Goal: Task Accomplishment & Management: Manage account settings

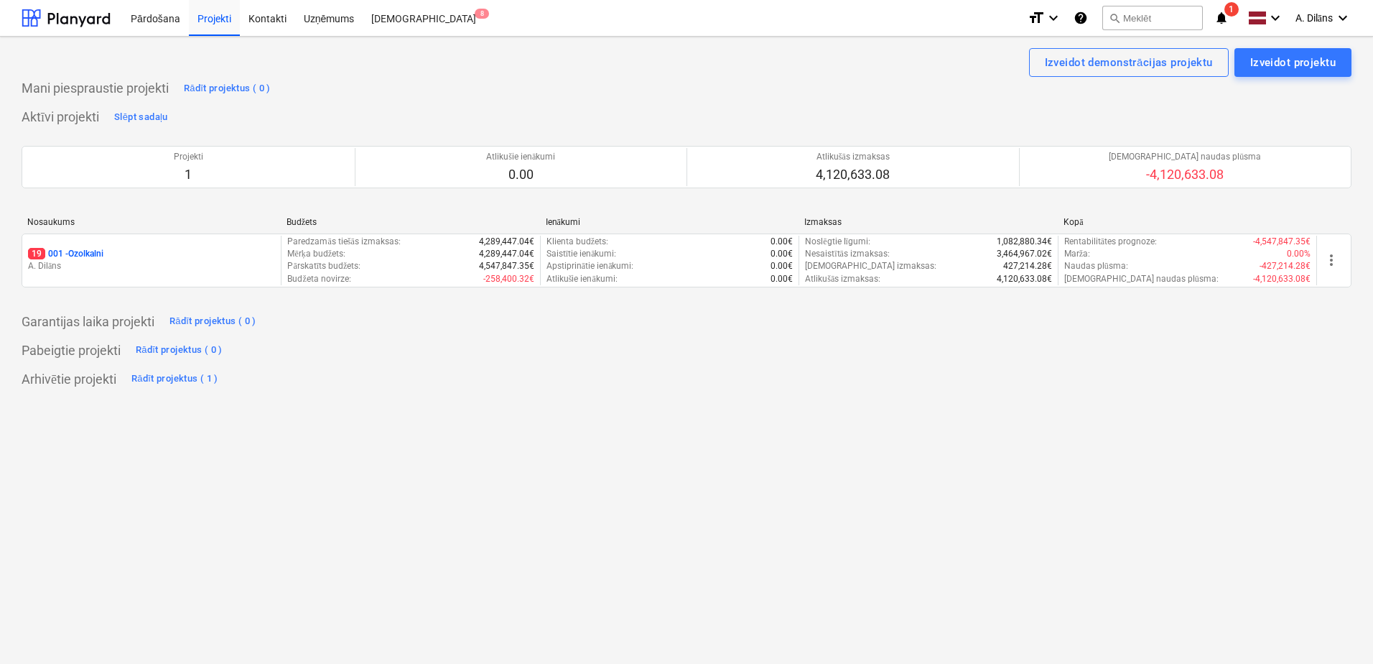
click at [1226, 17] on icon "notifications" at bounding box center [1221, 17] width 14 height 17
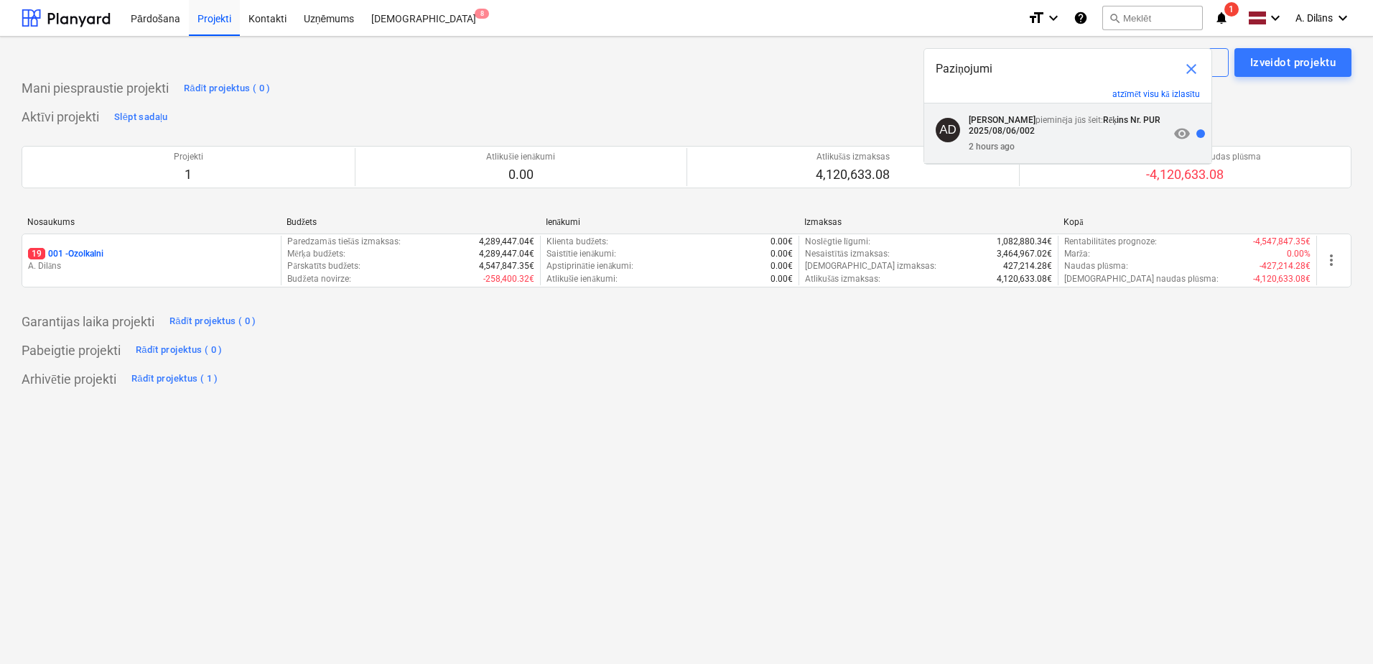
click at [1102, 130] on p "Arturs Dilāns pieminēja jūs šeit: Rēķins Nr. PUR 2025/08/06/002" at bounding box center [1069, 125] width 200 height 21
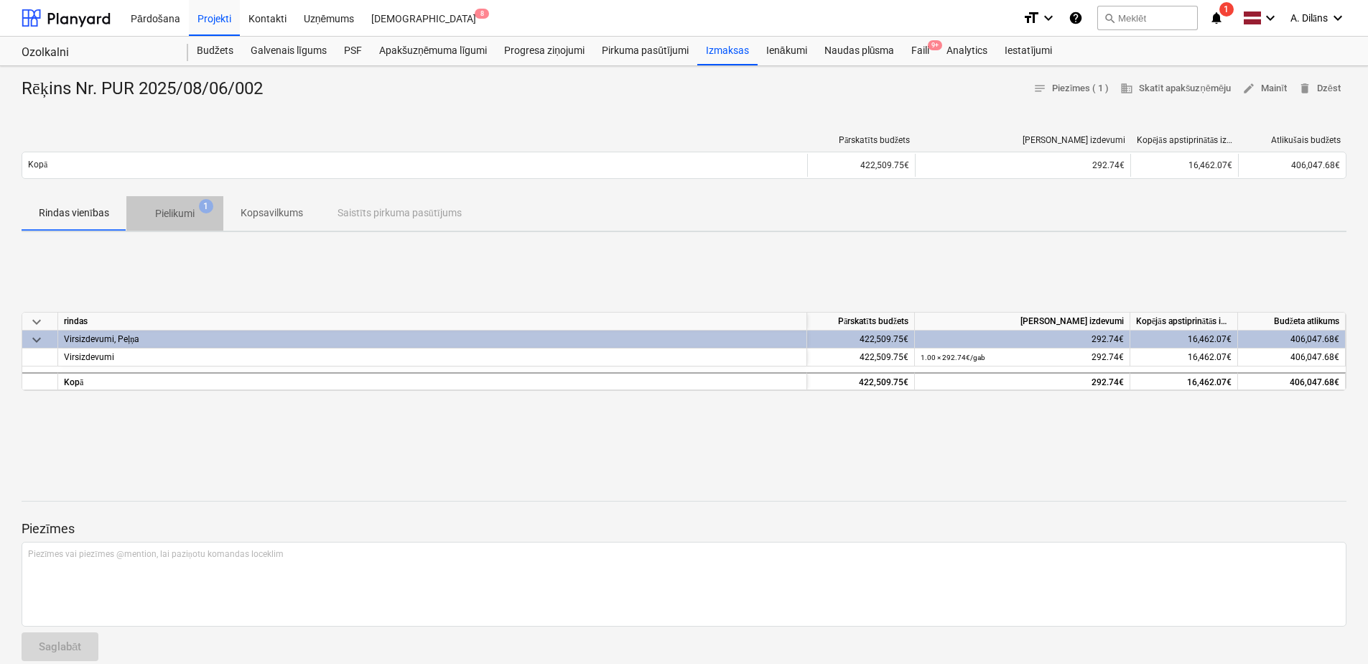
click at [171, 206] on p "Pielikumi" at bounding box center [174, 213] width 39 height 15
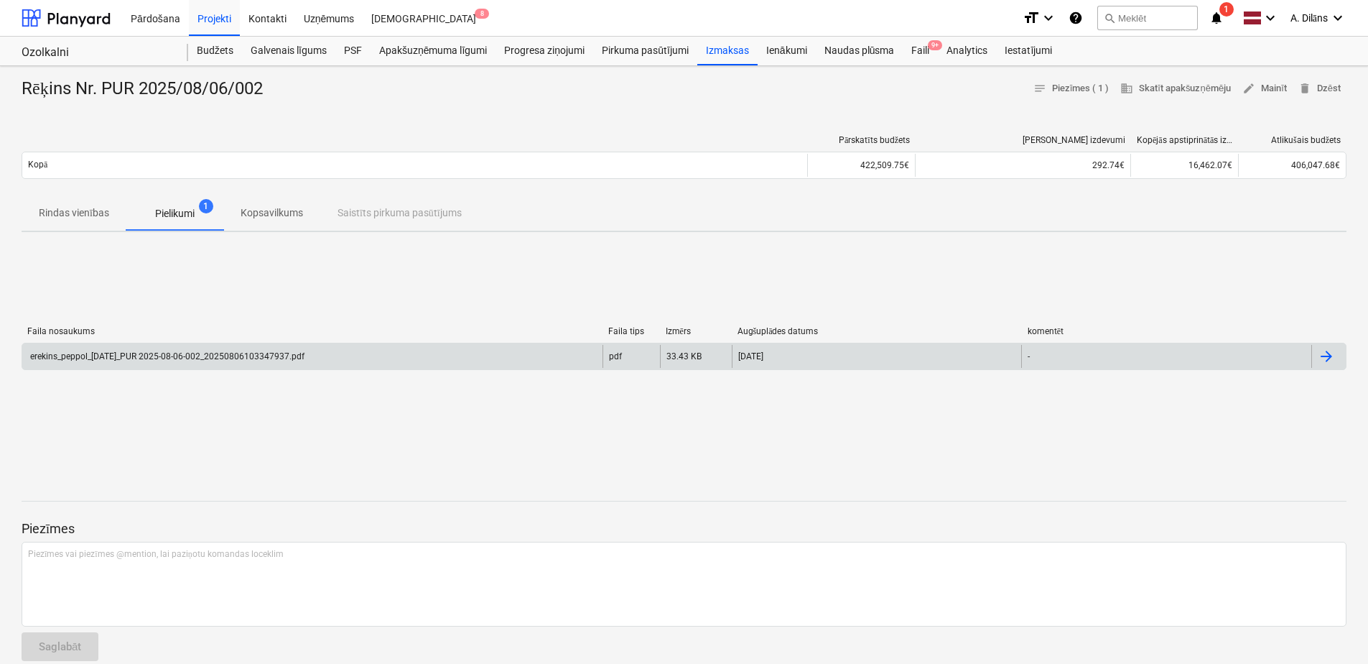
click at [126, 360] on div "erekins_peppol_2025-08-06_PUR 2025-08-06-002_20250806103347937.pdf" at bounding box center [166, 356] width 276 height 10
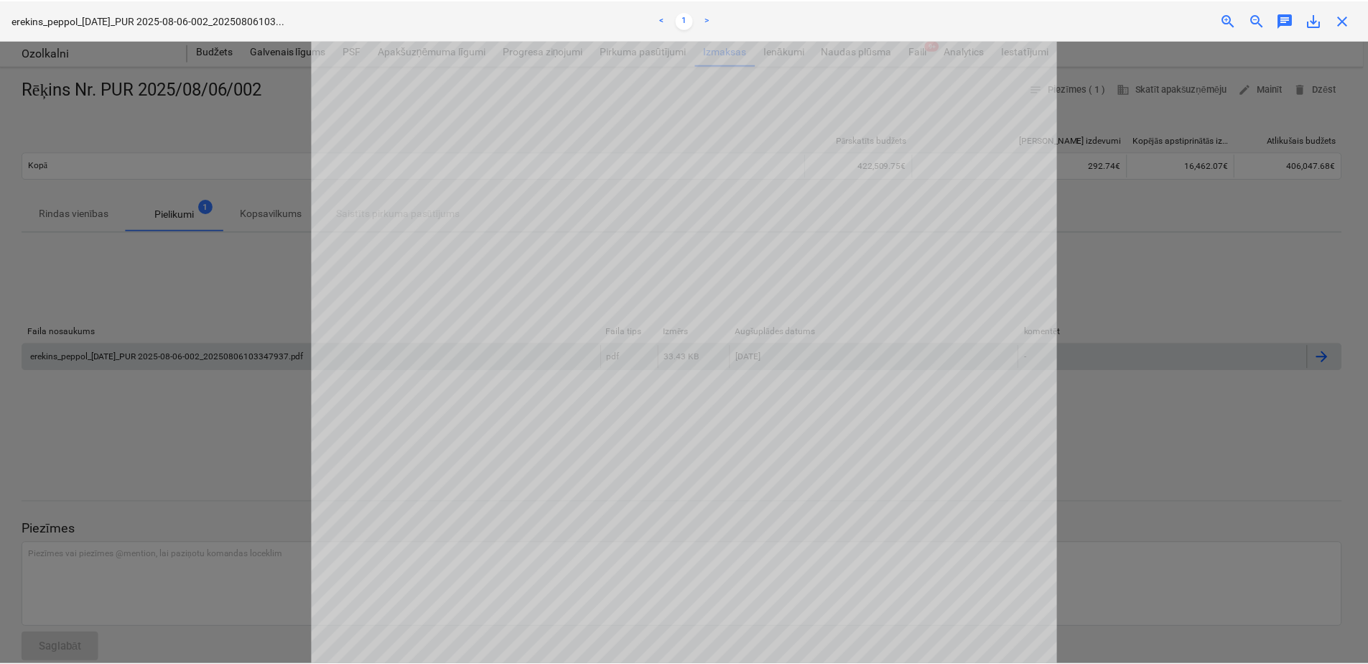
scroll to position [431, 0]
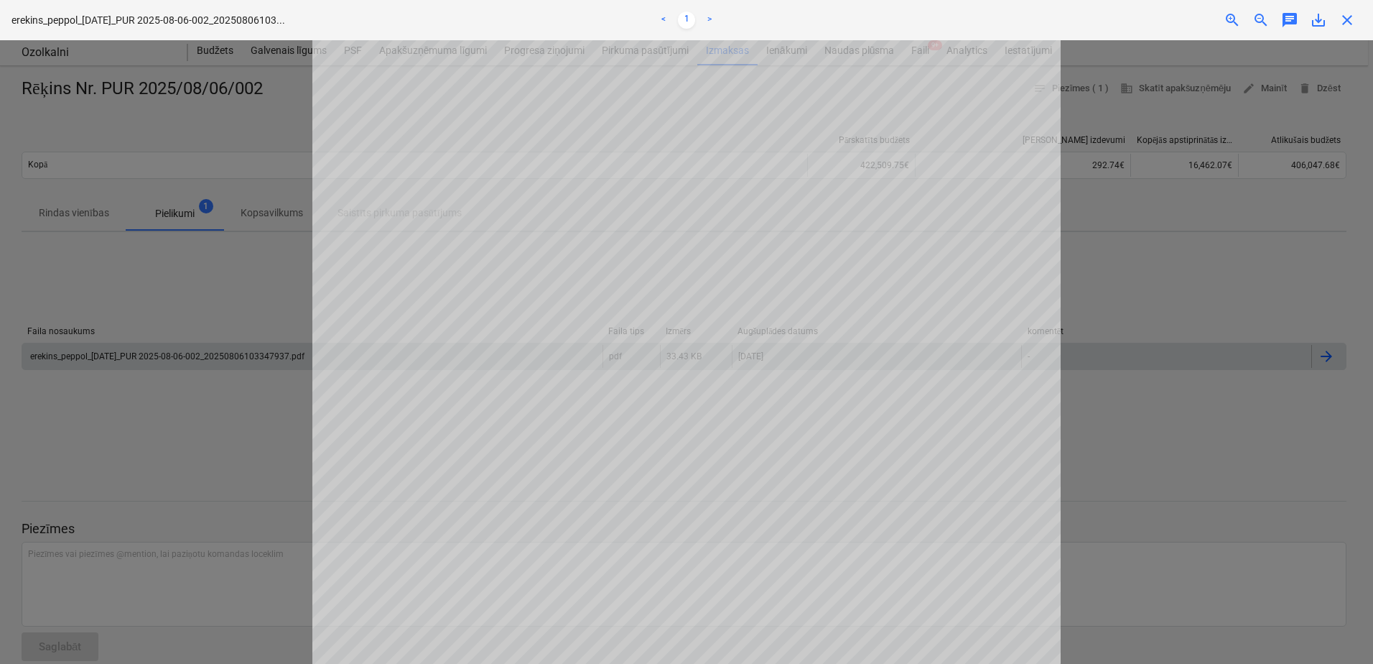
click at [1224, 267] on div at bounding box center [686, 351] width 1373 height 623
click at [1351, 21] on span "close" at bounding box center [1347, 19] width 17 height 17
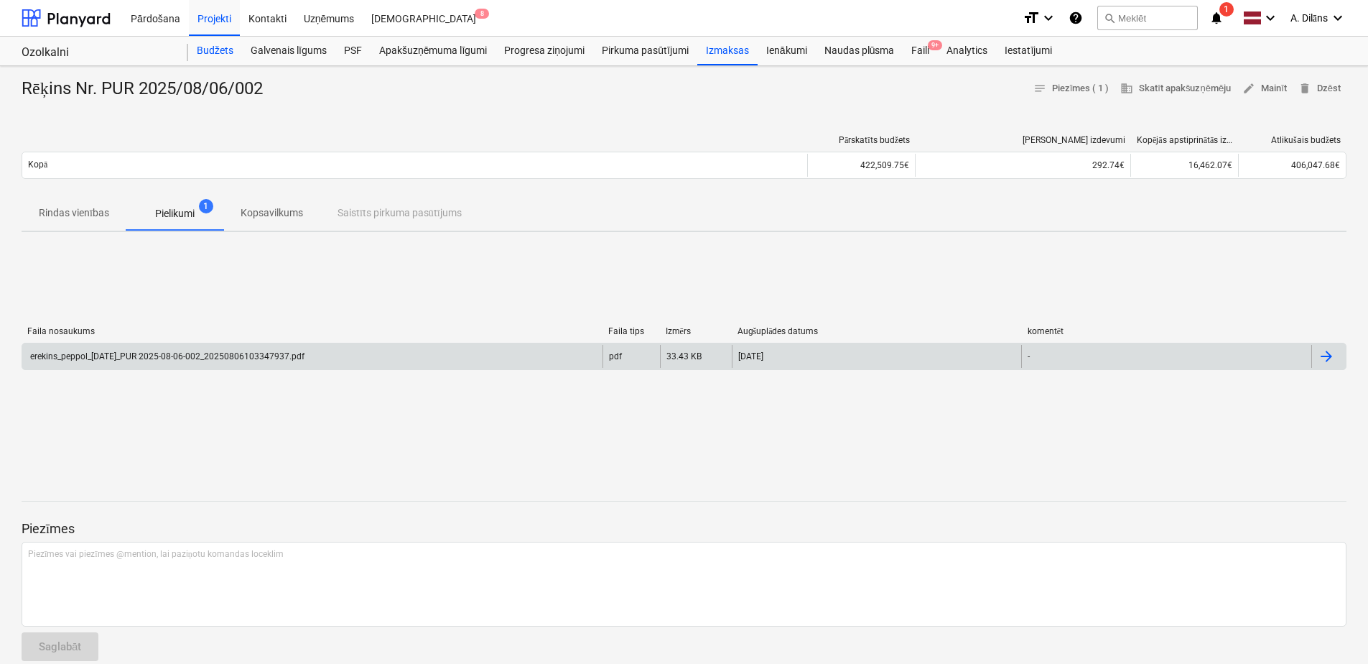
click at [205, 50] on div "Budžets" at bounding box center [215, 51] width 54 height 29
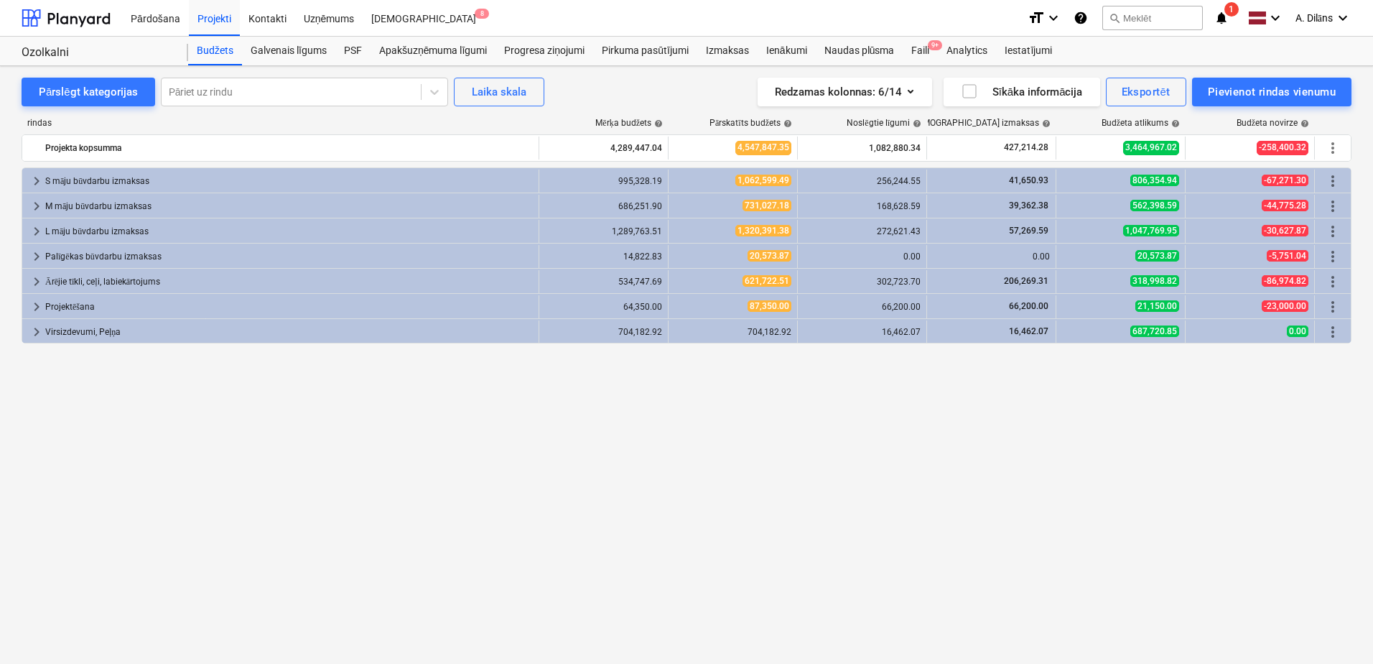
drag, startPoint x: 588, startPoint y: 93, endPoint x: 581, endPoint y: 90, distance: 7.7
click at [581, 90] on div "Pārslēgt kategorijas Pāriet uz rindu Laika skala Redzamas kolonnas : 6/14 Sīkāk…" at bounding box center [687, 92] width 1330 height 29
click at [429, 50] on div "Apakšuzņēmuma līgumi" at bounding box center [433, 51] width 125 height 29
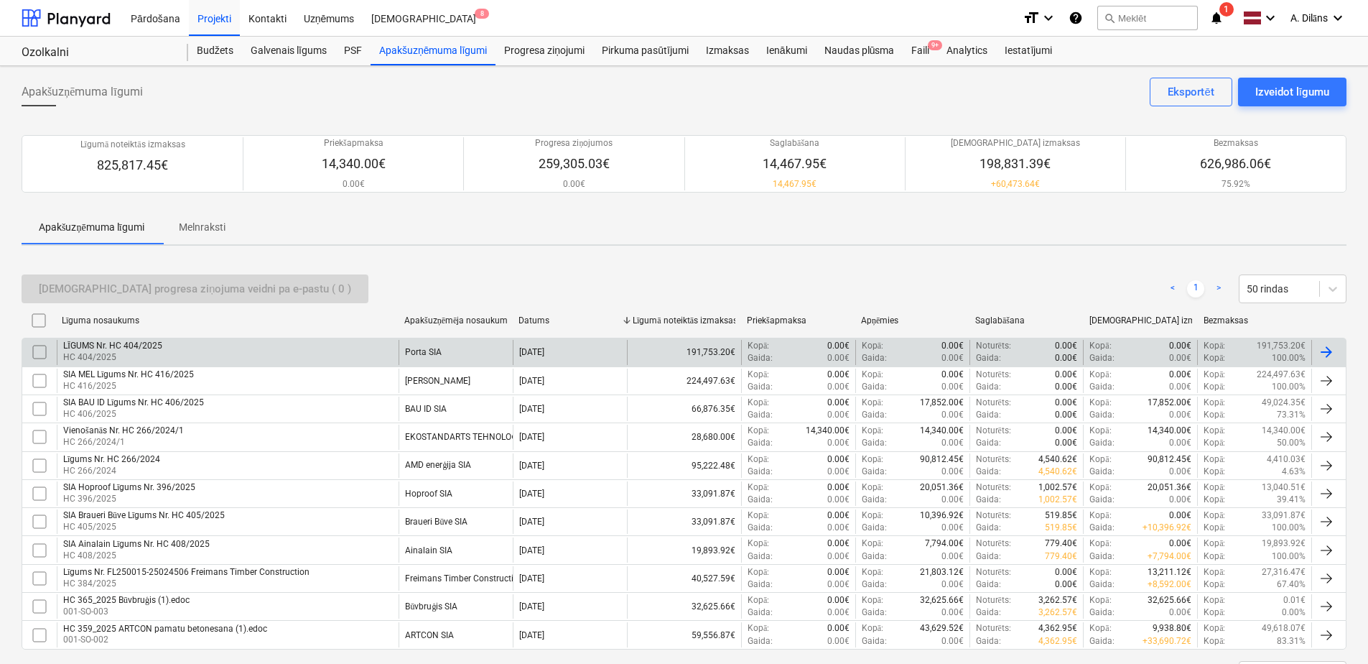
scroll to position [66, 0]
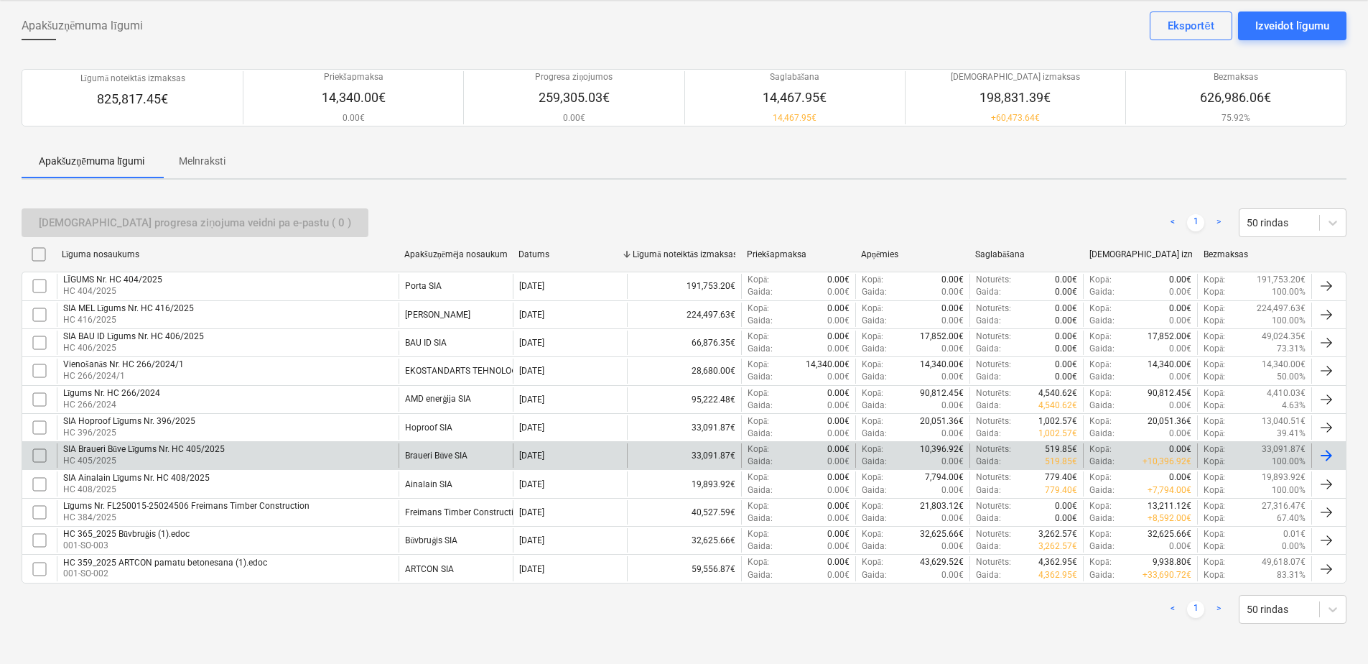
click at [206, 455] on p "HC 405/2025" at bounding box center [144, 461] width 162 height 12
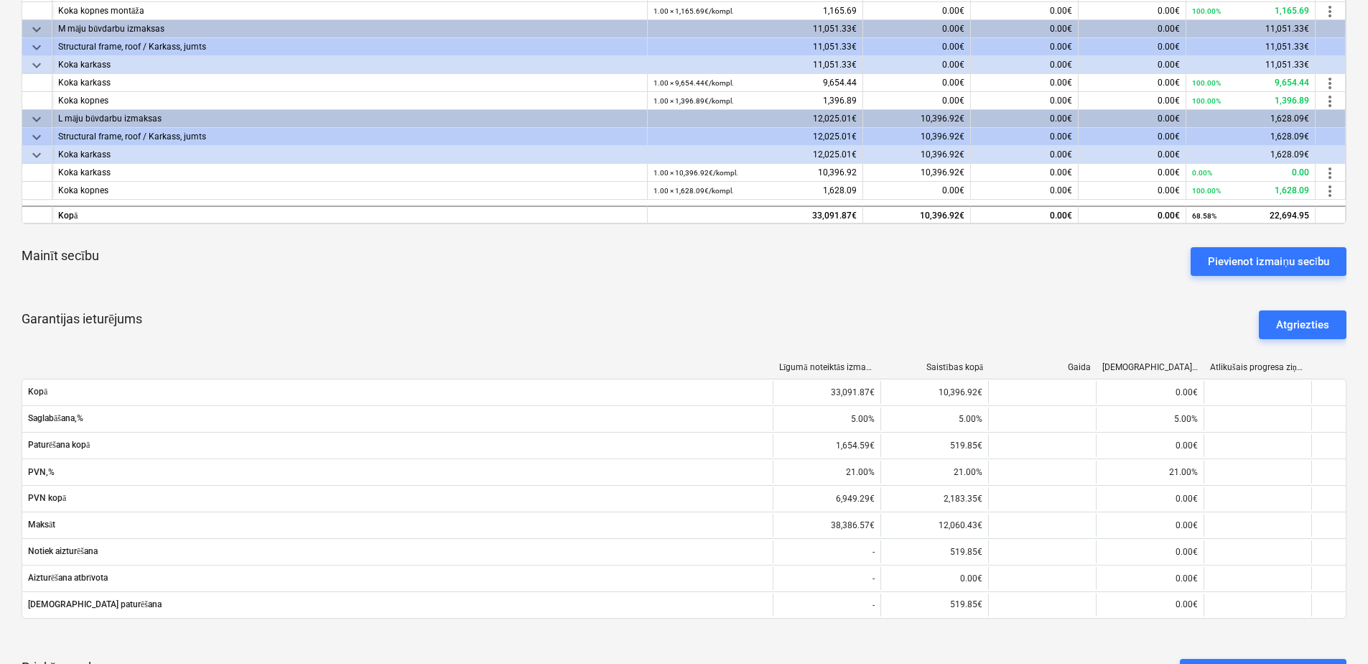
scroll to position [359, 0]
click at [1225, 261] on div "Pievienot izmaiņu secību" at bounding box center [1268, 262] width 121 height 19
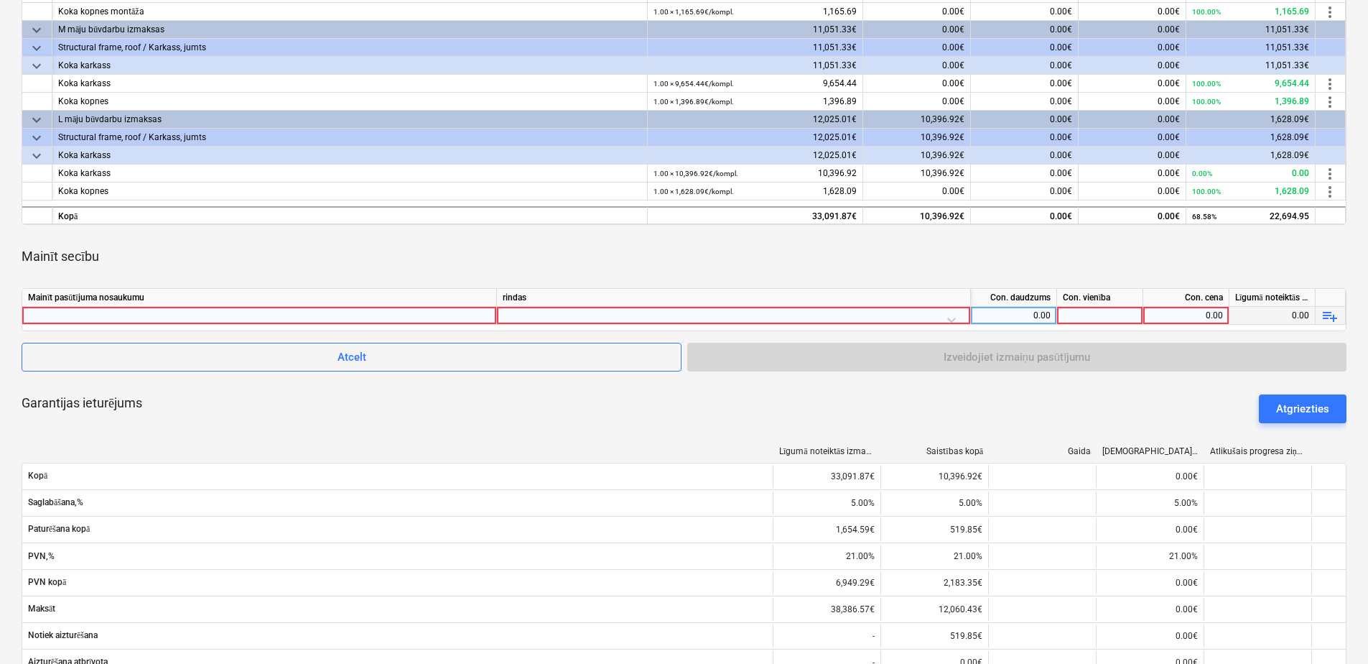
click at [338, 315] on div at bounding box center [259, 315] width 462 height 17
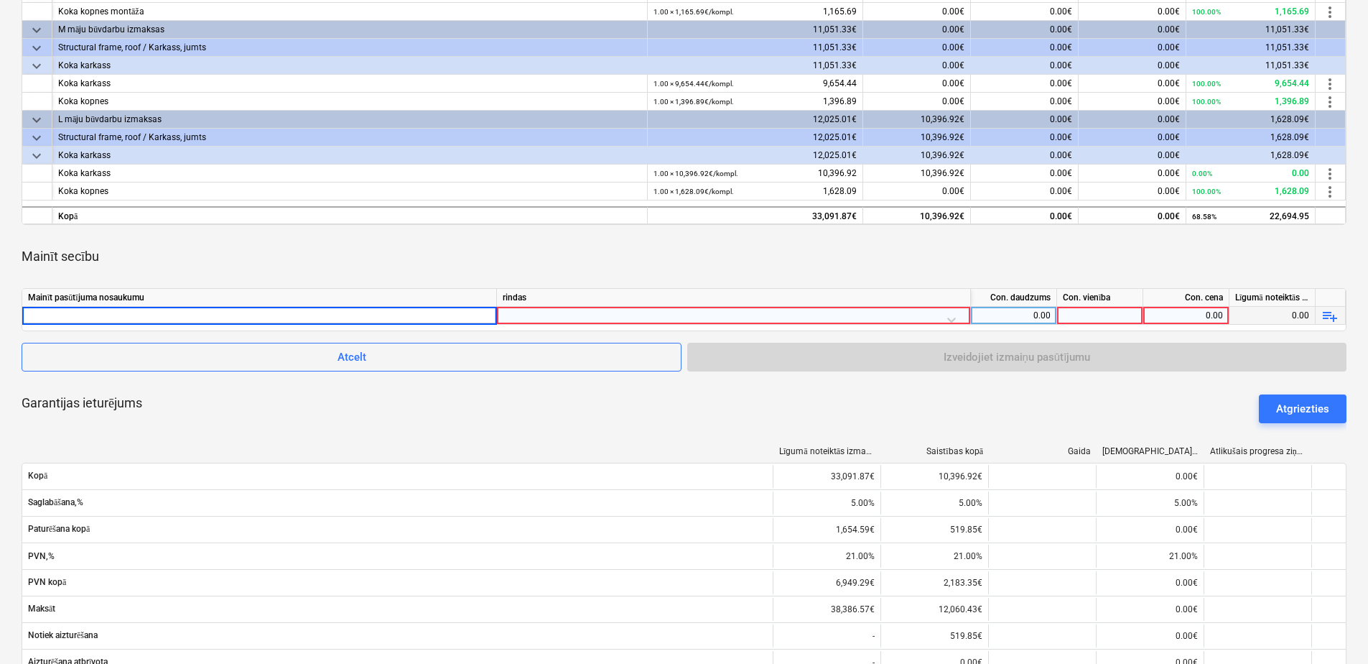
click at [598, 317] on div at bounding box center [734, 319] width 462 height 25
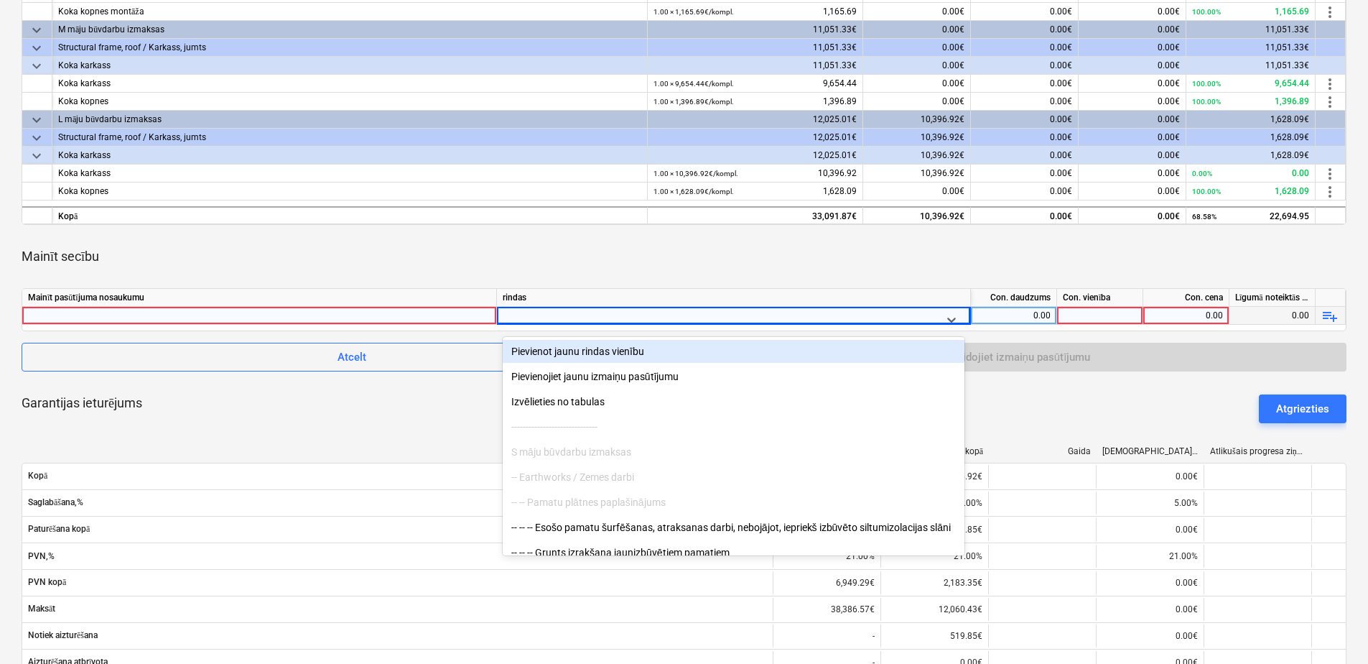
click at [661, 264] on div "Mainīt secību" at bounding box center [684, 256] width 1325 height 40
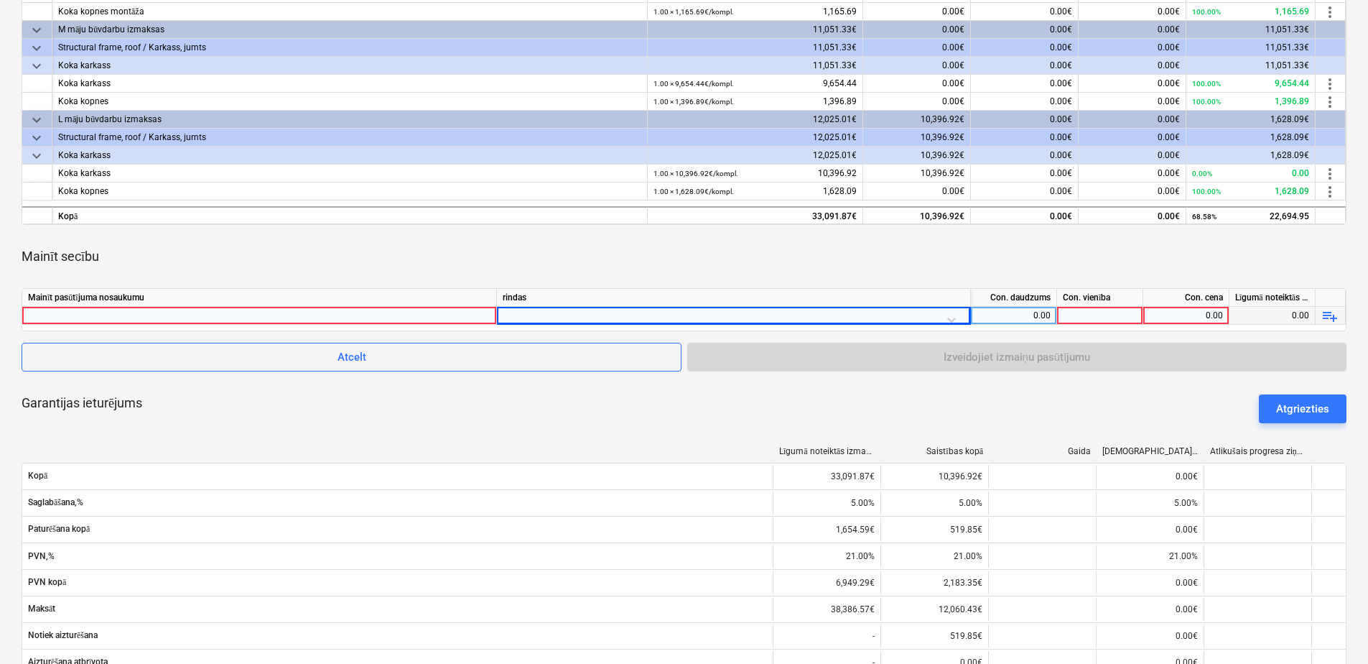
drag, startPoint x: 646, startPoint y: 254, endPoint x: 598, endPoint y: 257, distance: 48.2
click at [598, 257] on div "Mainīt secību" at bounding box center [684, 256] width 1325 height 40
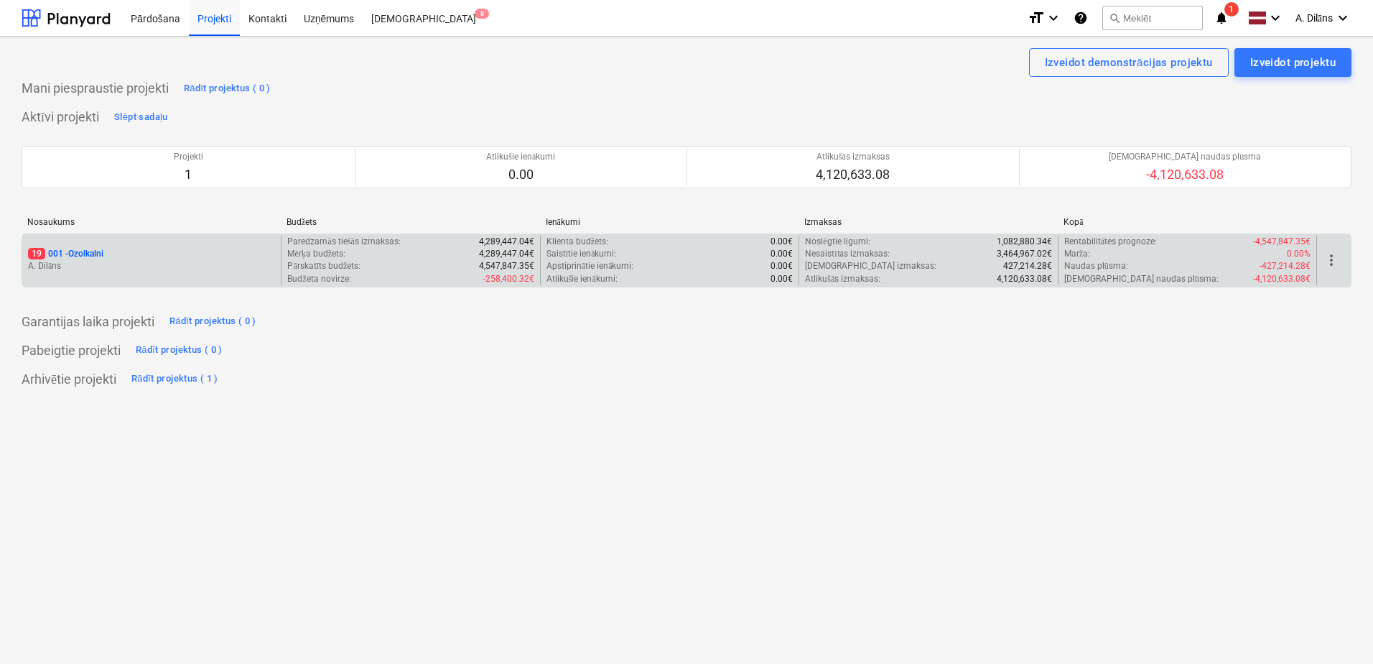
click at [158, 250] on div "19 001 - Ozolkalni" at bounding box center [151, 254] width 247 height 12
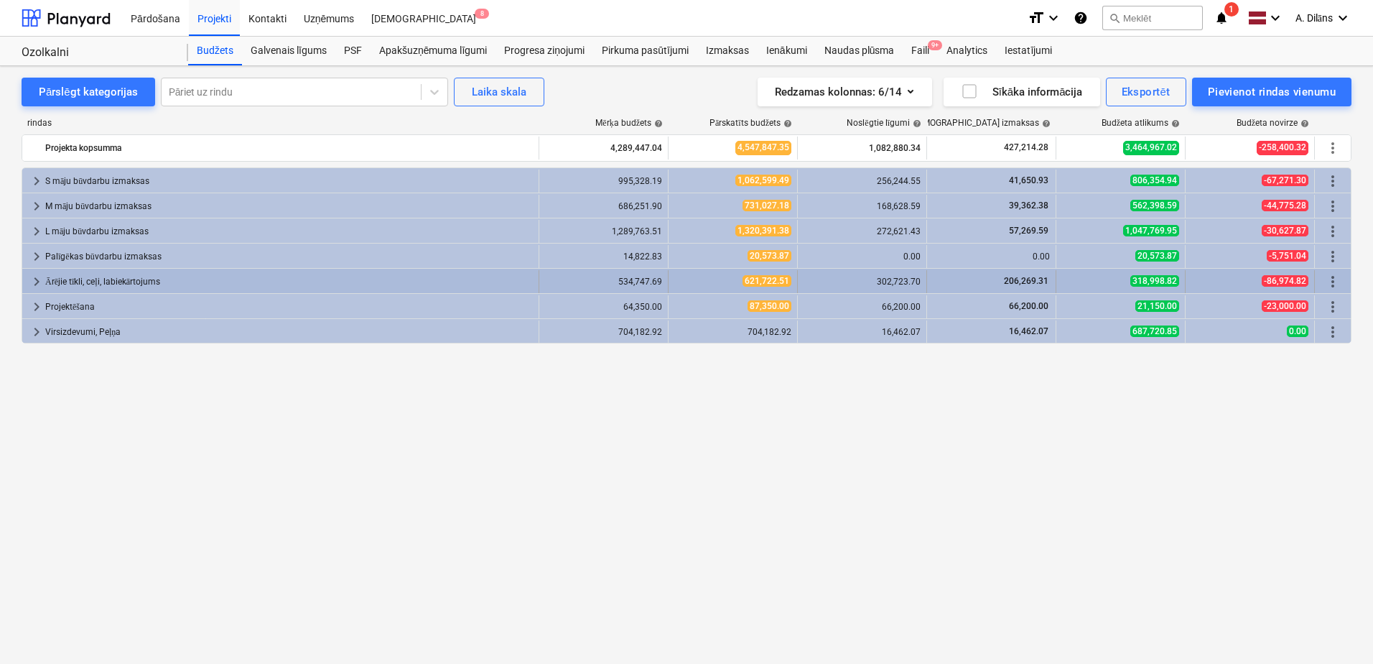
click at [65, 284] on div "Ārējie tīkli, ceļi, labiekārtojums" at bounding box center [289, 281] width 488 height 23
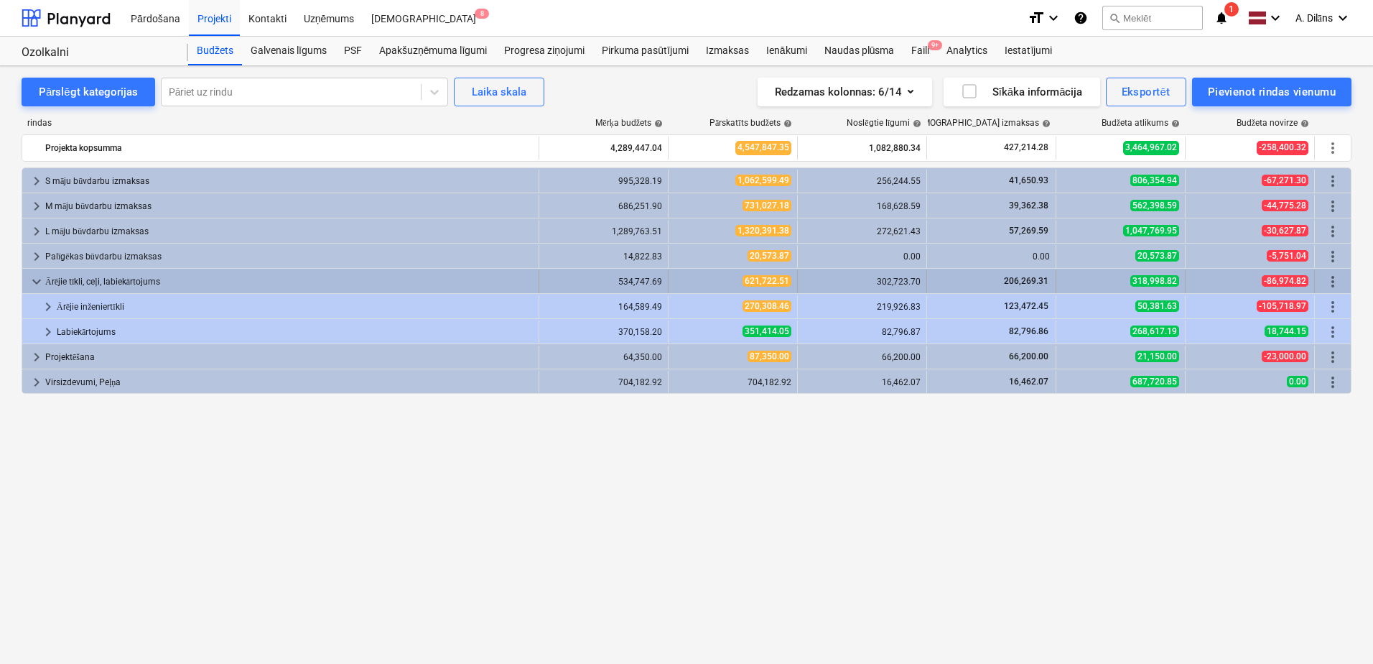
click at [34, 281] on span "keyboard_arrow_down" at bounding box center [36, 281] width 17 height 17
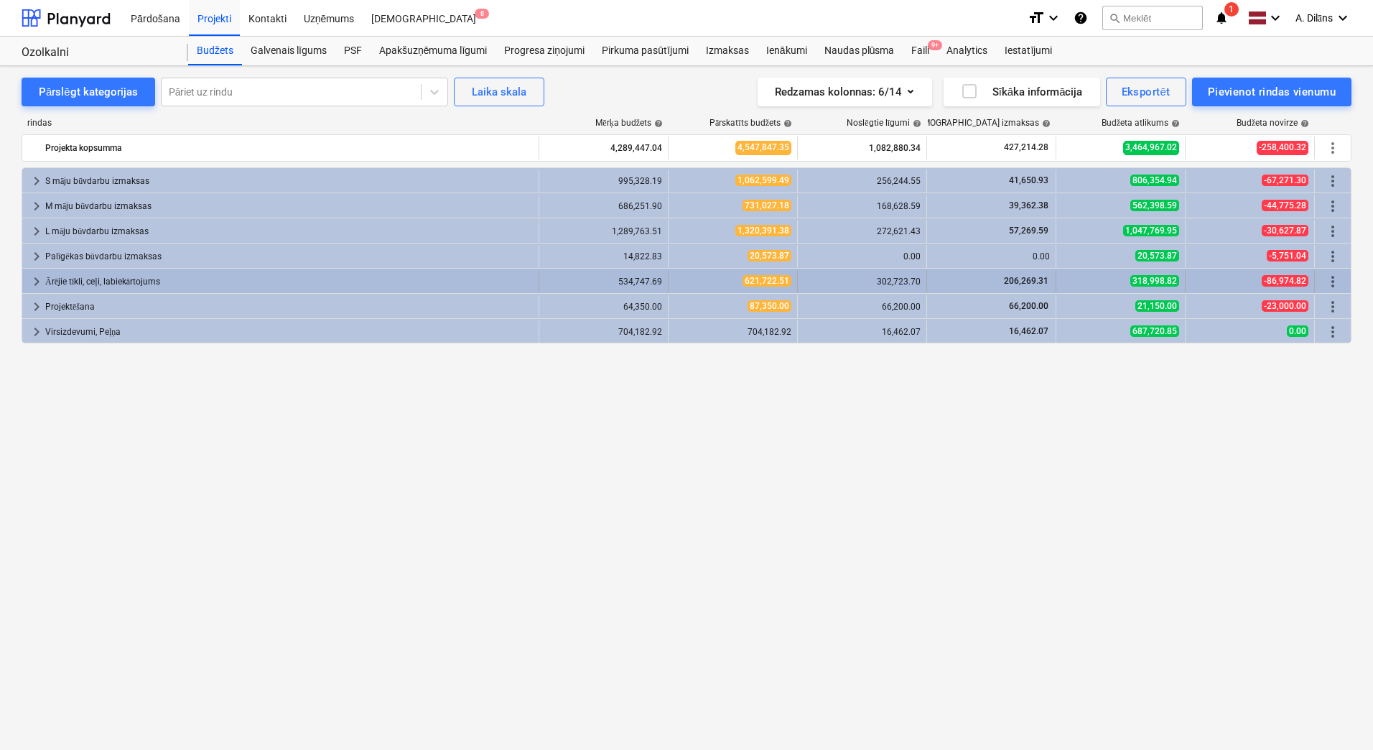
click at [37, 282] on span "keyboard_arrow_right" at bounding box center [36, 281] width 17 height 17
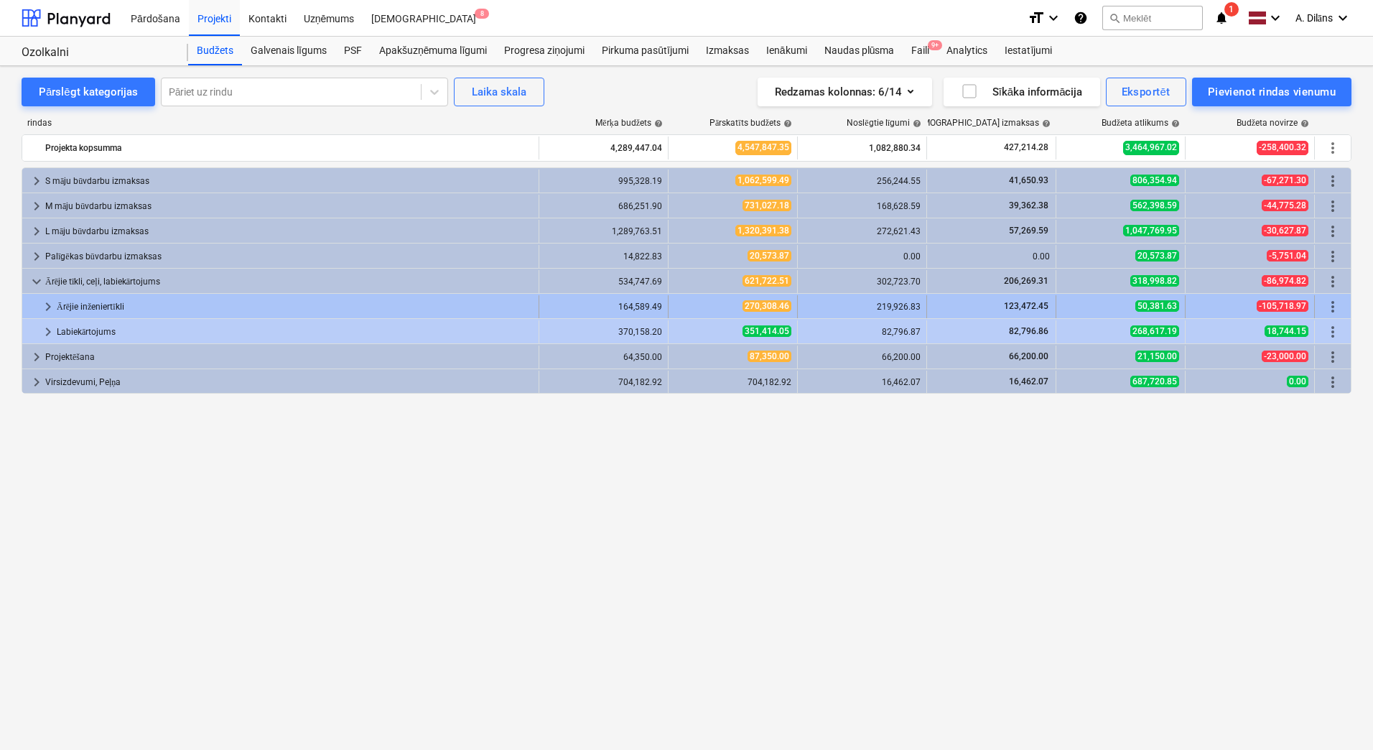
click at [48, 305] on span "keyboard_arrow_right" at bounding box center [47, 306] width 17 height 17
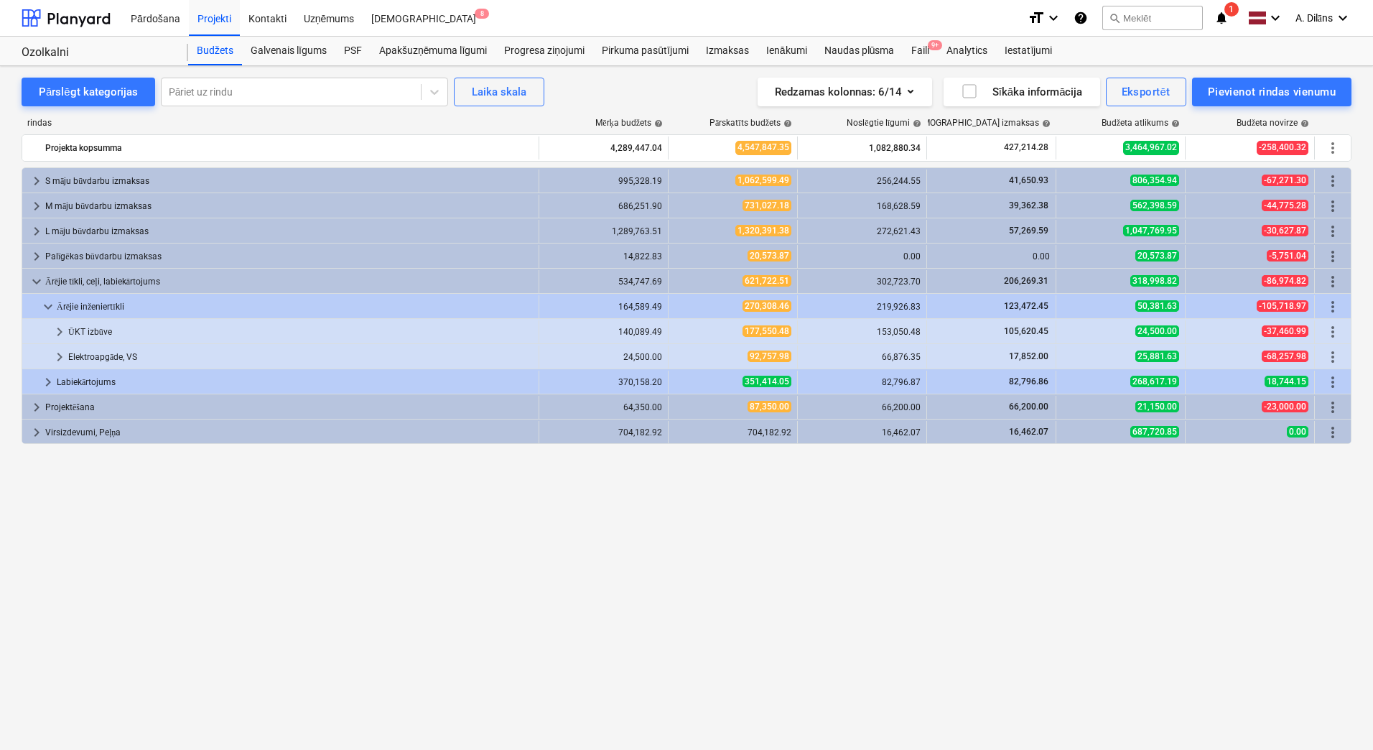
click at [584, 545] on div "keyboard_arrow_right S māju būvdarbu izmaksas 995,328.19 1,062,599.49 256,244.5…" at bounding box center [687, 429] width 1330 height 524
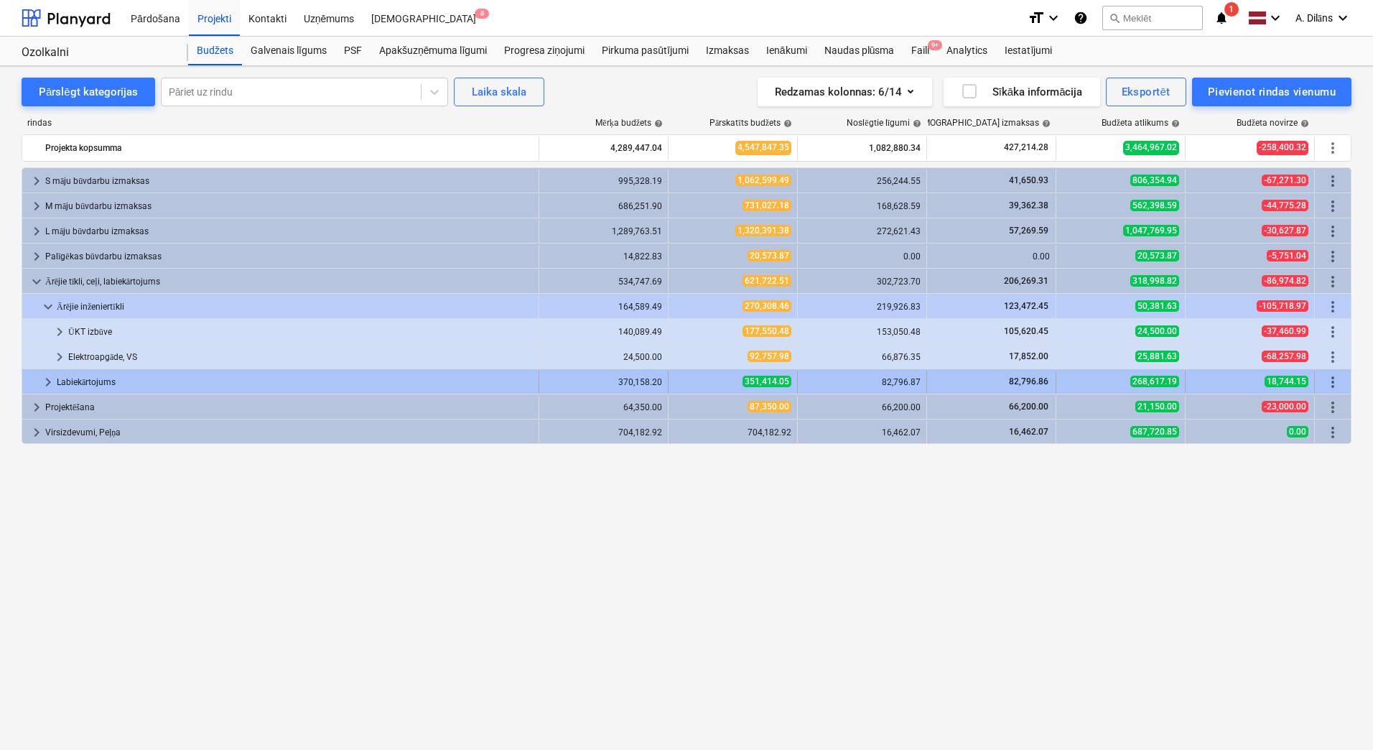
click at [716, 378] on div "351,414.05" at bounding box center [732, 382] width 117 height 12
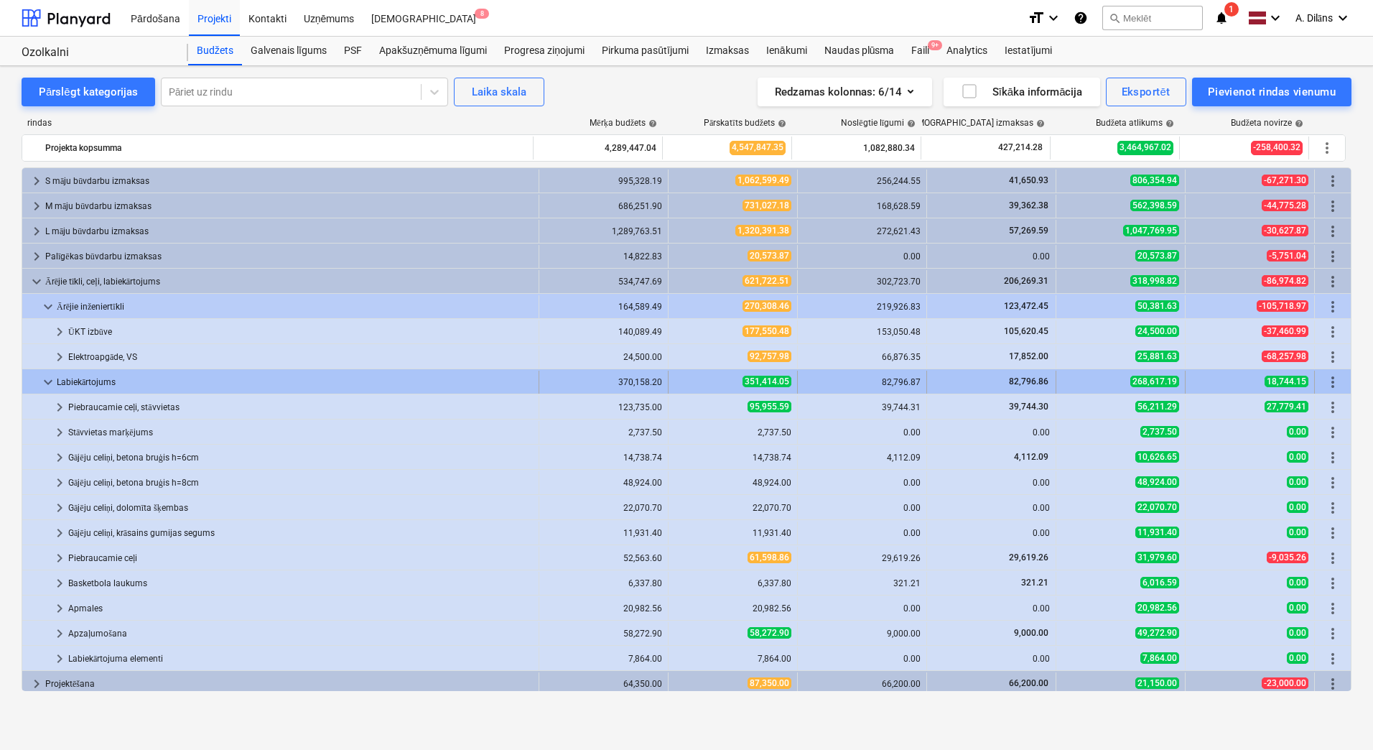
click at [712, 377] on div "351,414.05" at bounding box center [732, 382] width 117 height 12
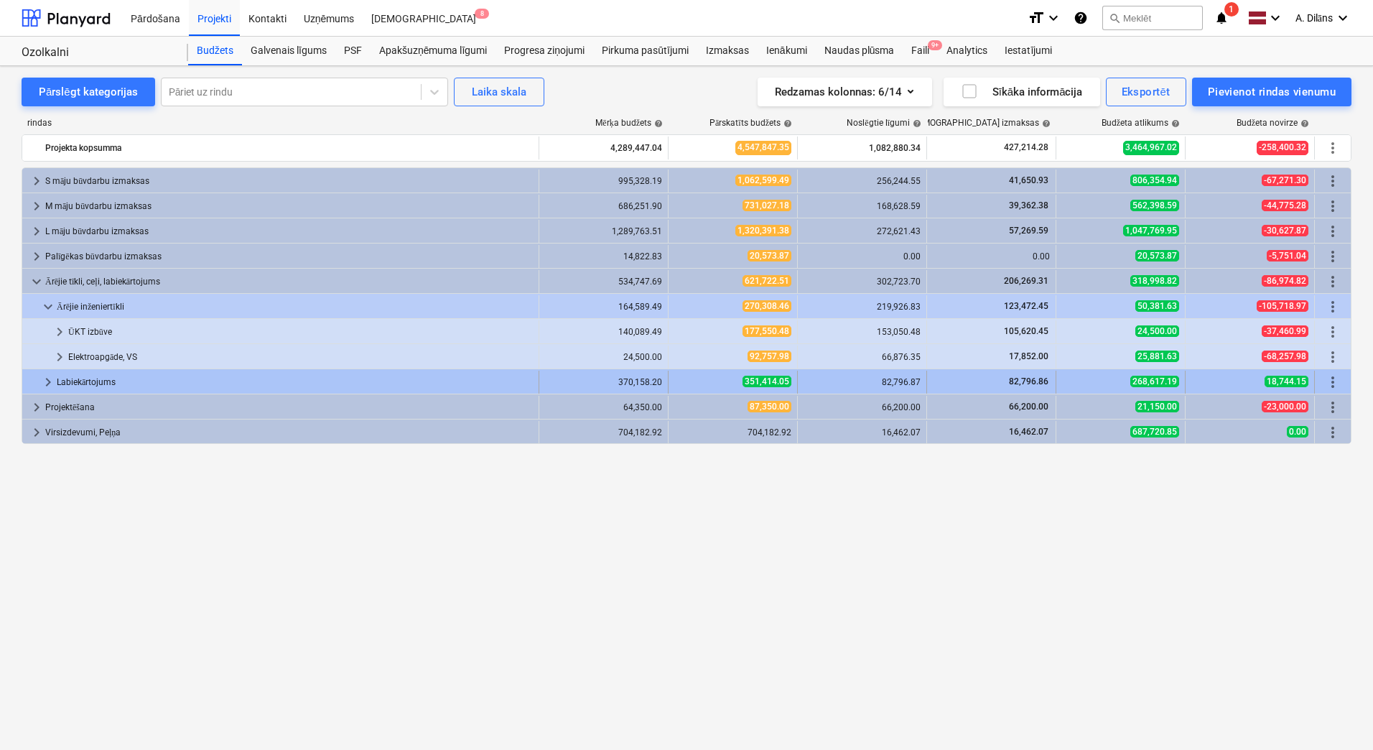
click at [712, 378] on div "351,414.05" at bounding box center [732, 382] width 117 height 12
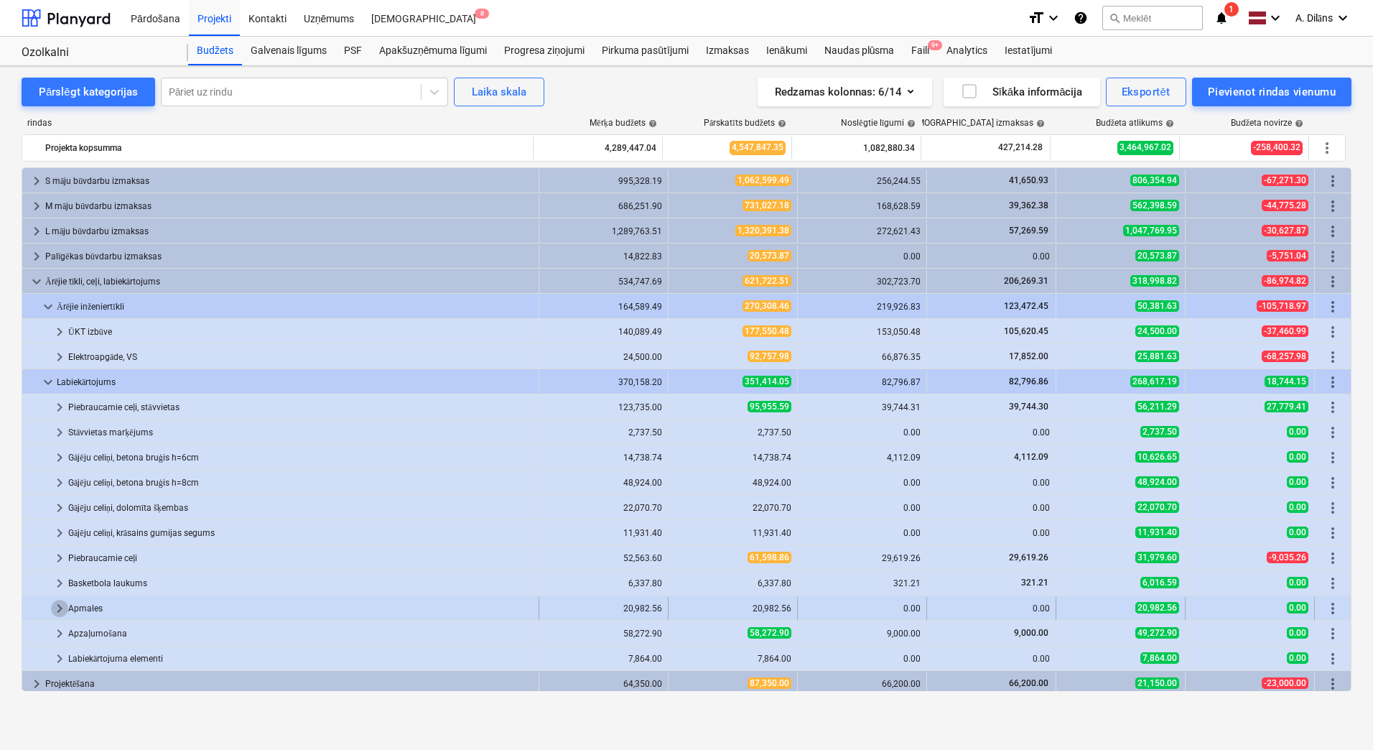
click at [62, 607] on span "keyboard_arrow_right" at bounding box center [59, 608] width 17 height 17
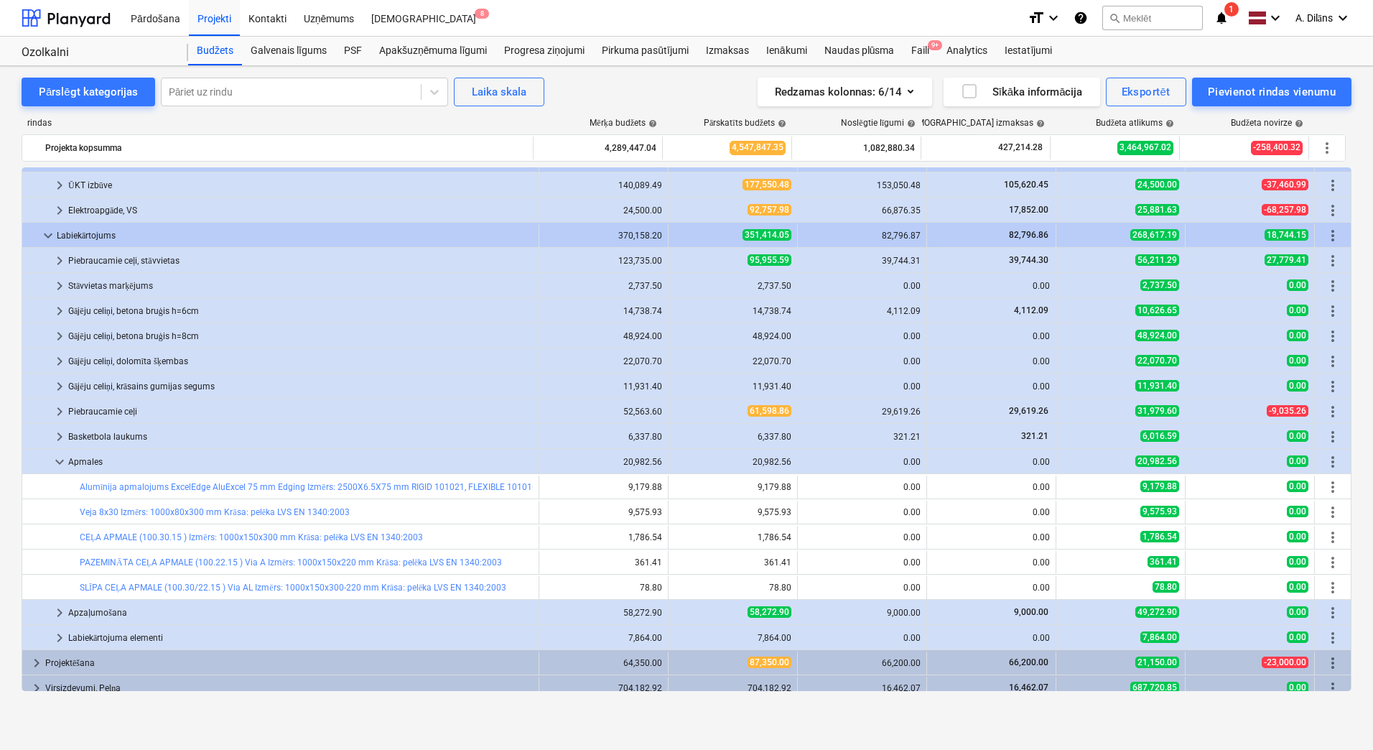
scroll to position [155, 0]
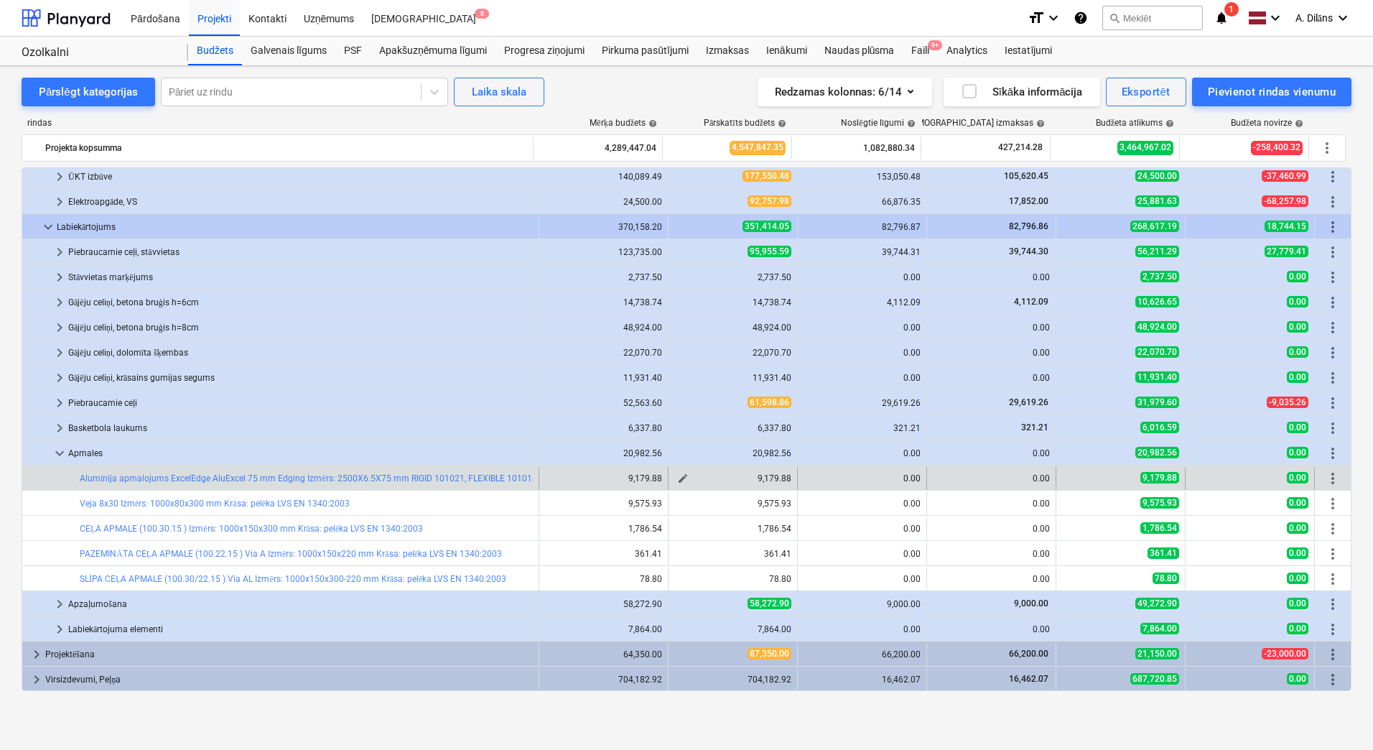
click at [677, 479] on span "edit" at bounding box center [682, 478] width 11 height 11
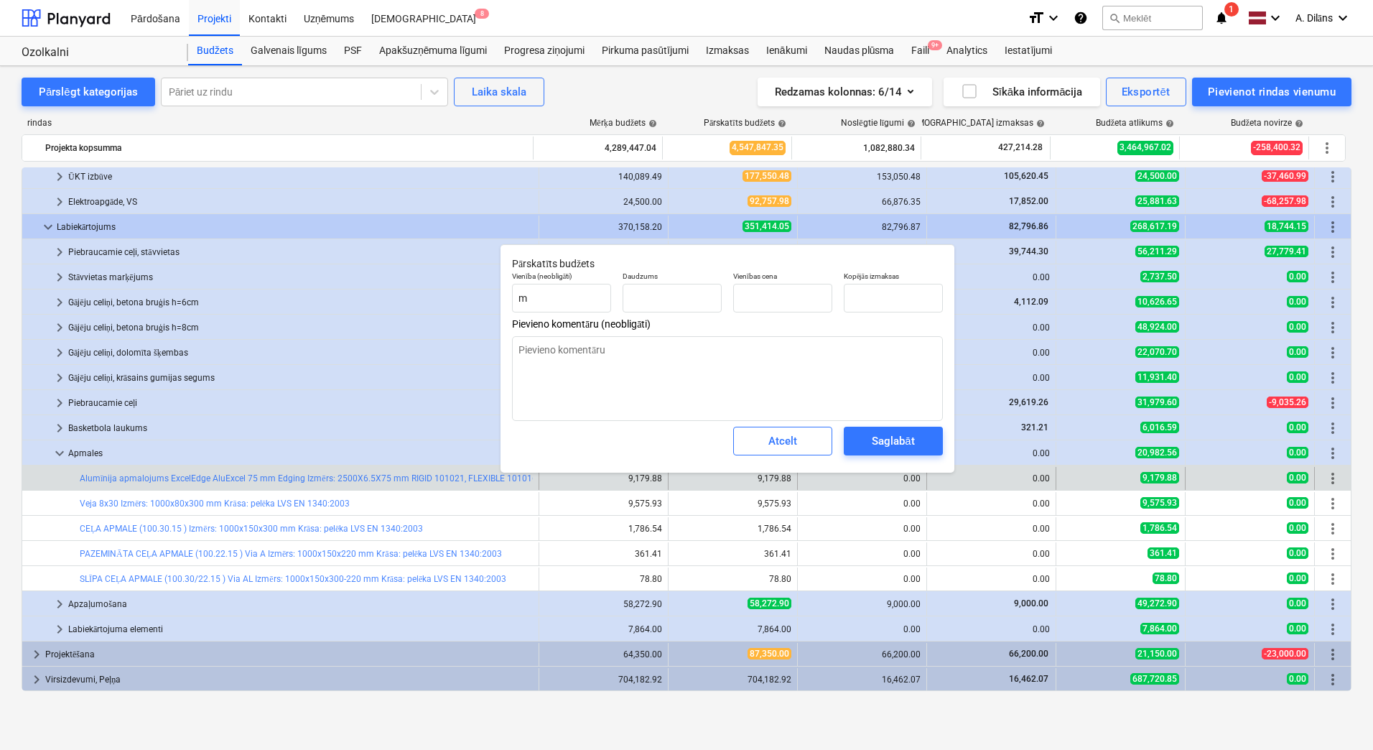
type input "2,022.00"
type input "4.54"
type input "9,179.88"
type textarea "x"
drag, startPoint x: 901, startPoint y: 296, endPoint x: 850, endPoint y: 297, distance: 51.0
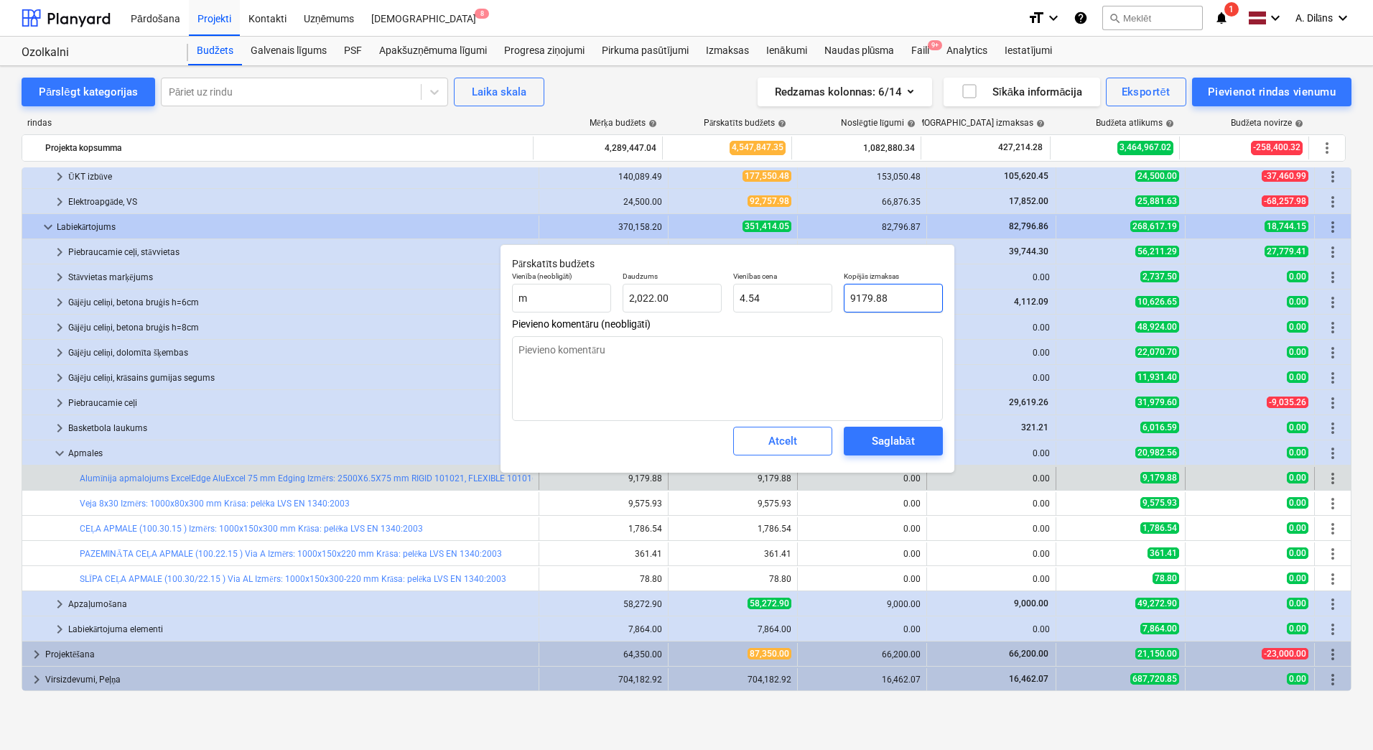
click at [850, 297] on input "9179.88" at bounding box center [893, 298] width 99 height 29
type input "5"
type textarea "x"
type input "0.00"
type input "50"
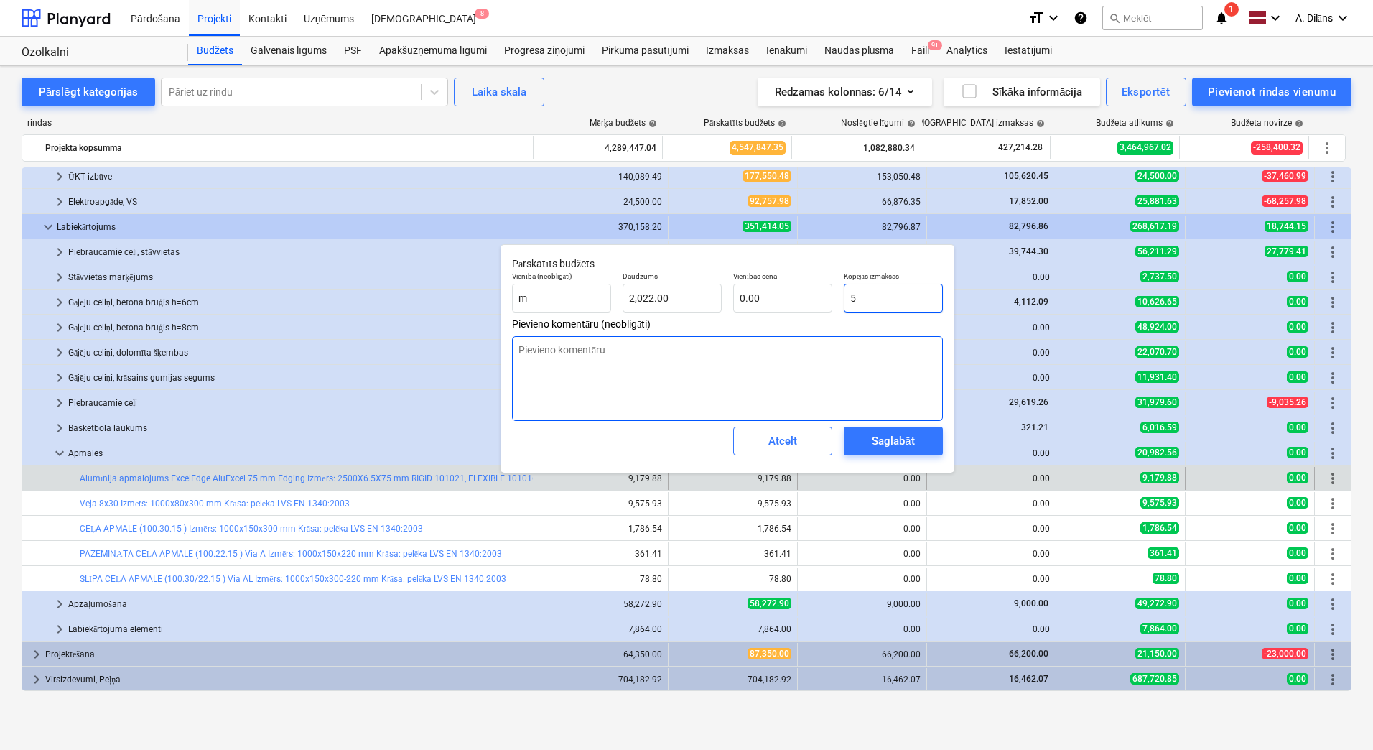
type textarea "x"
type input "0.02"
type input "500"
type textarea "x"
type input "0.25"
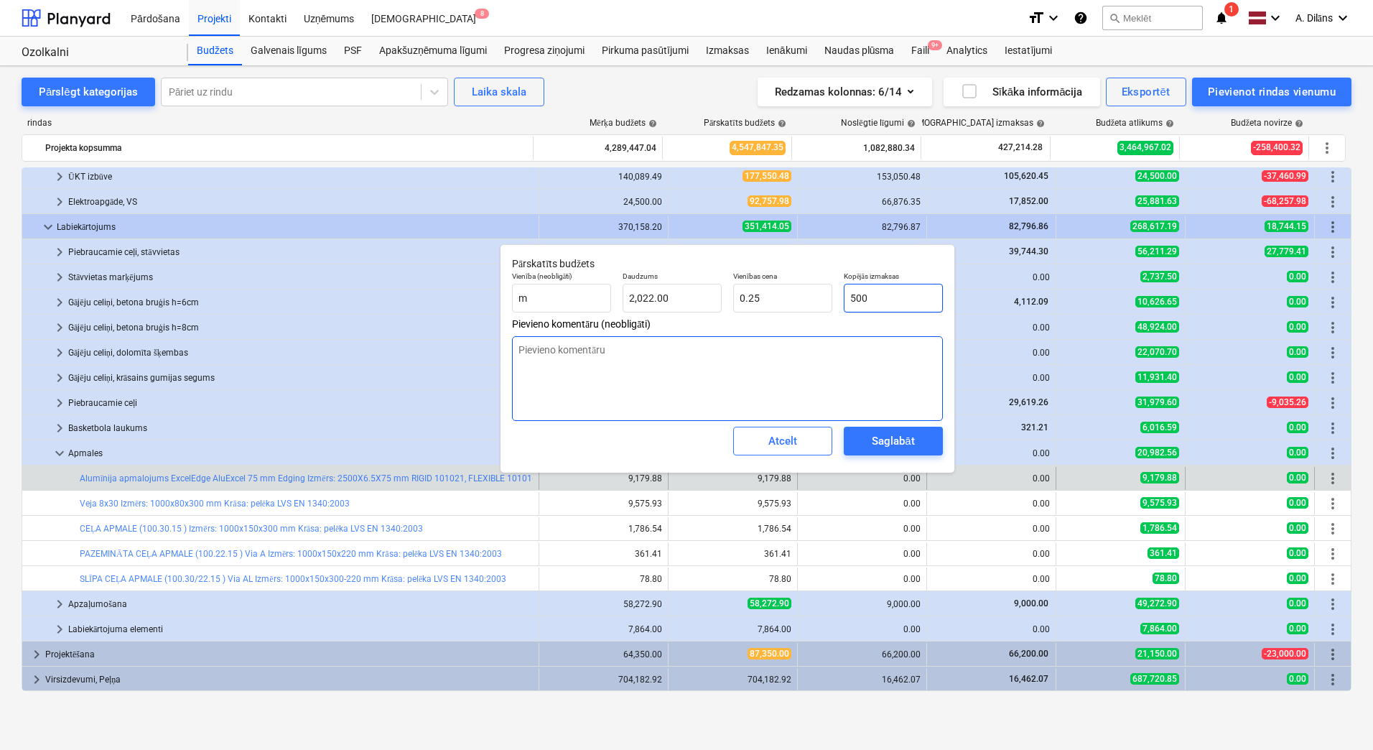
type input "5000"
type textarea "x"
type input "2.47"
type input "5,000.00"
click at [760, 370] on textarea at bounding box center [727, 378] width 431 height 85
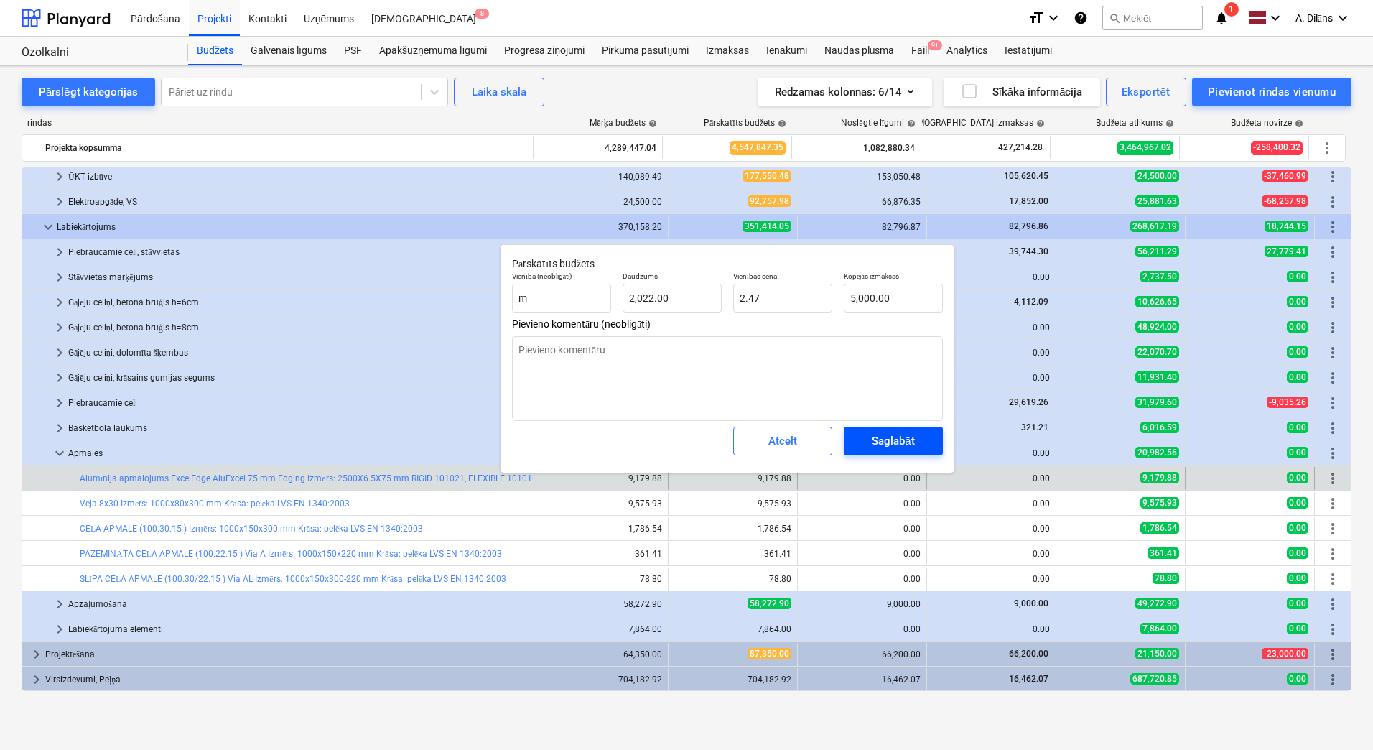
click at [880, 440] on div "Saglabāt" at bounding box center [893, 441] width 42 height 19
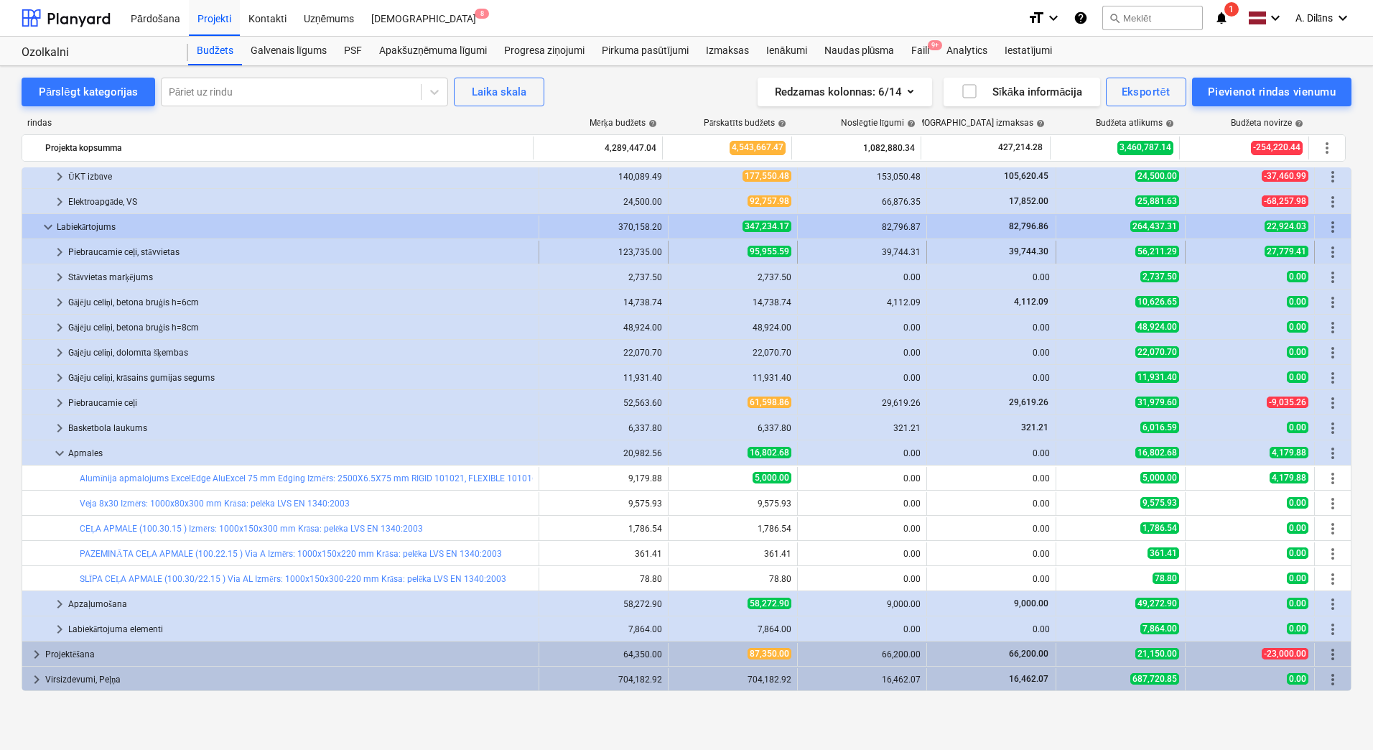
click at [60, 248] on span "keyboard_arrow_right" at bounding box center [59, 251] width 17 height 17
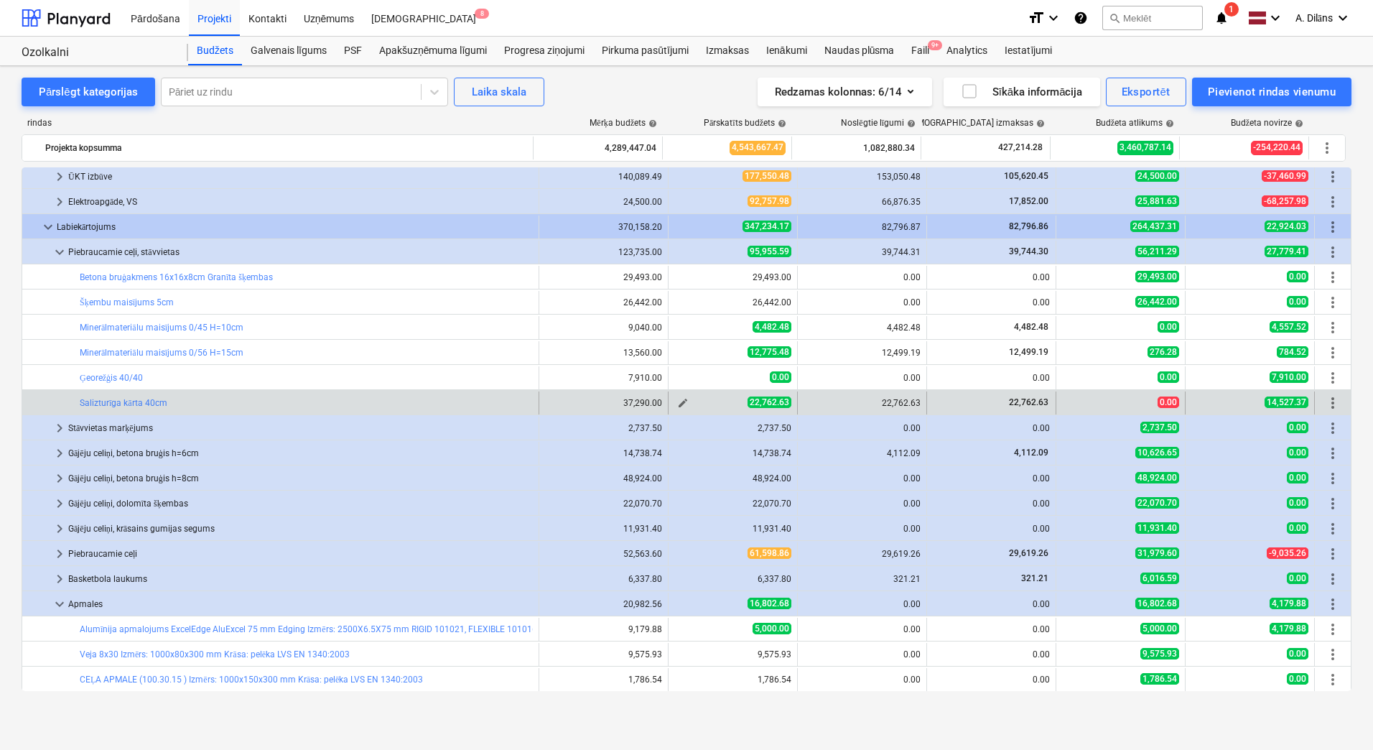
click at [677, 400] on span "edit" at bounding box center [682, 402] width 11 height 11
type textarea "x"
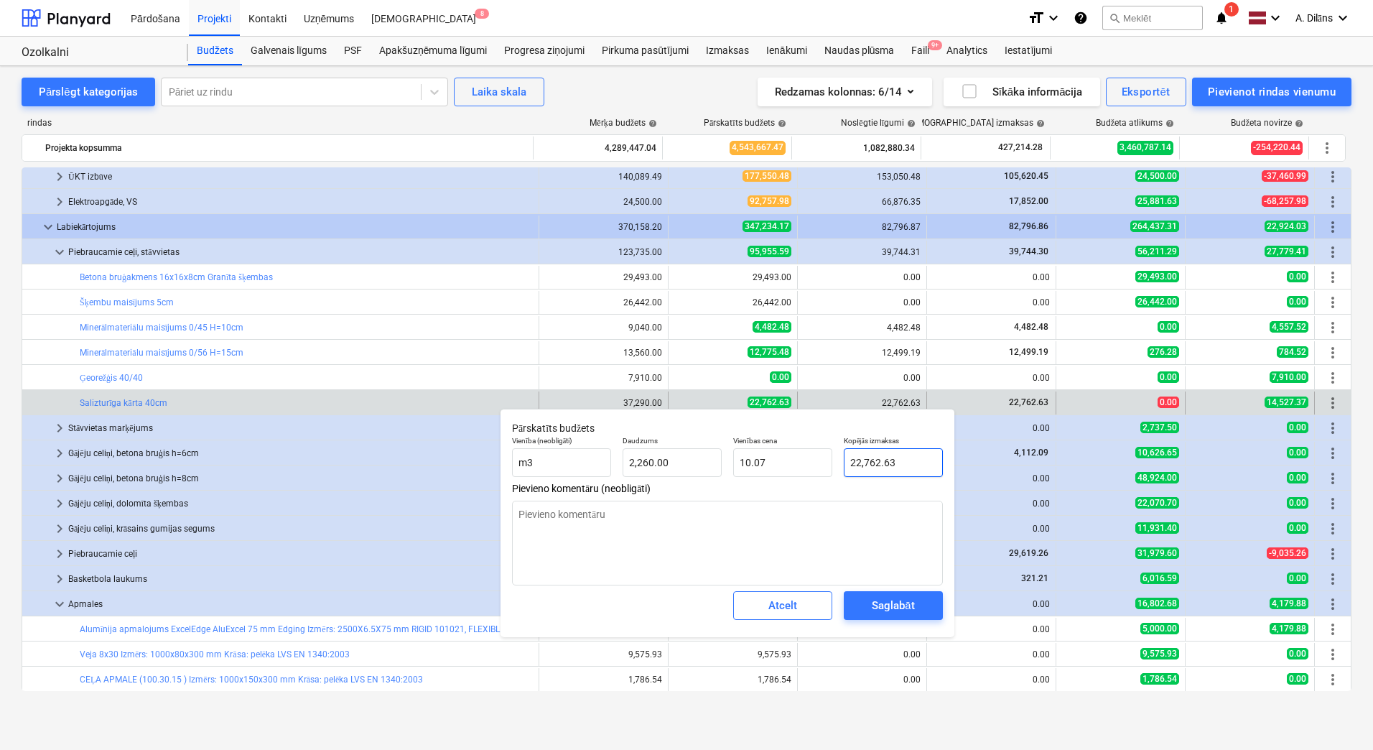
type input "22762.63"
drag, startPoint x: 899, startPoint y: 457, endPoint x: 843, endPoint y: 457, distance: 56.0
click at [843, 457] on div "Kopējās izmaksas 22762.63" at bounding box center [893, 456] width 111 height 52
type textarea "x"
type input "7"
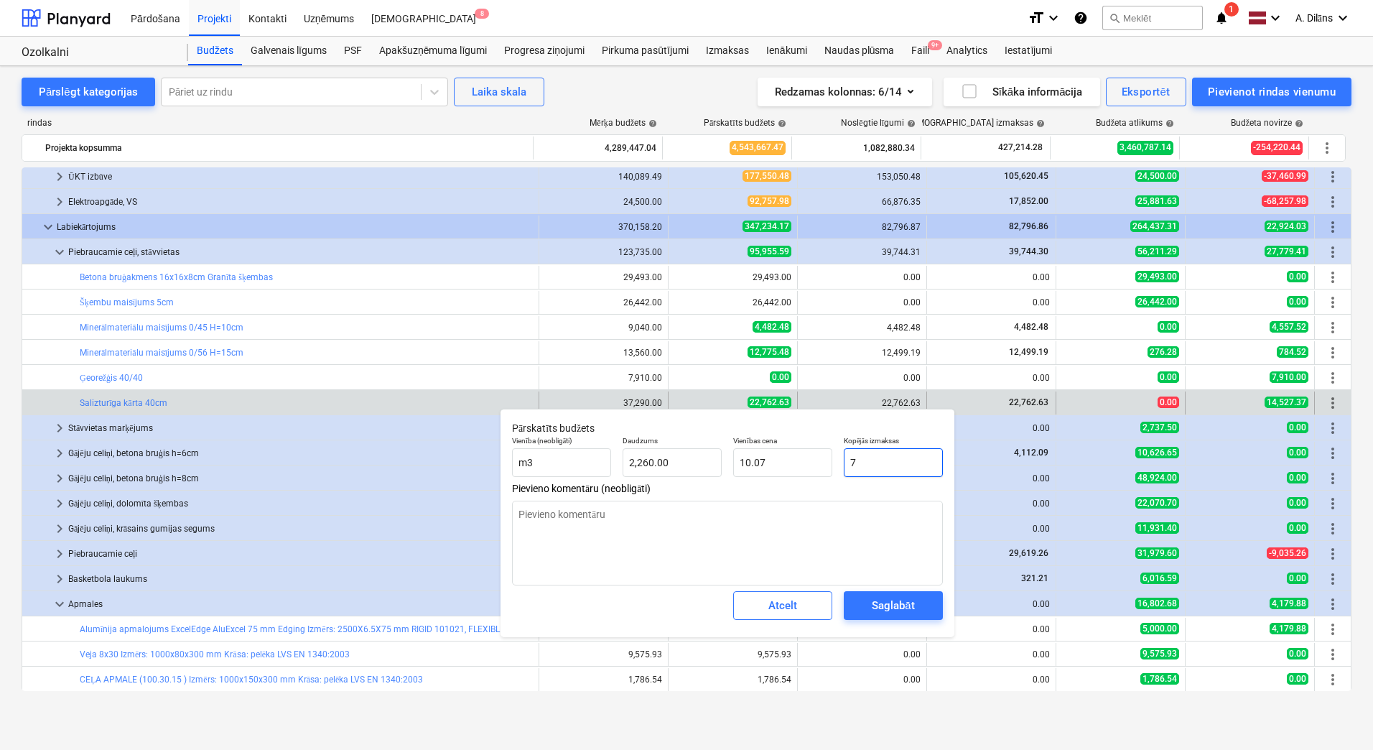
type input "0.00"
type textarea "x"
type input "77"
type input "0.03"
type textarea "x"
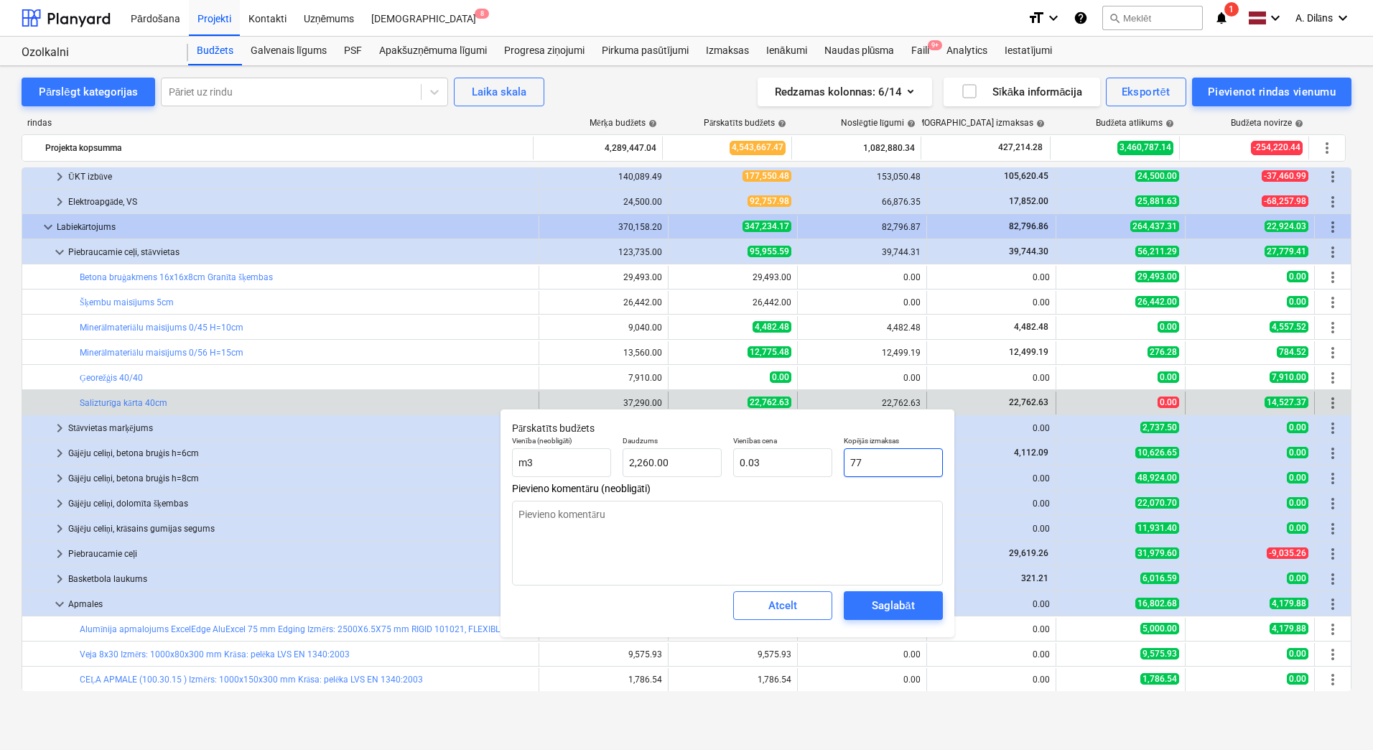
type input "776"
type input "0.34"
type textarea "x"
type input "7762"
type input "3.43"
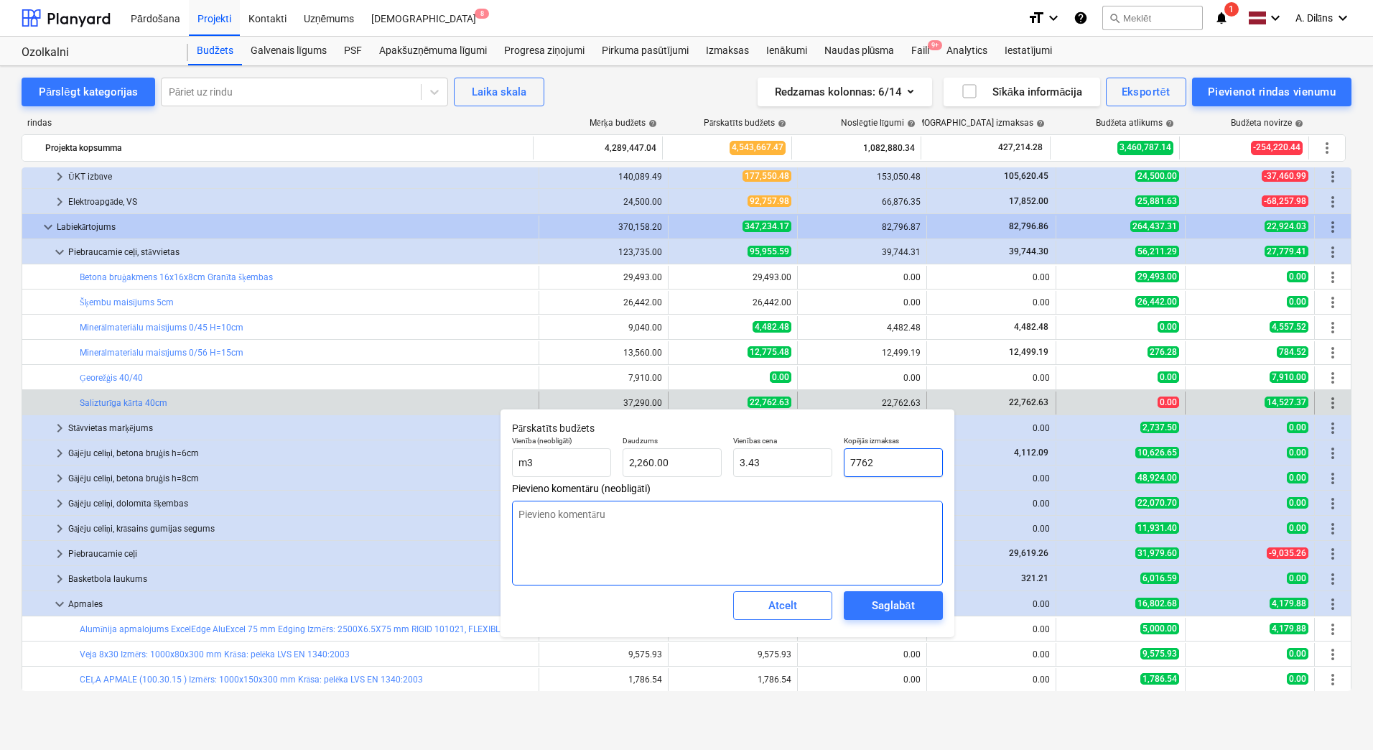
type input "7762"
type textarea "x"
type input "7,762.00"
click at [799, 534] on textarea at bounding box center [727, 543] width 431 height 85
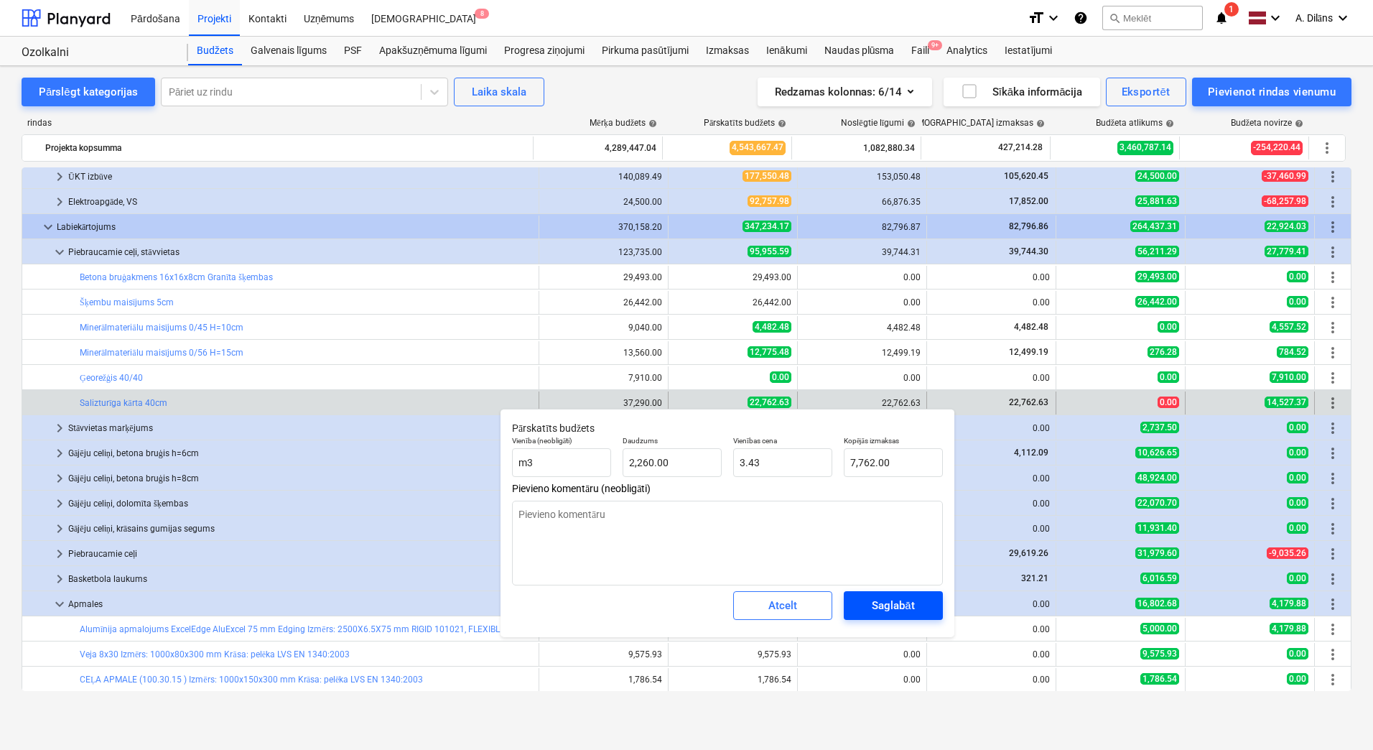
click at [912, 604] on div "Saglabāt" at bounding box center [893, 605] width 42 height 19
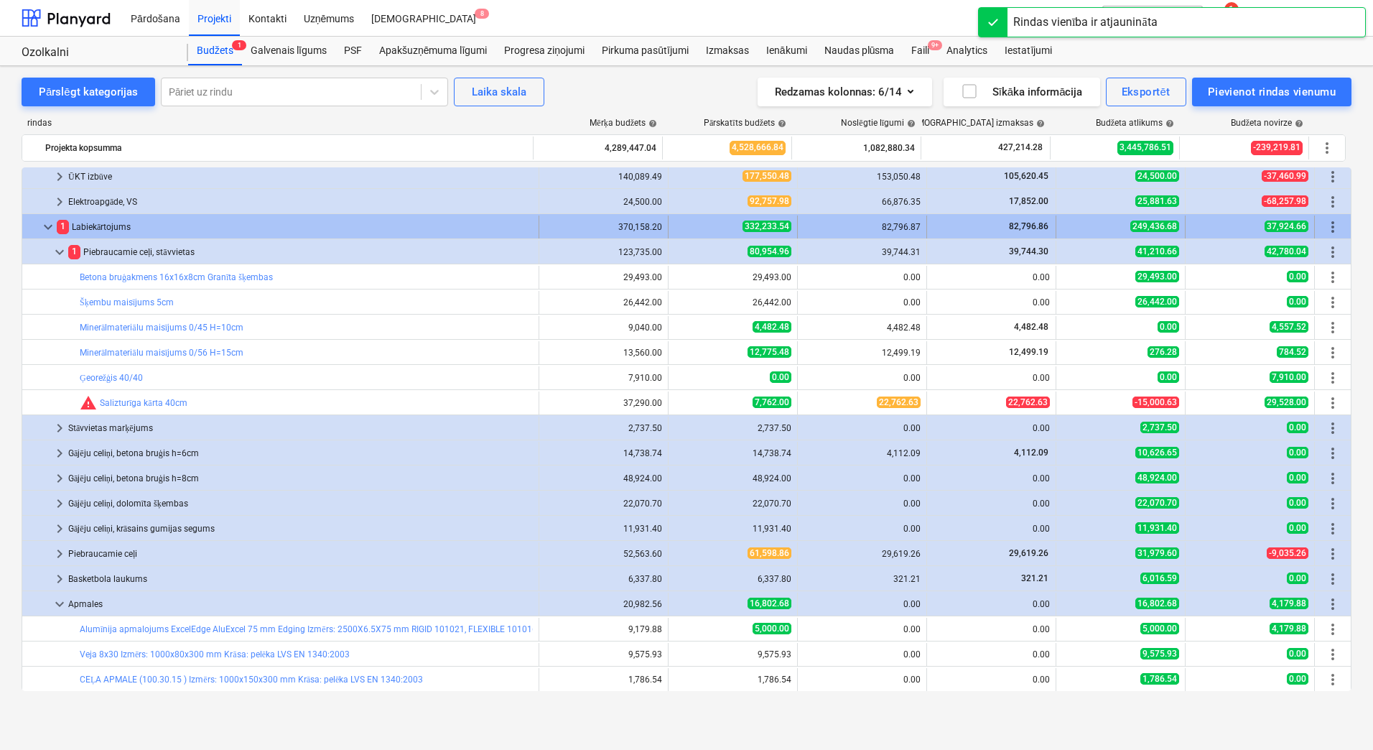
click at [139, 231] on div "1 Labiekārtojums" at bounding box center [295, 226] width 476 height 23
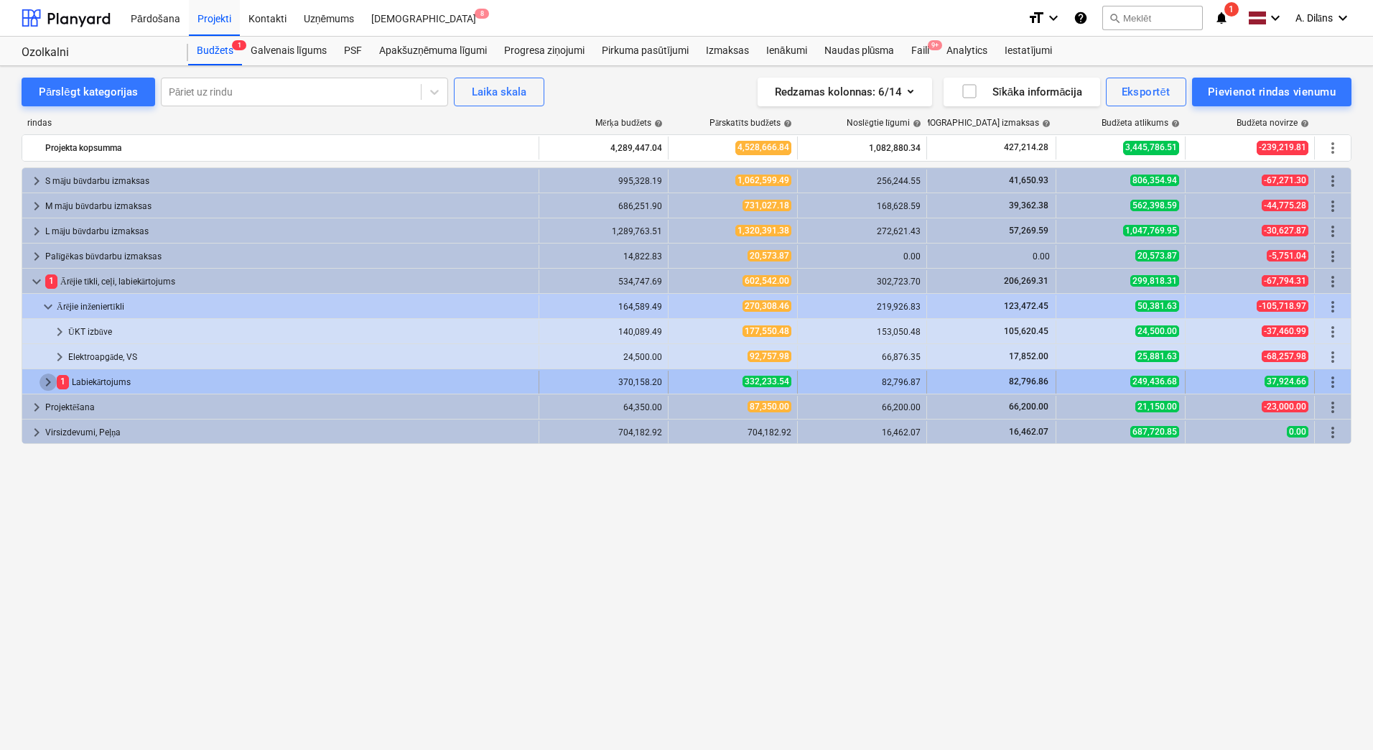
click at [47, 383] on span "keyboard_arrow_right" at bounding box center [47, 381] width 17 height 17
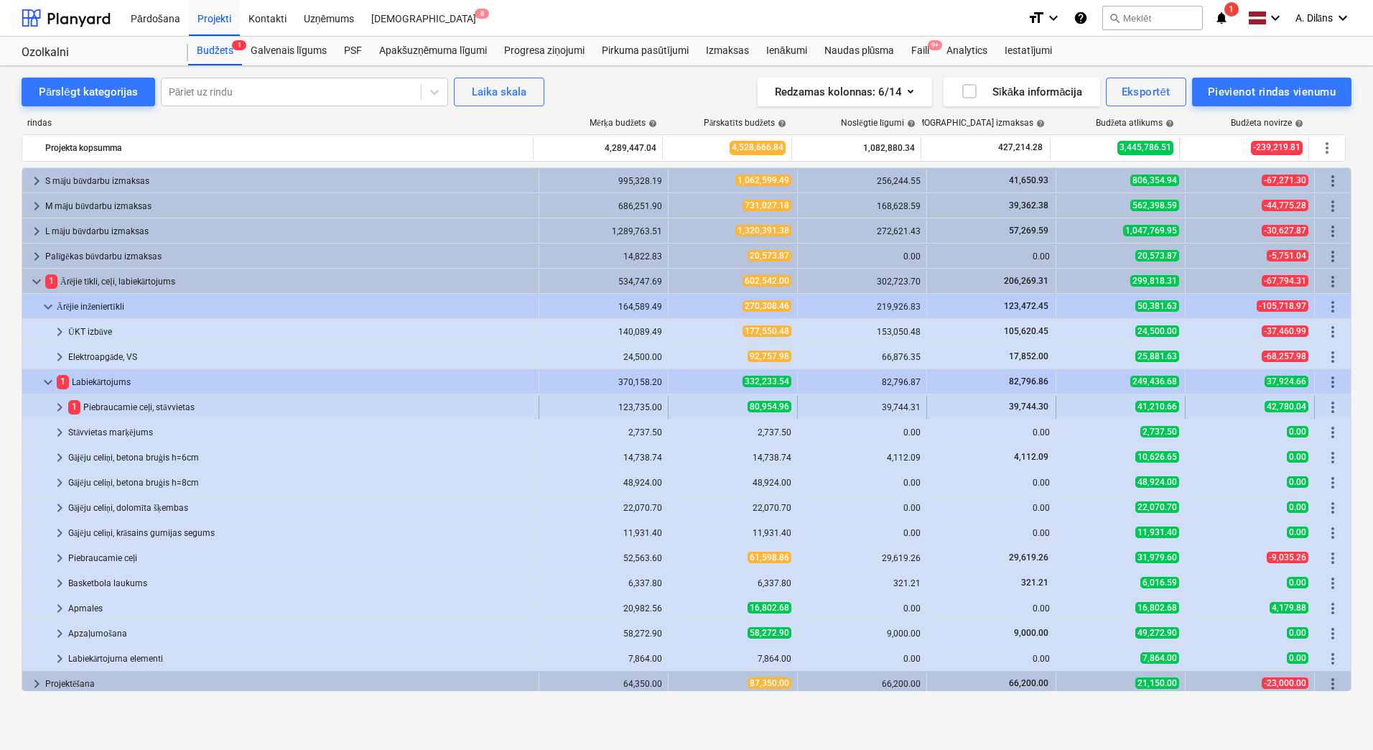
click at [60, 406] on span "keyboard_arrow_right" at bounding box center [59, 407] width 17 height 17
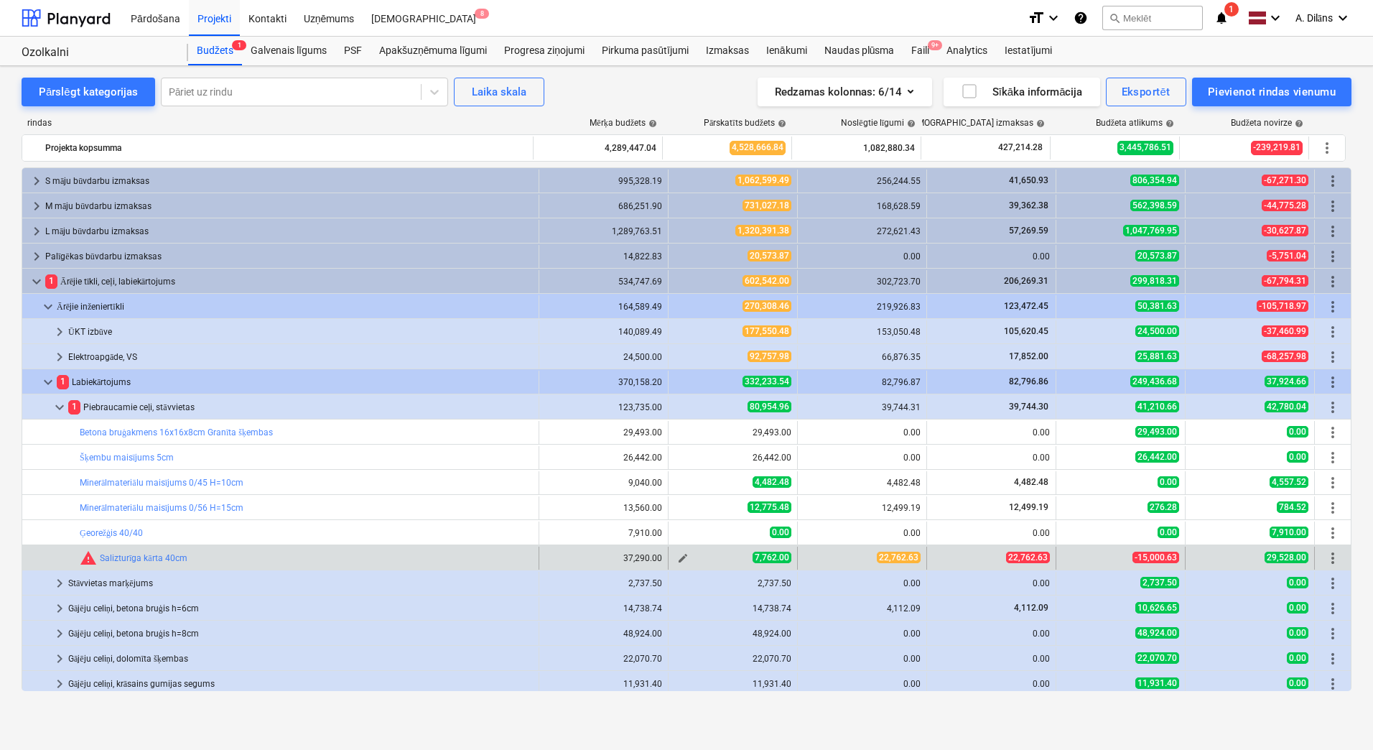
click at [701, 559] on div "7,762.00" at bounding box center [732, 558] width 117 height 12
click at [677, 556] on span "edit" at bounding box center [682, 557] width 11 height 11
type textarea "x"
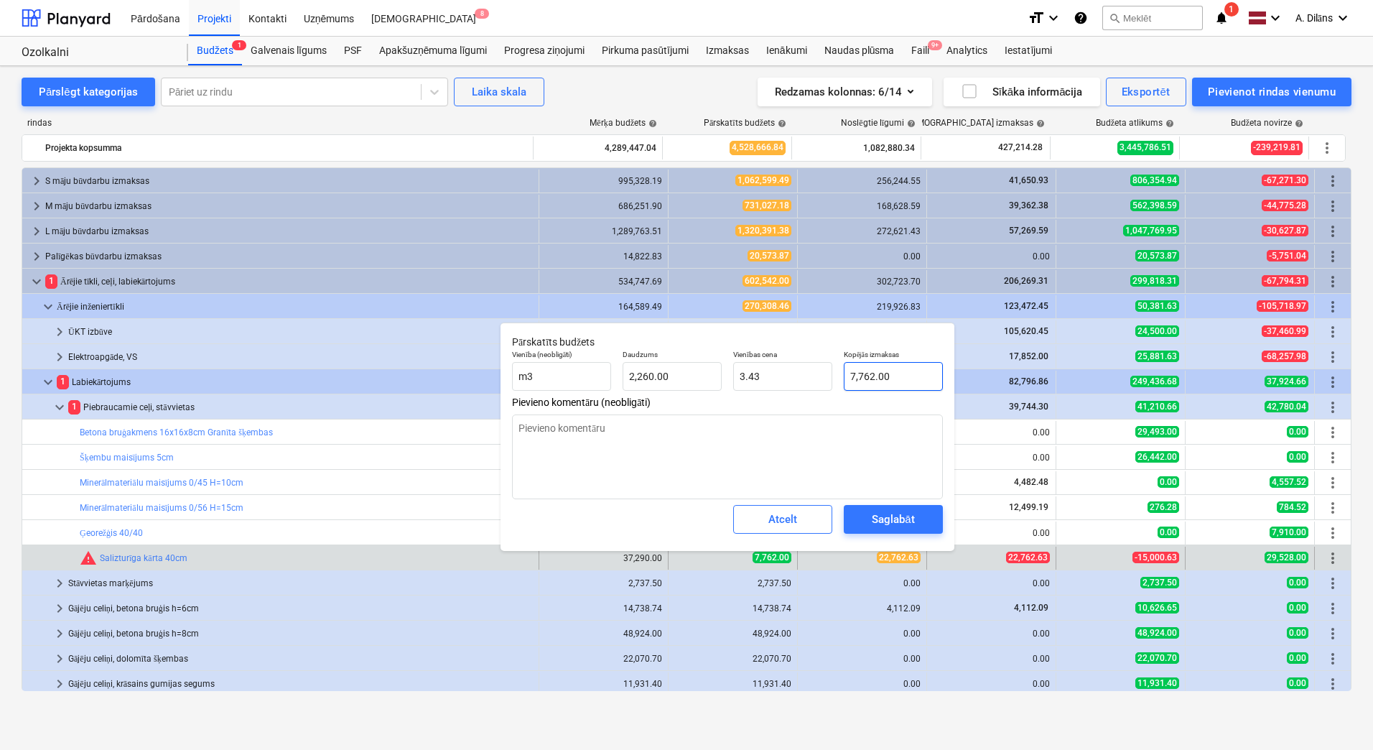
type input "7762"
drag, startPoint x: 901, startPoint y: 376, endPoint x: 826, endPoint y: 376, distance: 75.4
click at [826, 376] on div "Vienība (neobligāti) m3 Daudzums 2,260.00 Vienības cena 3.43 Kopējās izmaksas 7…" at bounding box center [727, 370] width 442 height 52
type textarea "x"
type input "2"
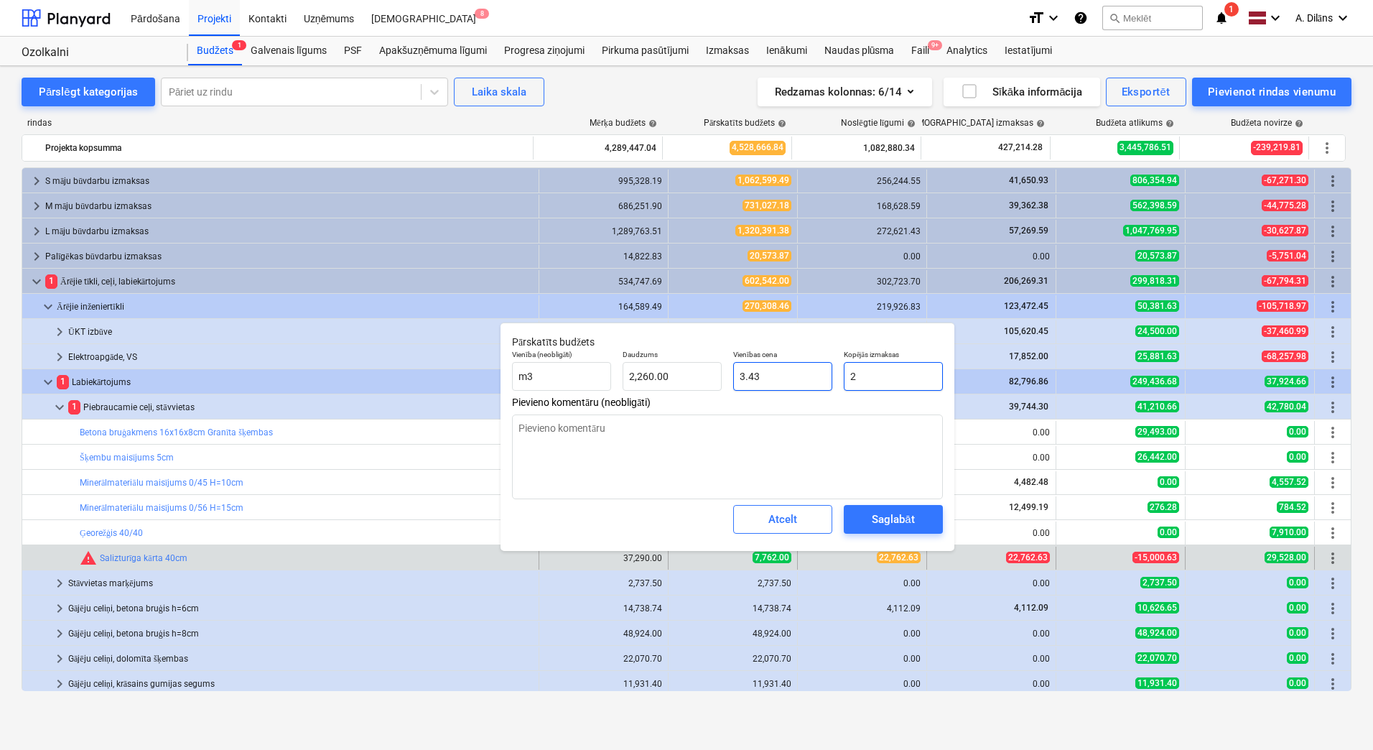
type input "0.00"
type textarea "x"
type input "21"
type input "0.01"
type textarea "x"
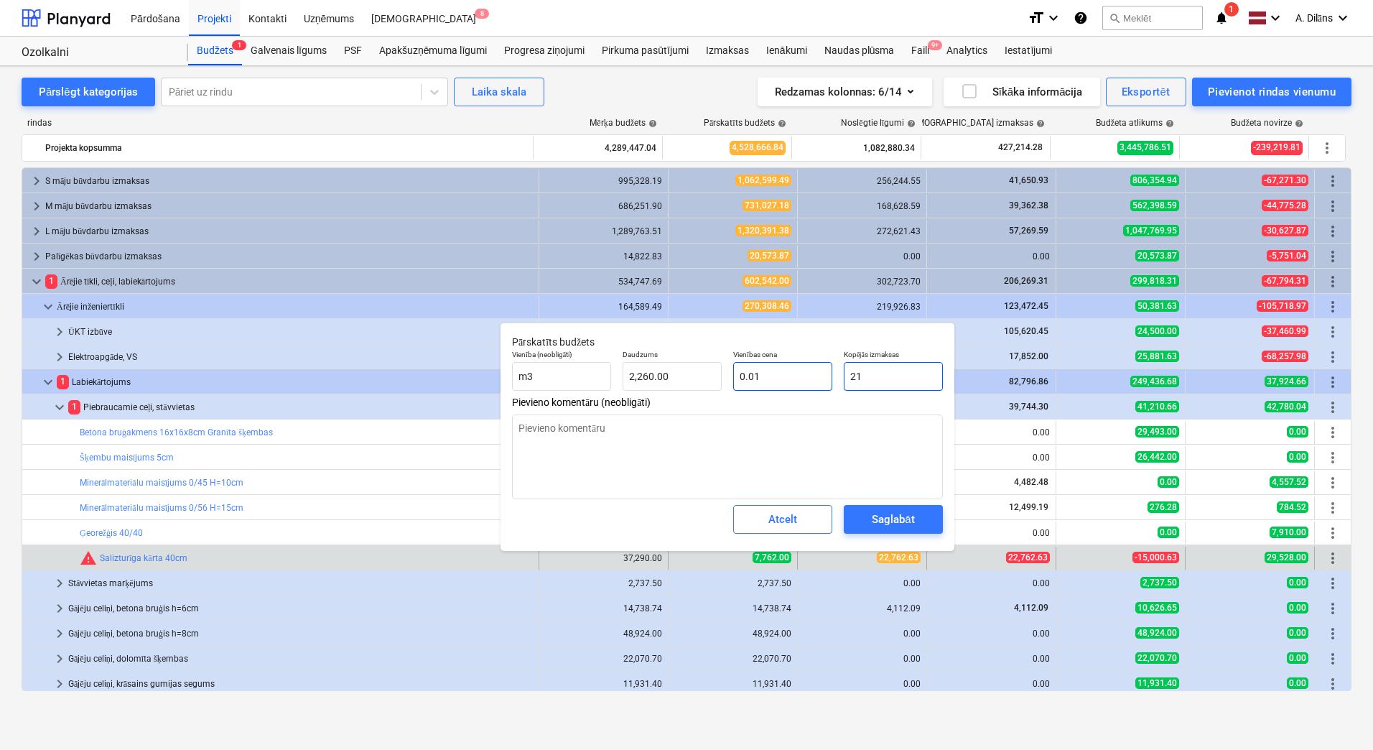
type input "210"
type input "0.09"
type textarea "x"
type input "2100"
type input "0.93"
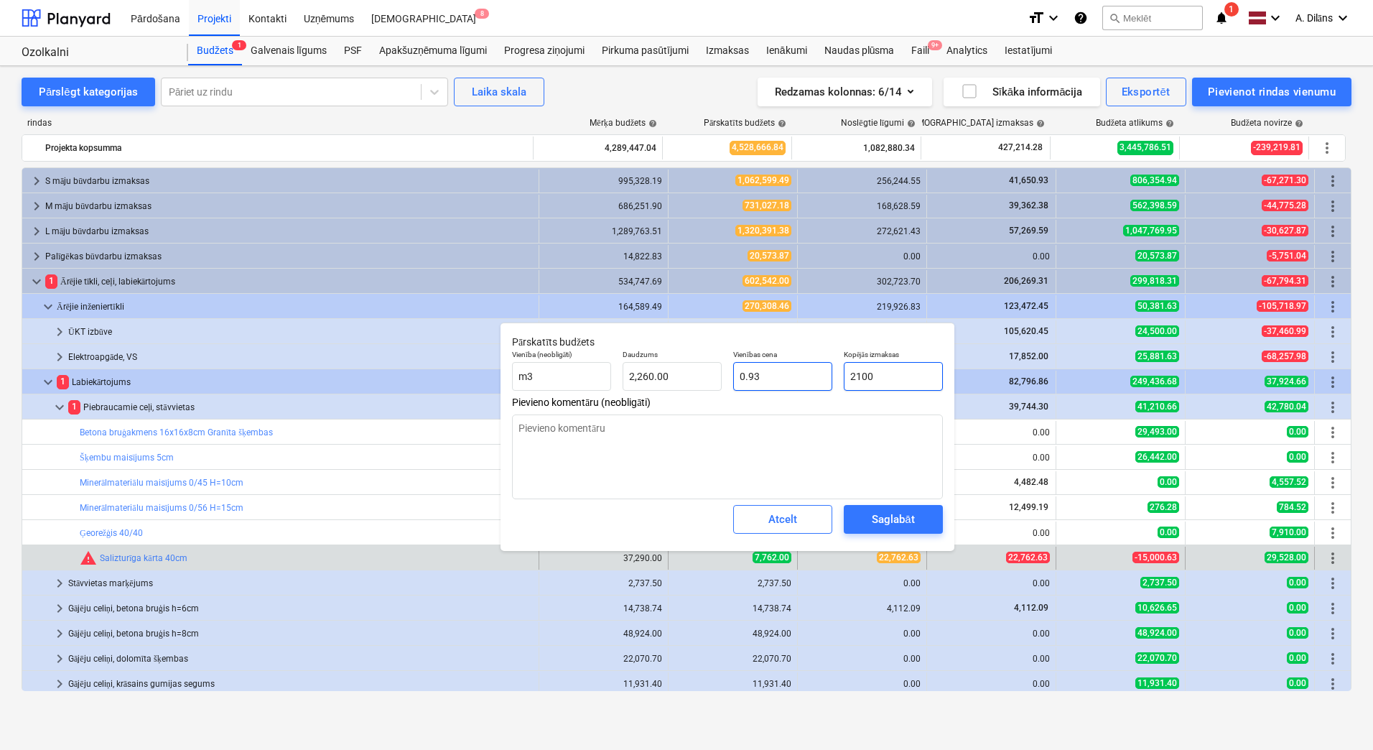
type textarea "x"
type input "21000"
type input "9.29"
type input "21000"
type textarea "x"
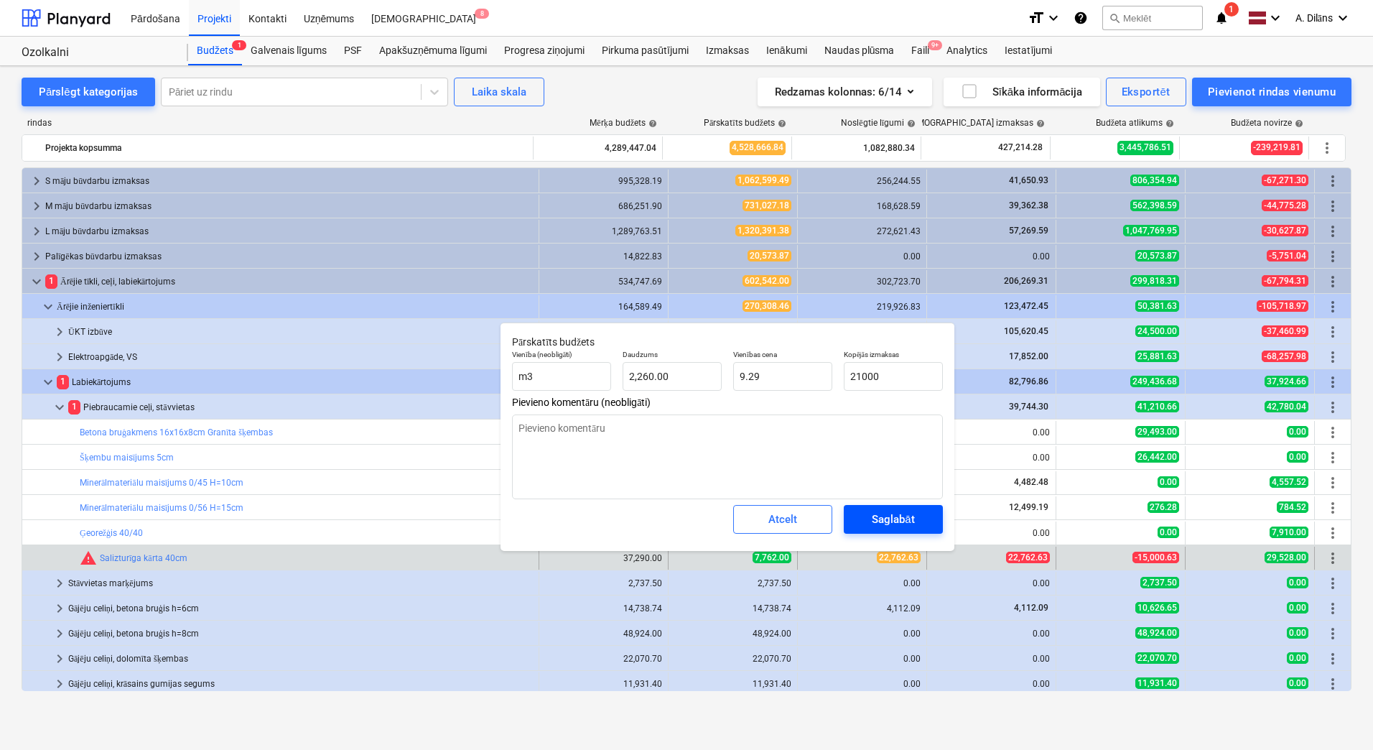
type input "21,000.00"
click at [898, 525] on div "Saglabāt" at bounding box center [893, 519] width 42 height 19
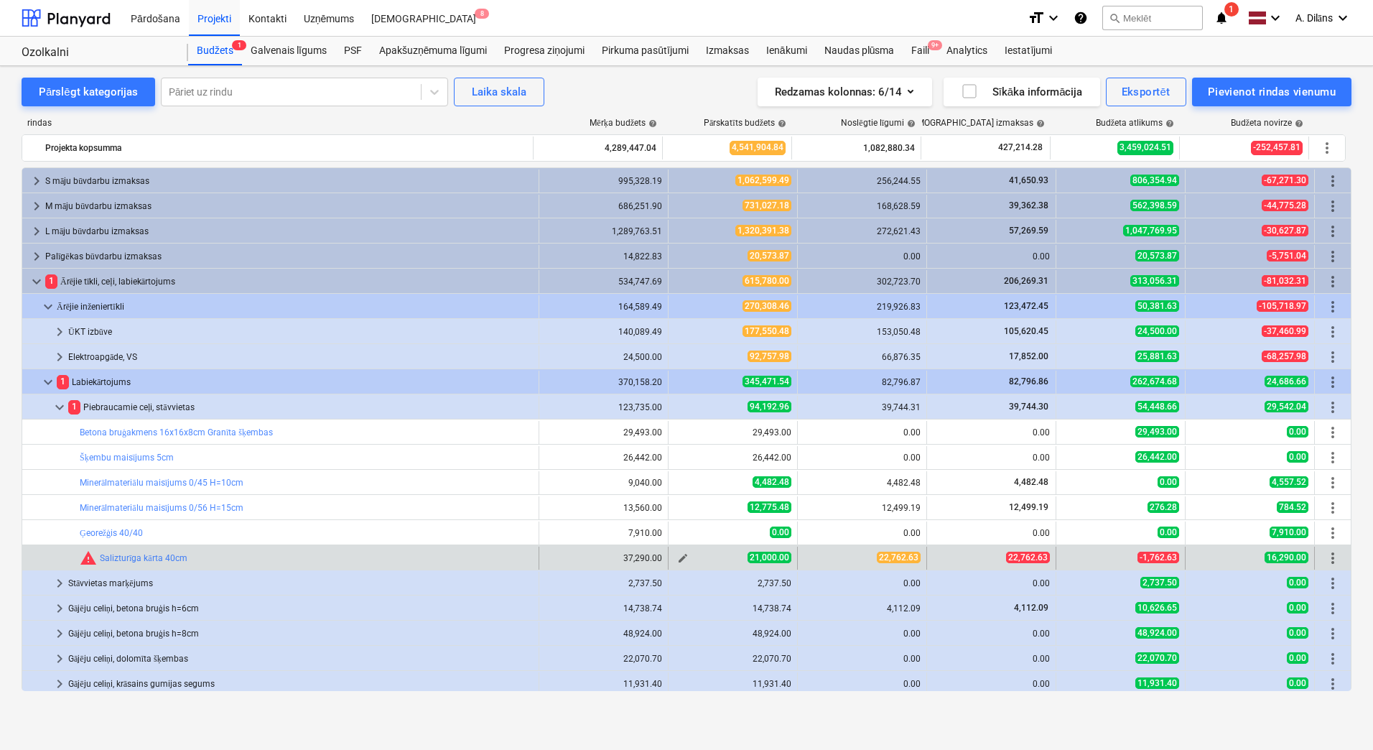
click at [677, 559] on span "edit" at bounding box center [682, 557] width 11 height 11
type textarea "x"
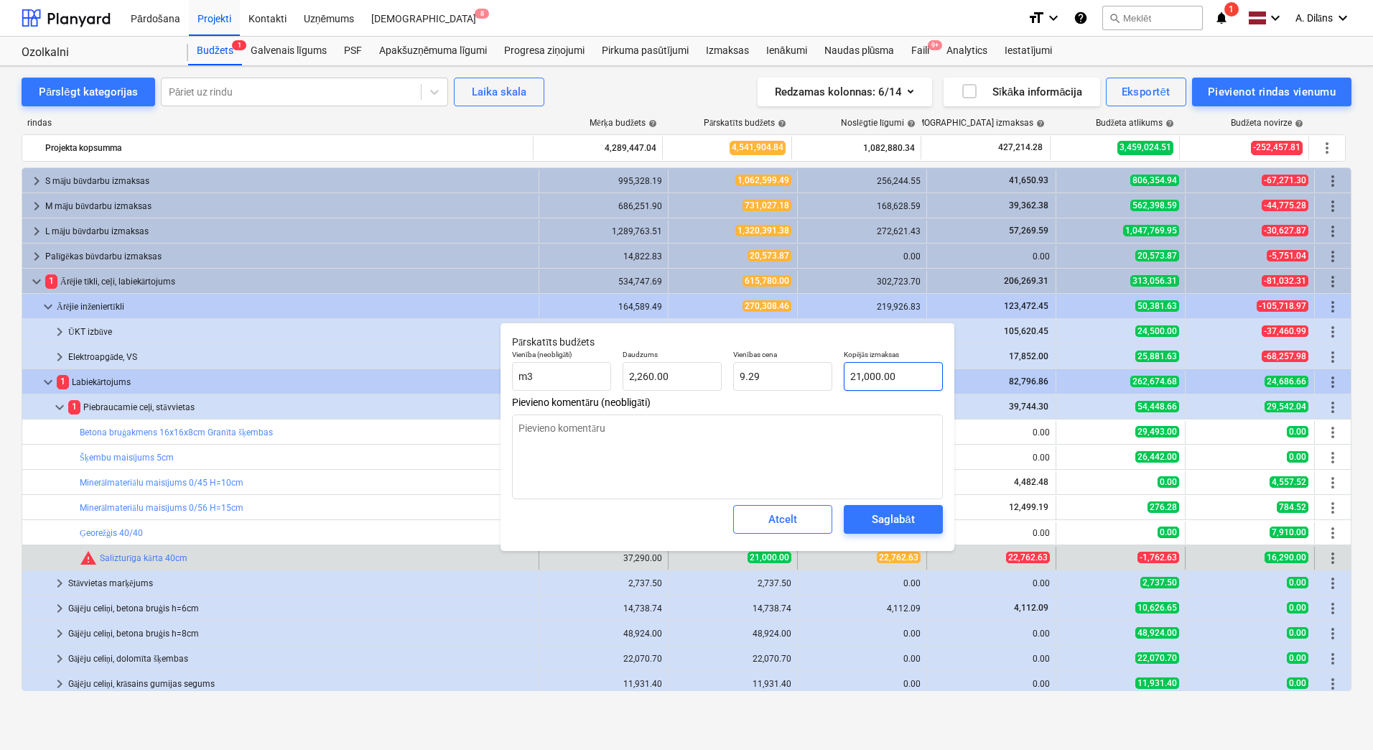
type input "21000"
drag, startPoint x: 906, startPoint y: 376, endPoint x: 839, endPoint y: 380, distance: 67.6
click at [839, 380] on div "Kopējās izmaksas 21000" at bounding box center [893, 370] width 111 height 52
type textarea "x"
type input "2"
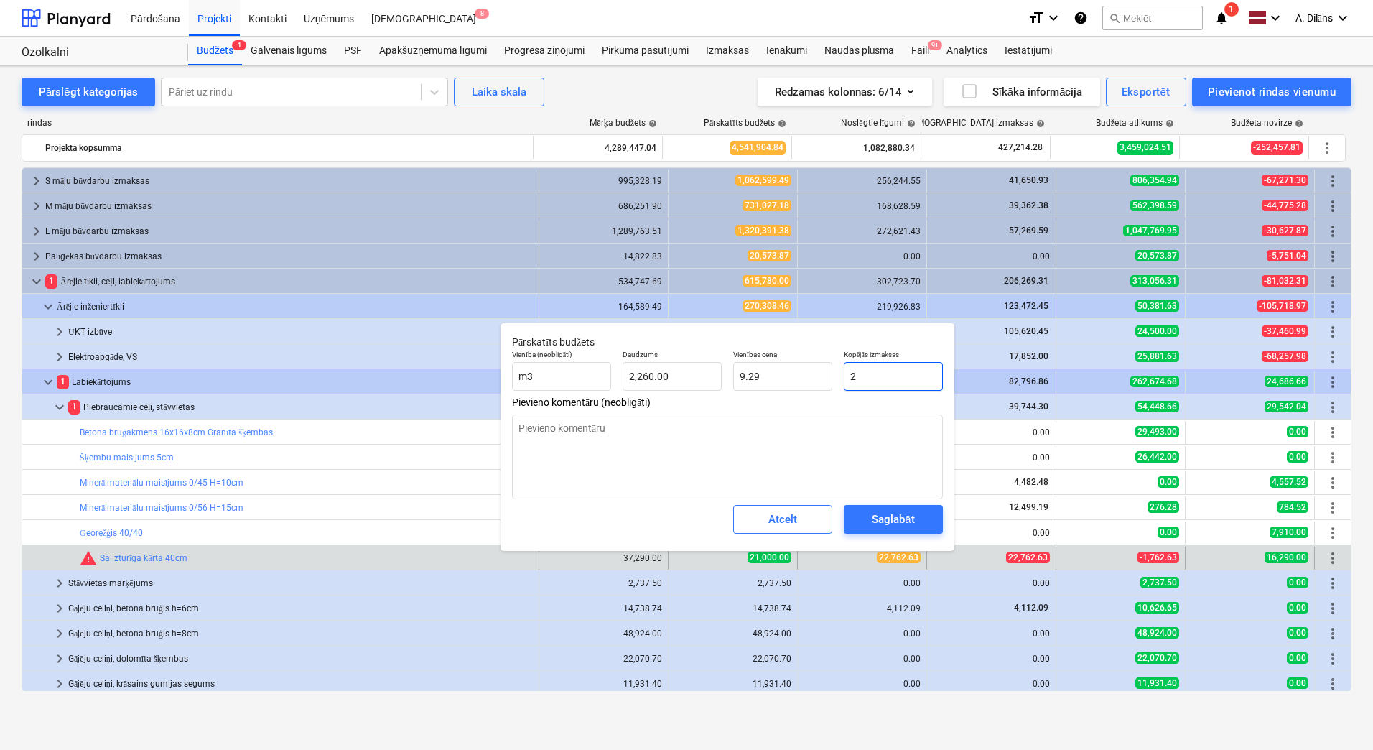
type input "0.00"
type textarea "x"
type input "22"
type input "0.01"
type textarea "x"
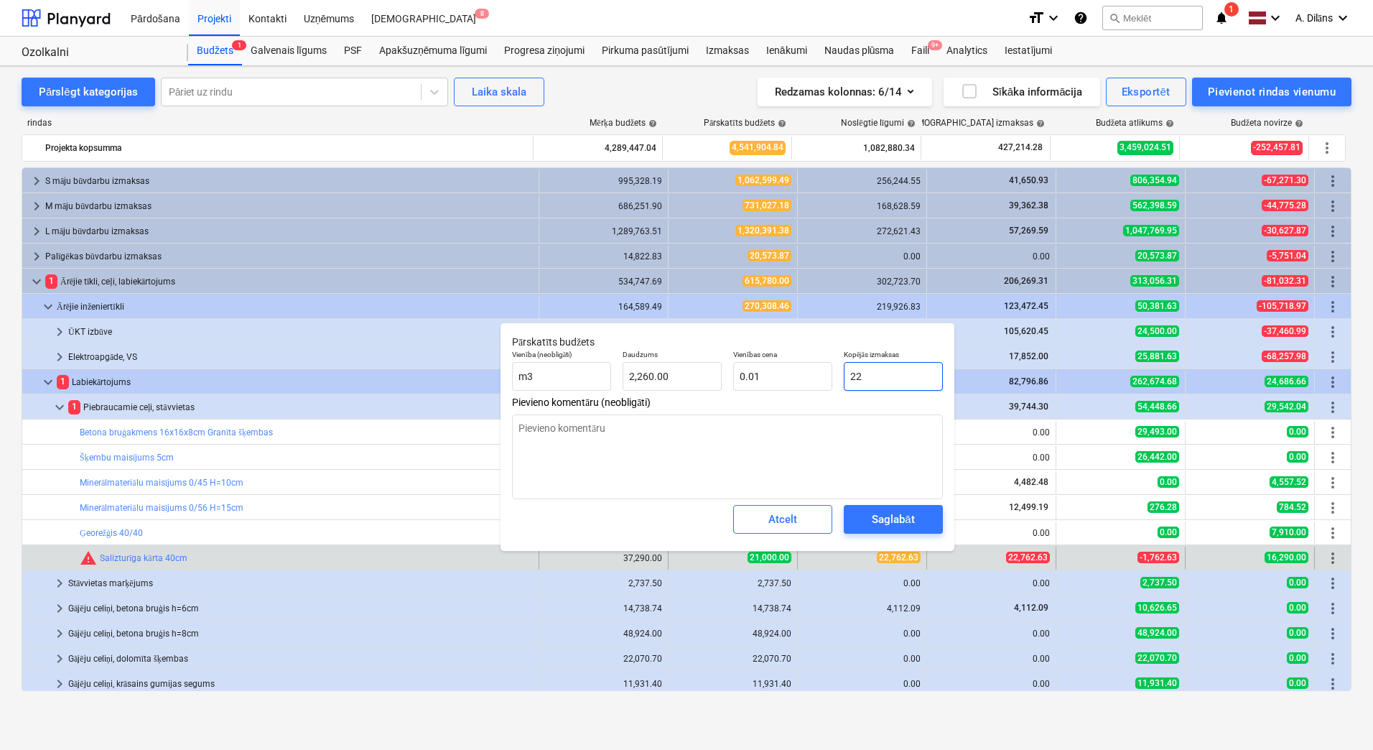
type input "227"
type input "0.10"
type textarea "x"
type input "2276"
type input "1.01"
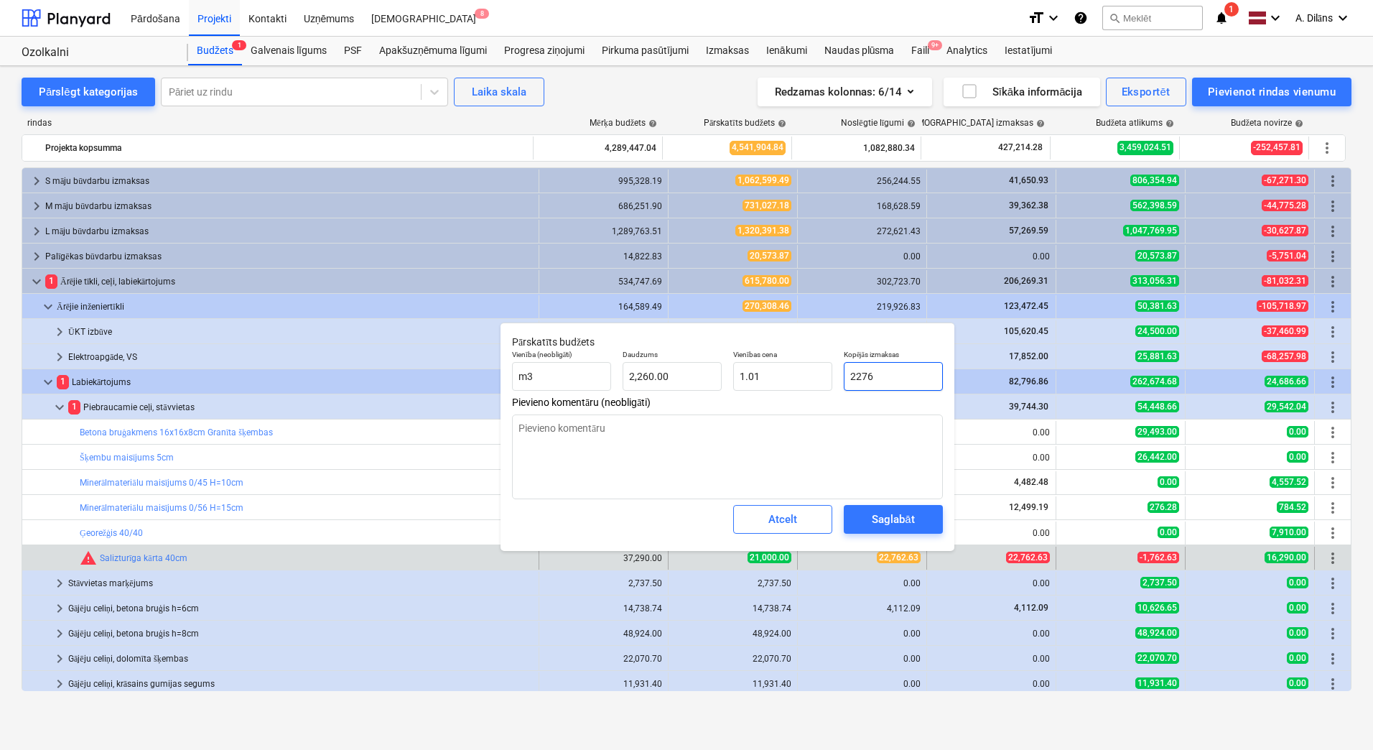
type textarea "x"
type input "22762"
type input "10.07"
type textarea "x"
type input "22762."
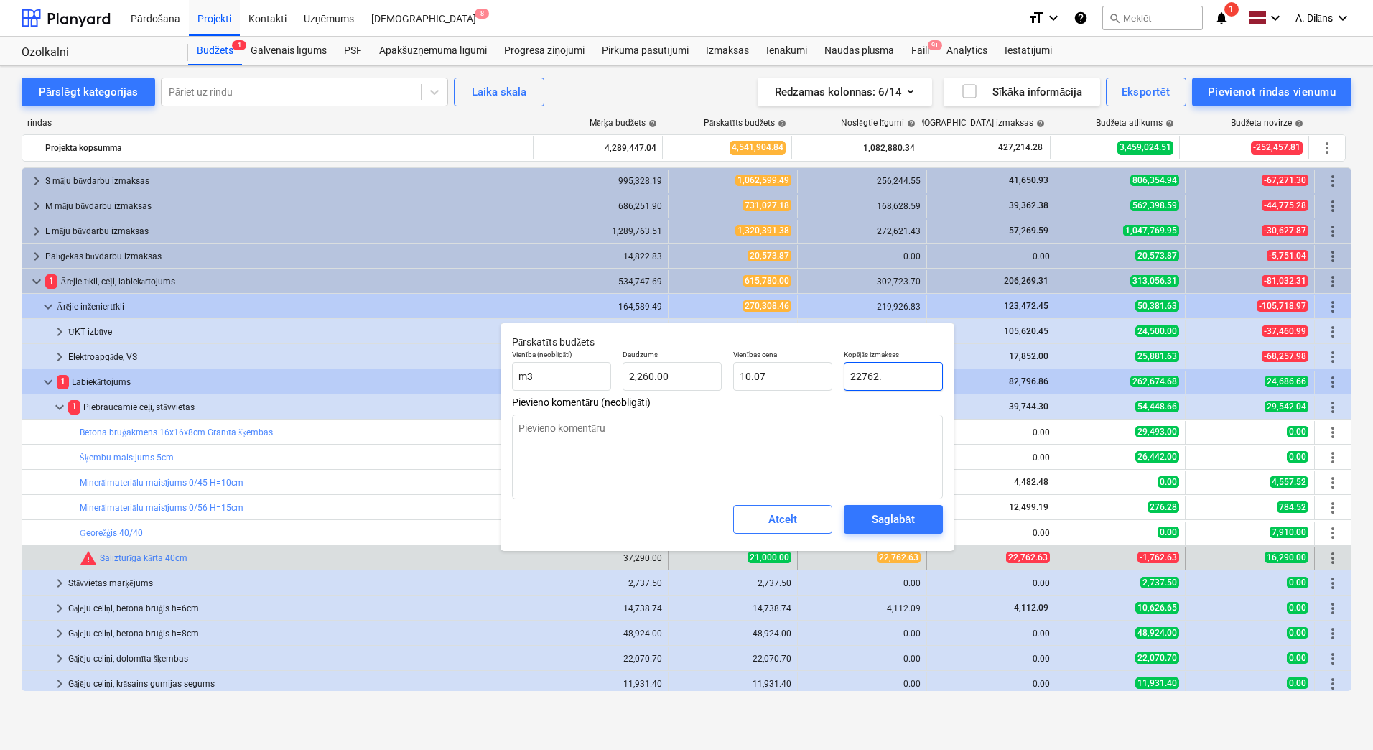
type textarea "x"
type input "22762.6"
type textarea "x"
type input "22762.63"
type textarea "x"
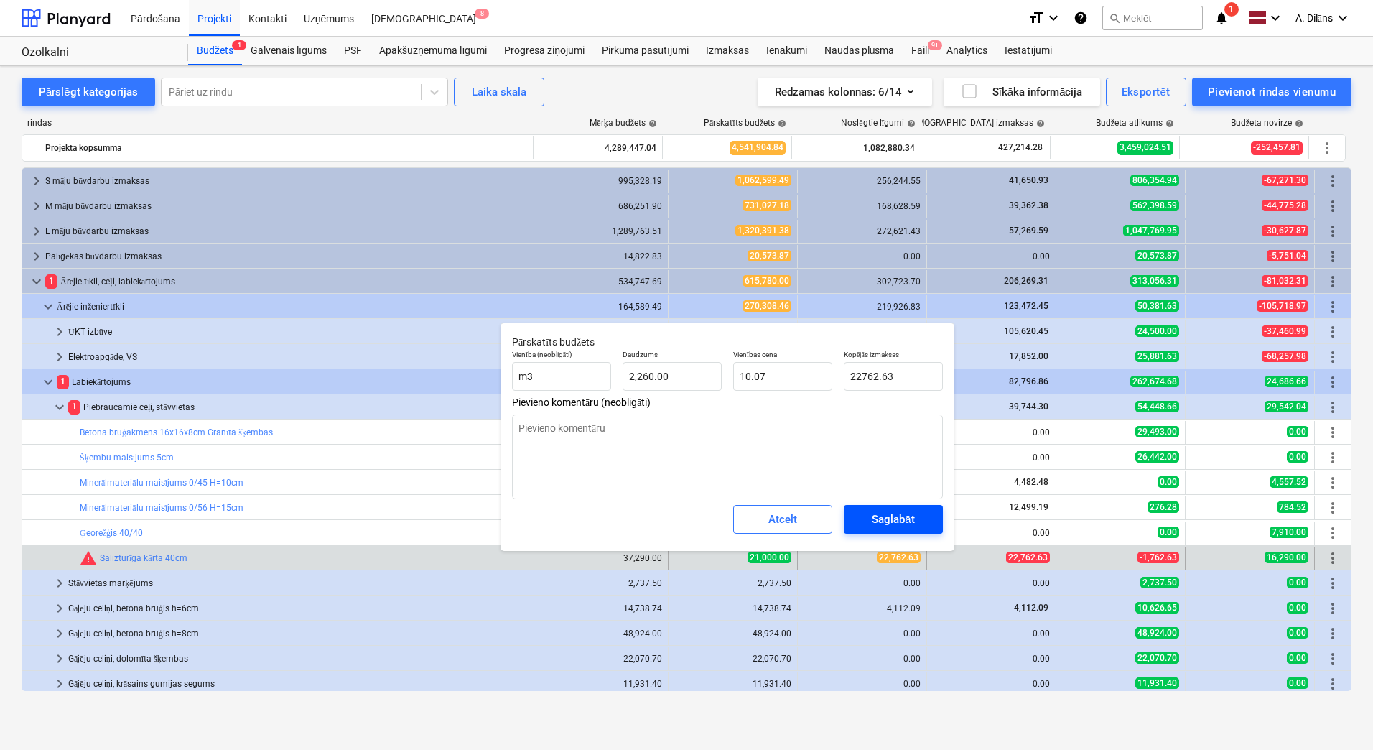
type input "22,762.63"
click at [906, 515] on div "Saglabāt" at bounding box center [893, 519] width 42 height 19
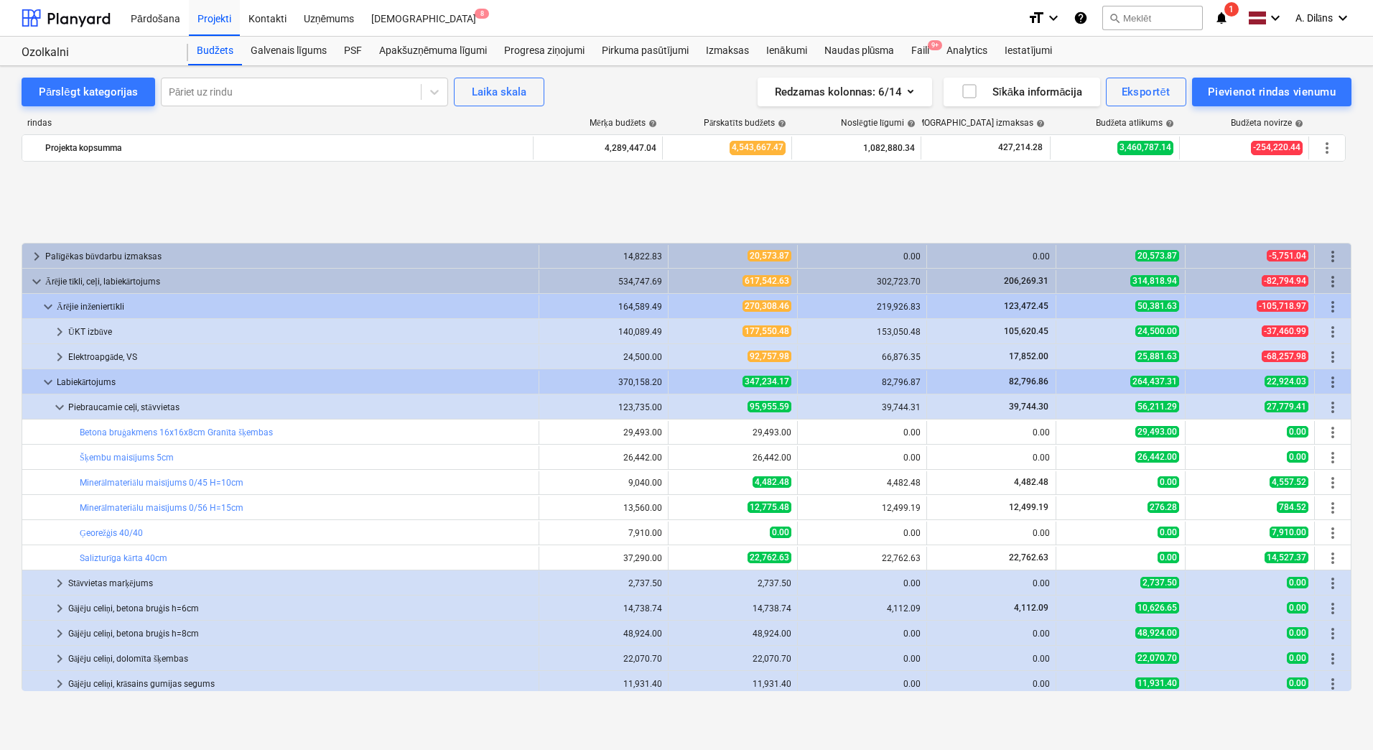
scroll to position [144, 0]
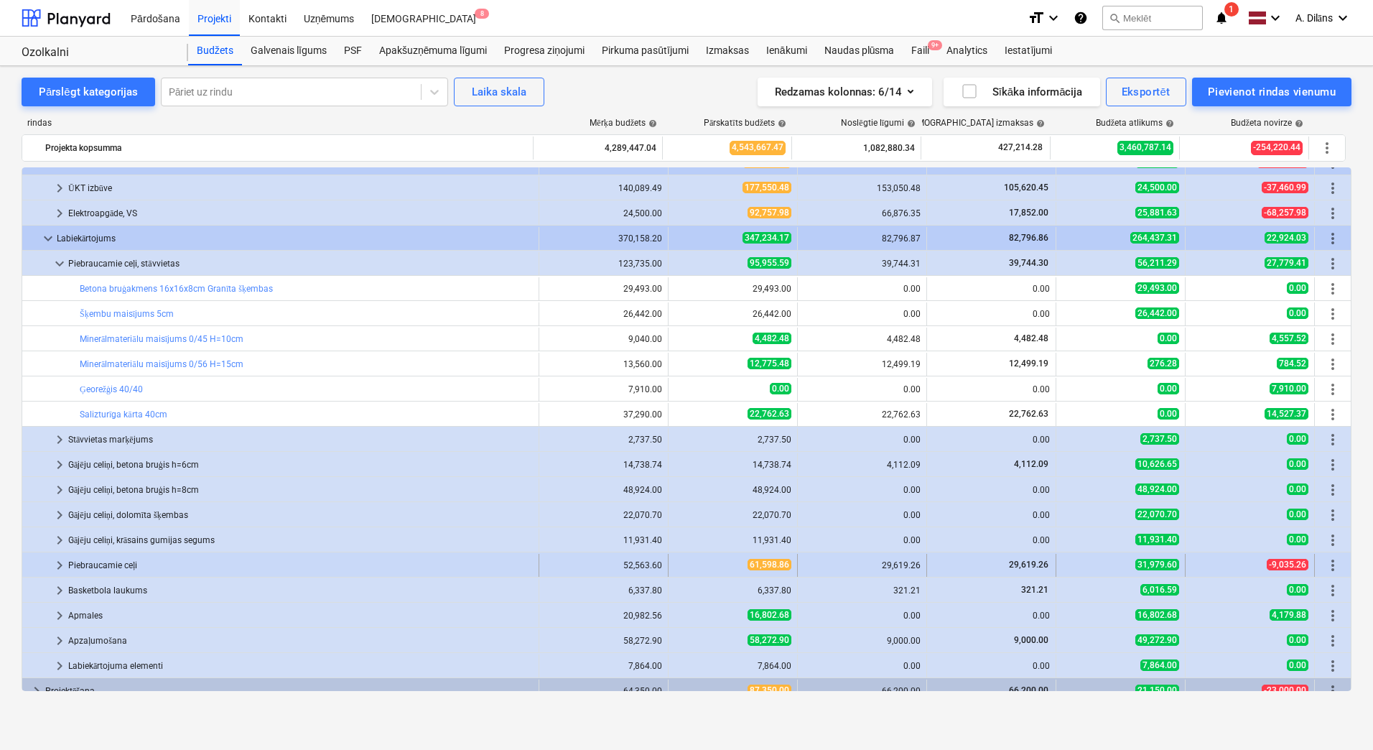
click at [57, 562] on span "keyboard_arrow_right" at bounding box center [59, 565] width 17 height 17
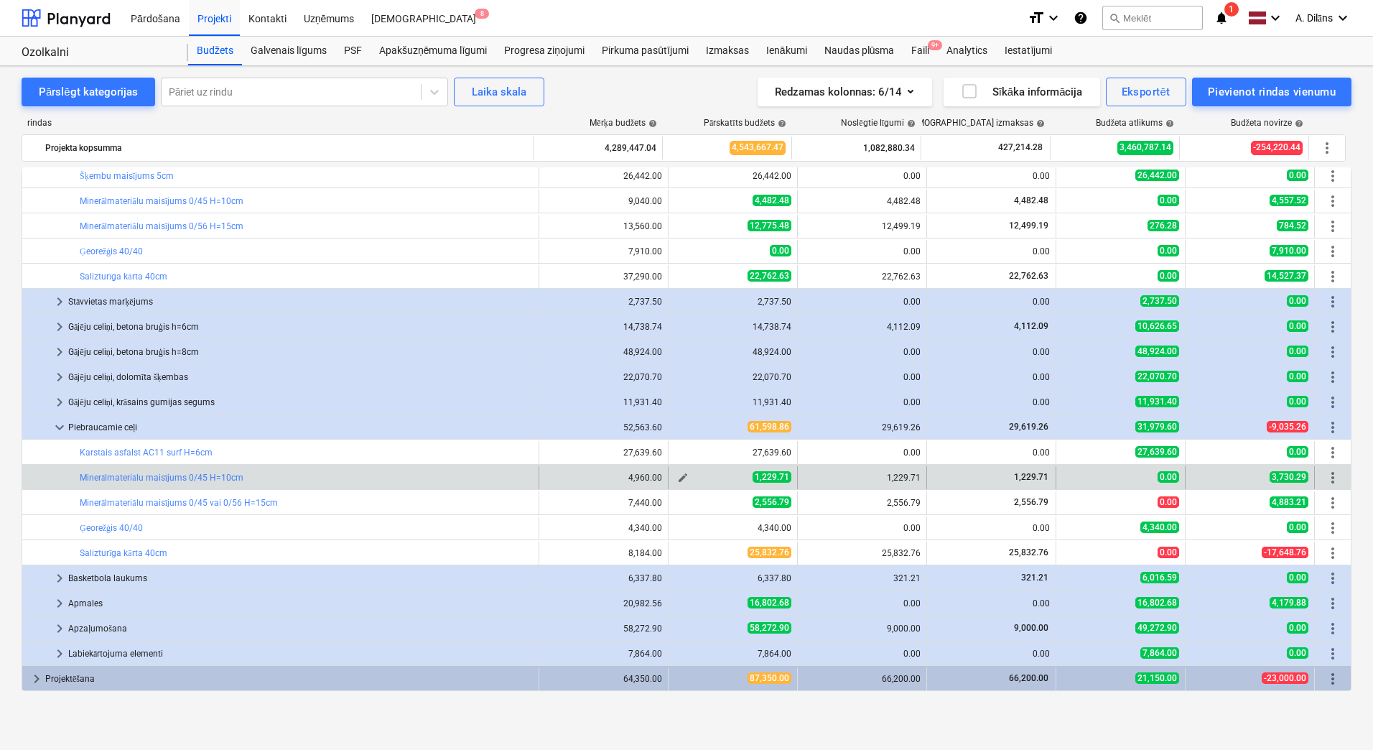
scroll to position [287, 0]
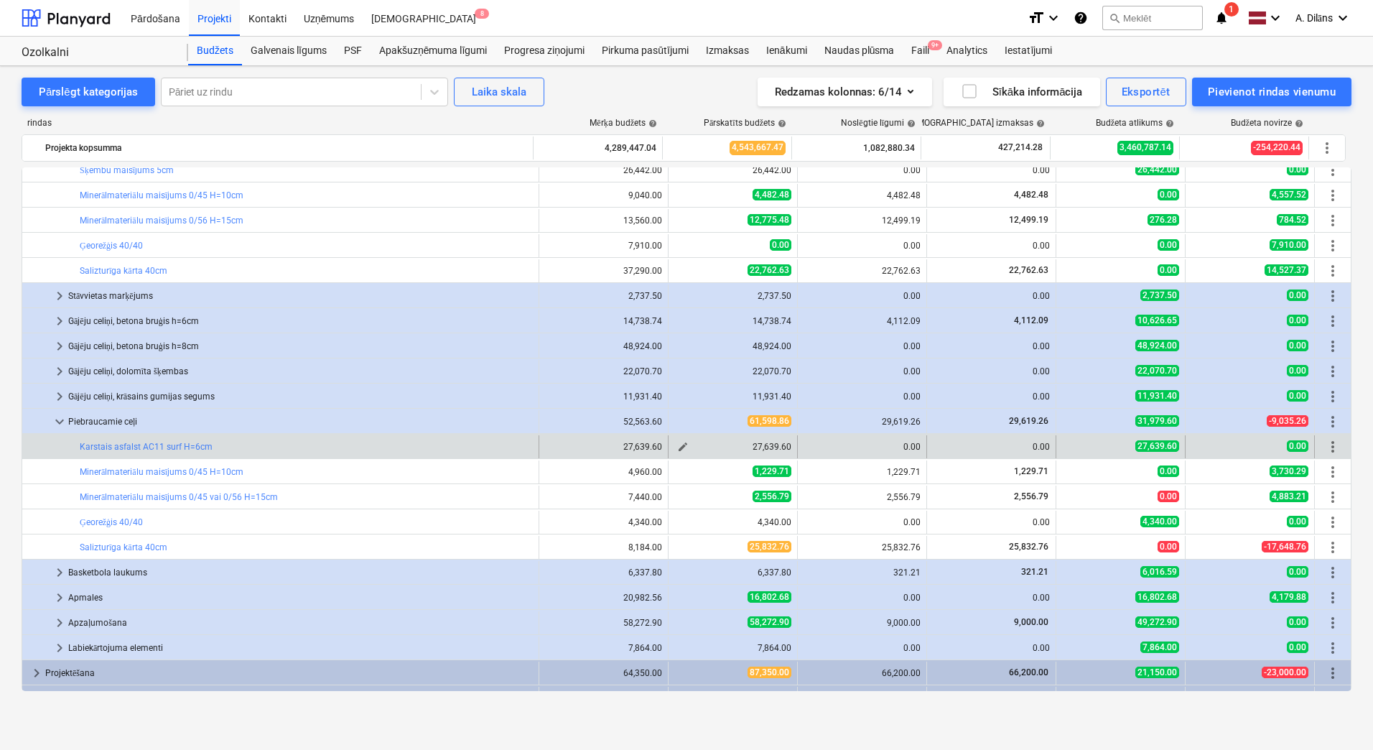
click at [682, 447] on span "edit" at bounding box center [682, 446] width 11 height 11
type textarea "x"
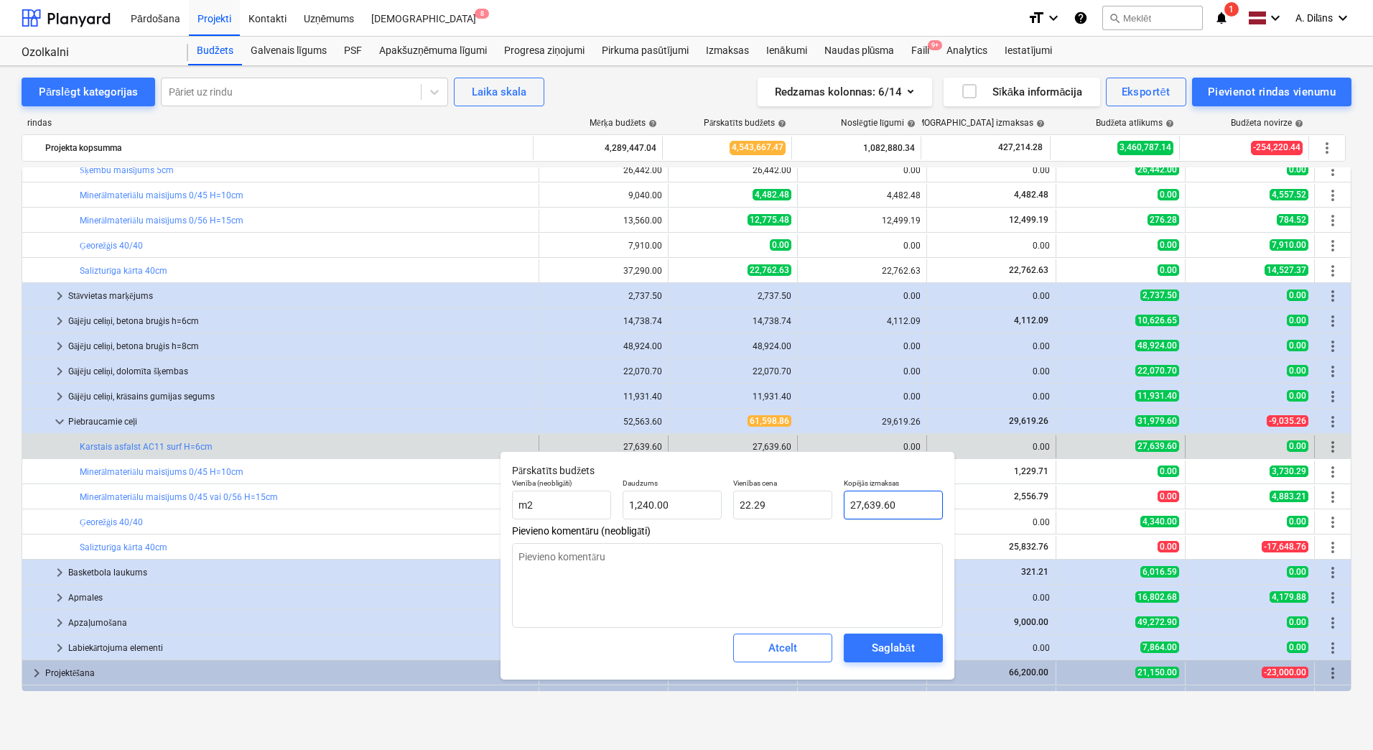
type input "27639.6"
click at [855, 501] on input "27639.6" at bounding box center [893, 505] width 99 height 29
type textarea "x"
type input "7639.6"
type input "6.16"
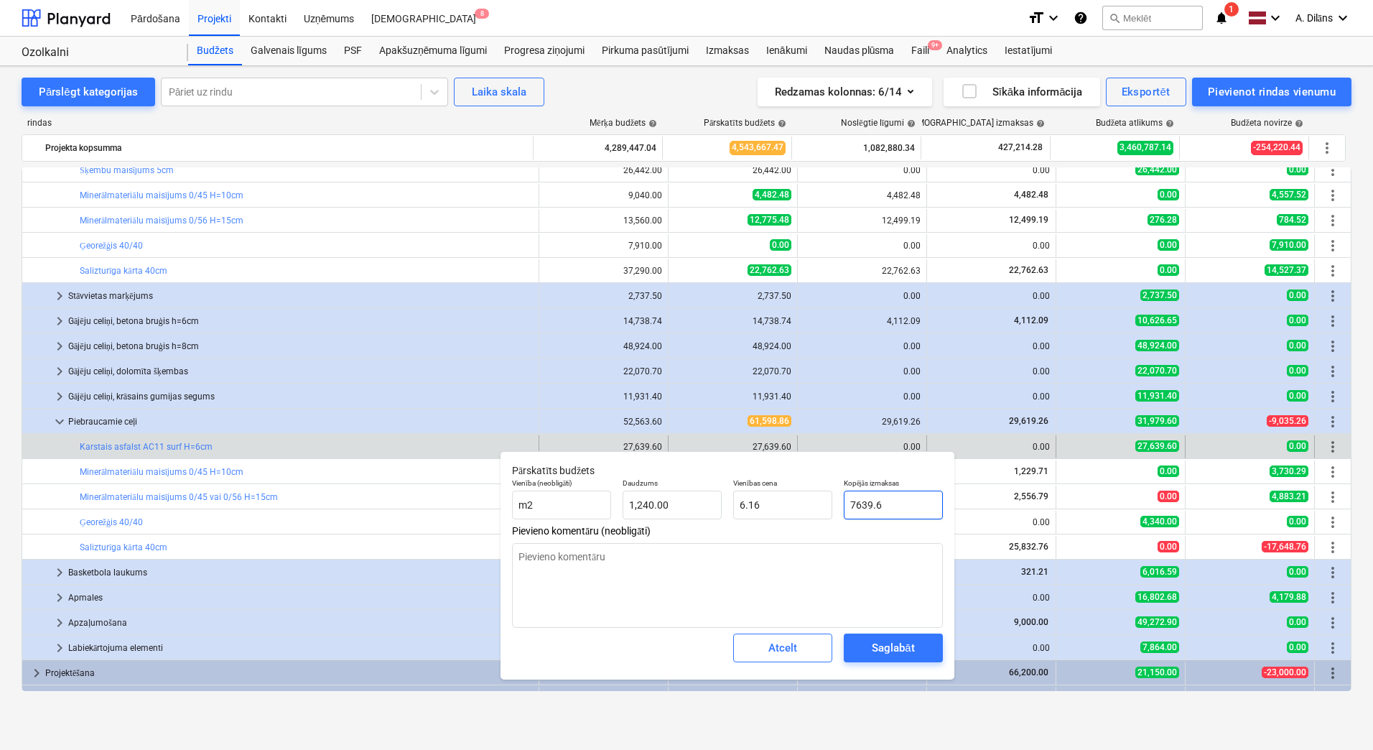
type textarea "x"
type input "17639.6"
type input "14.23"
type input "17639.6"
type textarea "x"
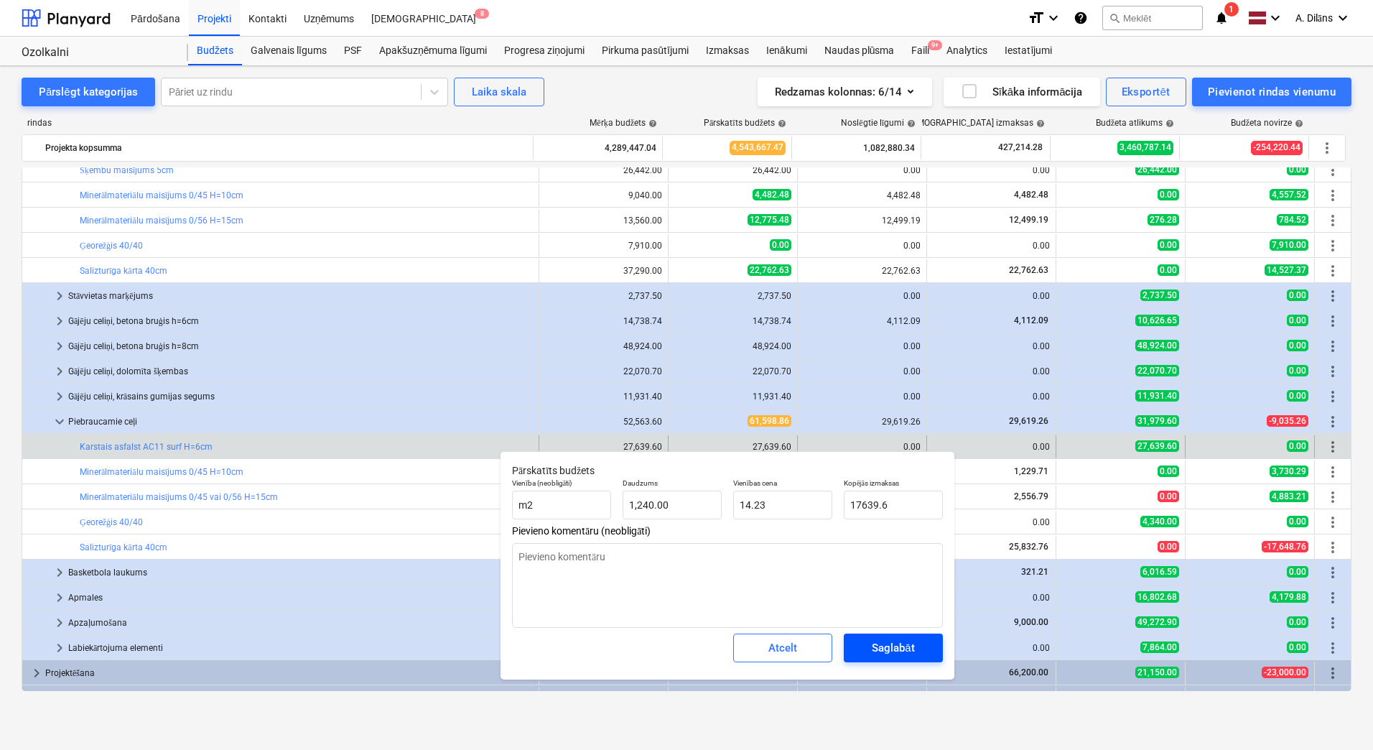
type input "17,639.60"
click at [915, 651] on span "Saglabāt" at bounding box center [893, 647] width 65 height 19
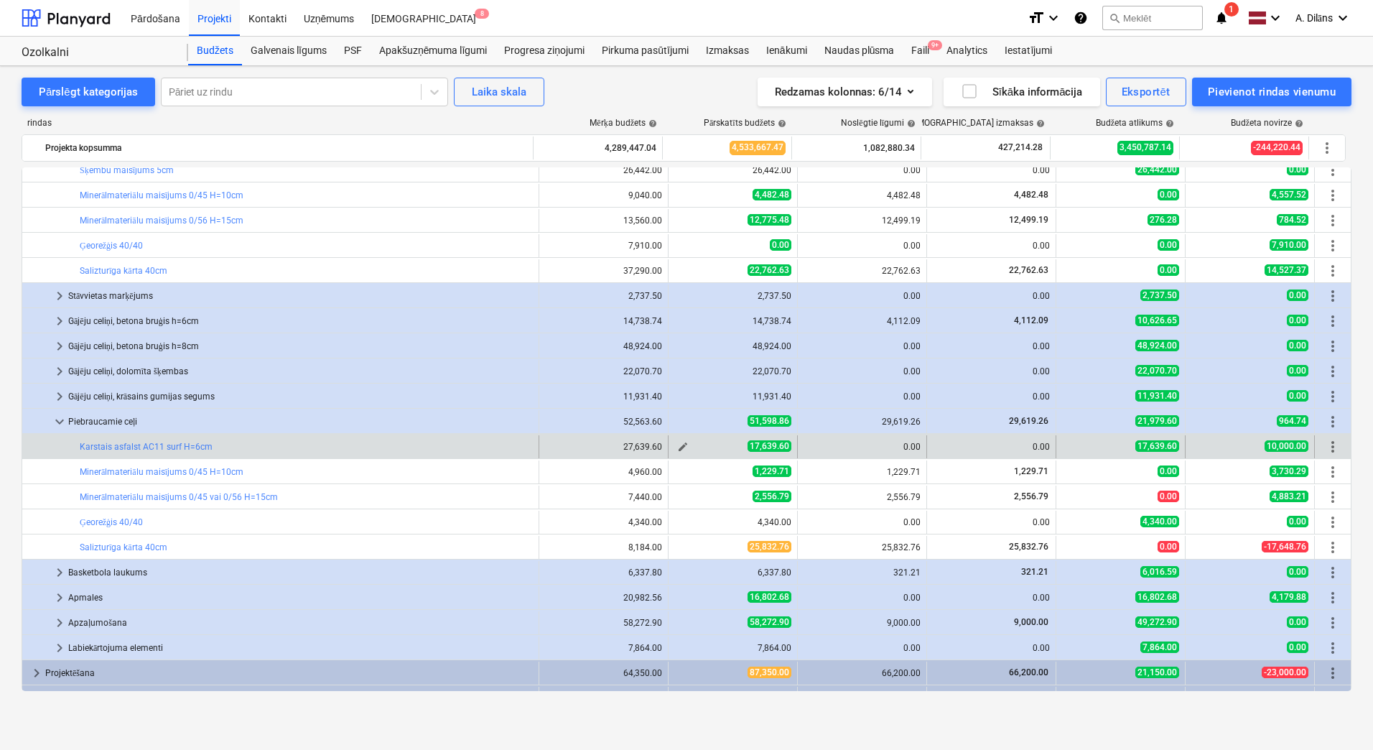
click at [677, 445] on span "edit" at bounding box center [682, 446] width 11 height 11
type textarea "x"
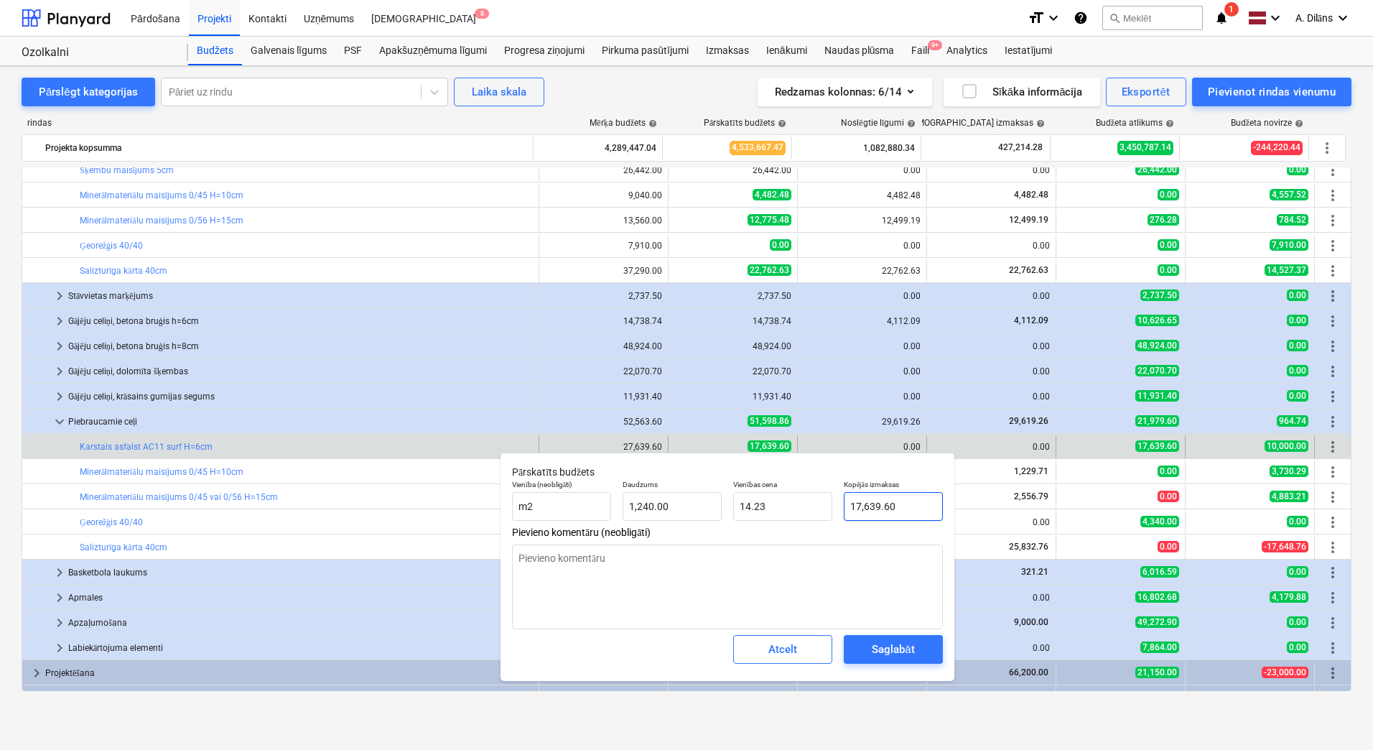
type input "17639.6"
click at [856, 502] on input "17639.6" at bounding box center [893, 506] width 99 height 29
type textarea "x"
type input "7639.6"
type input "6.16"
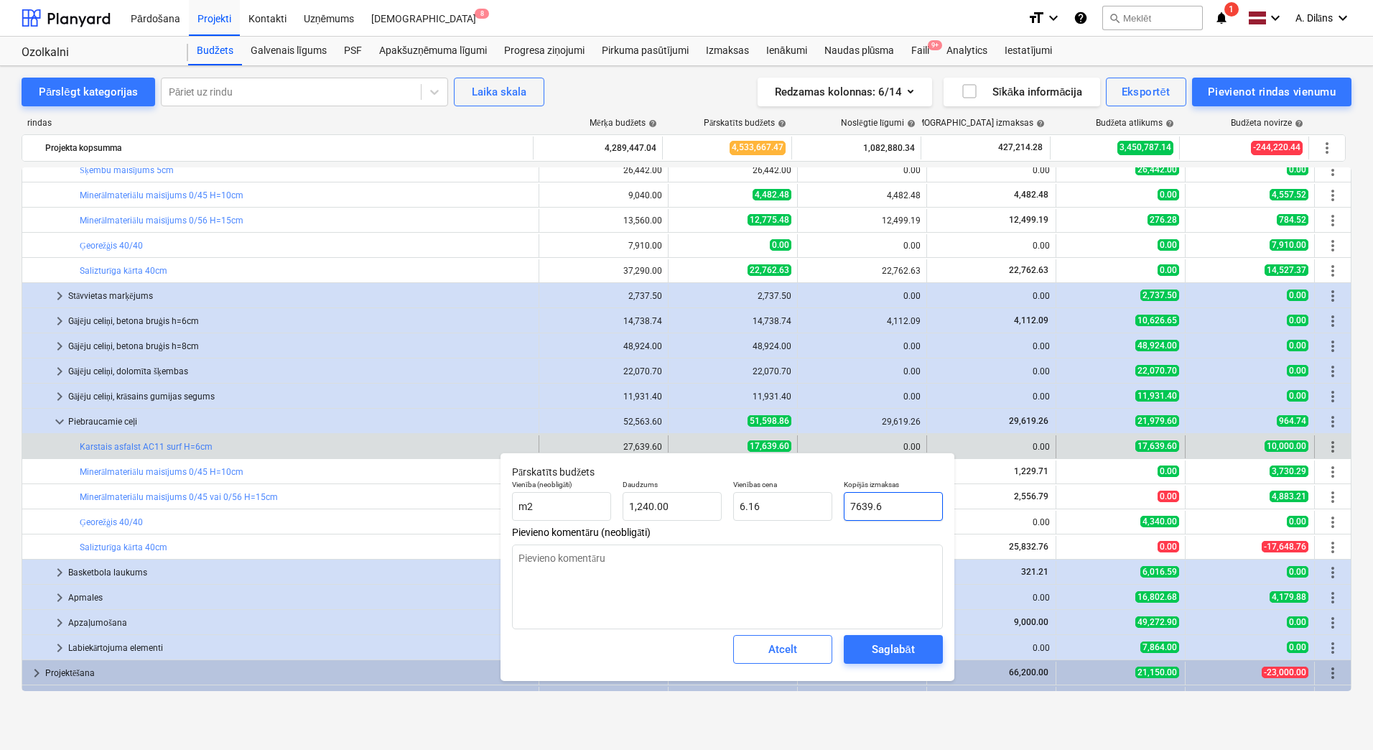
type textarea "x"
type input "27639.6"
type input "22.29"
type input "27639.6"
type textarea "x"
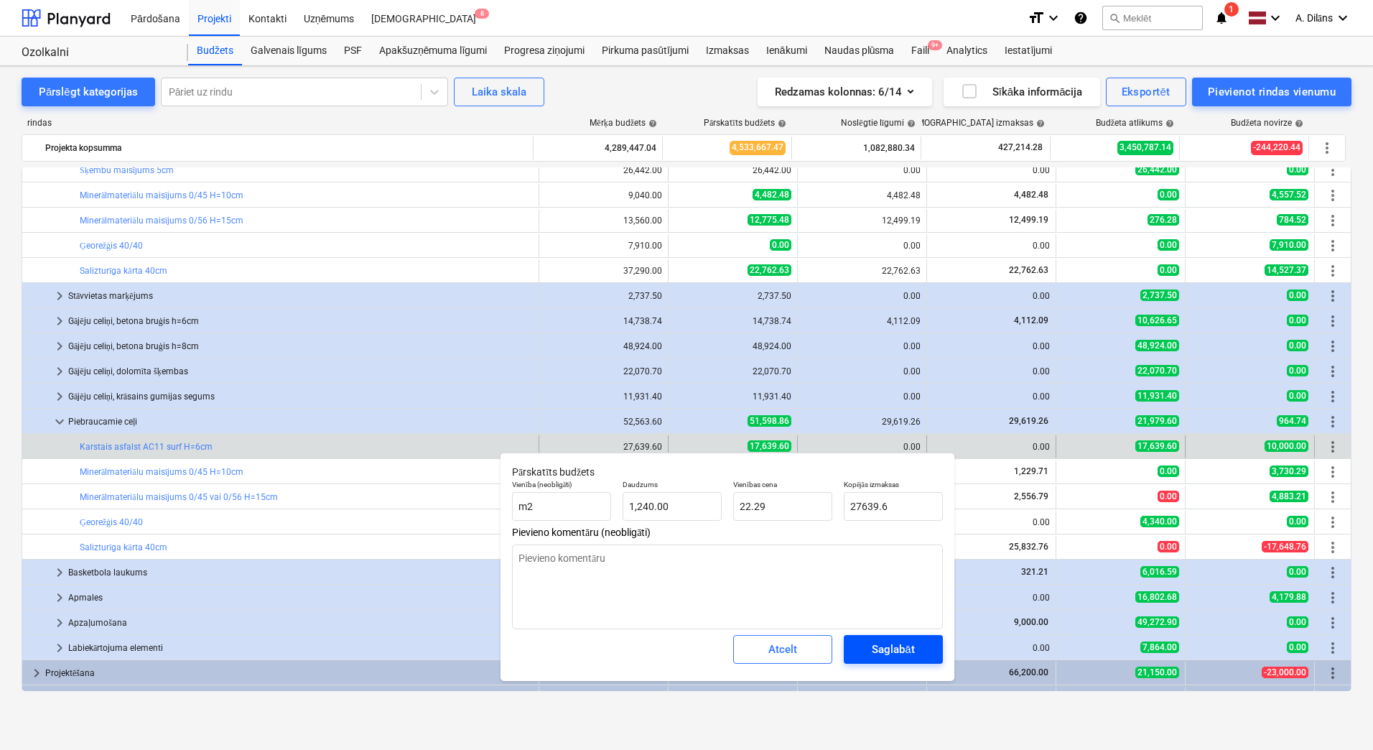
type input "27,639.60"
click at [884, 646] on div "Saglabāt" at bounding box center [893, 649] width 42 height 19
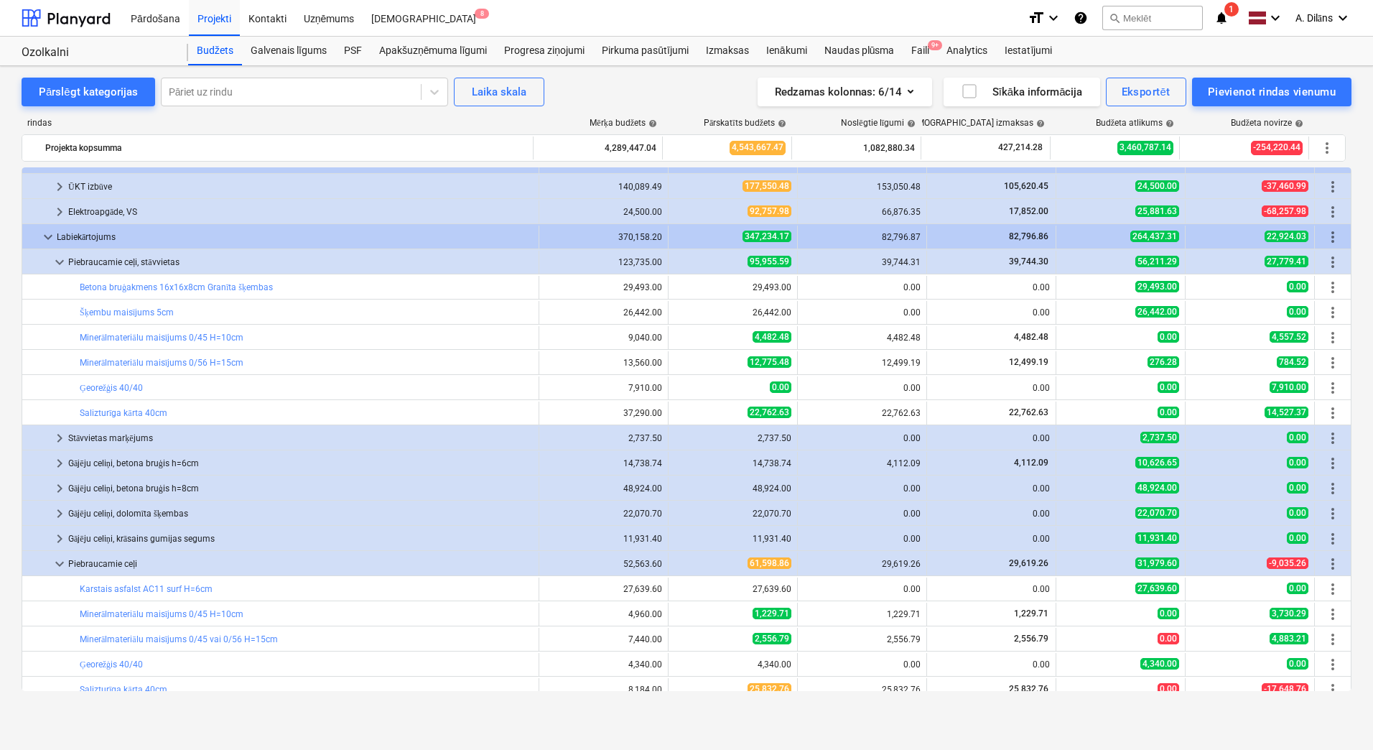
scroll to position [144, 0]
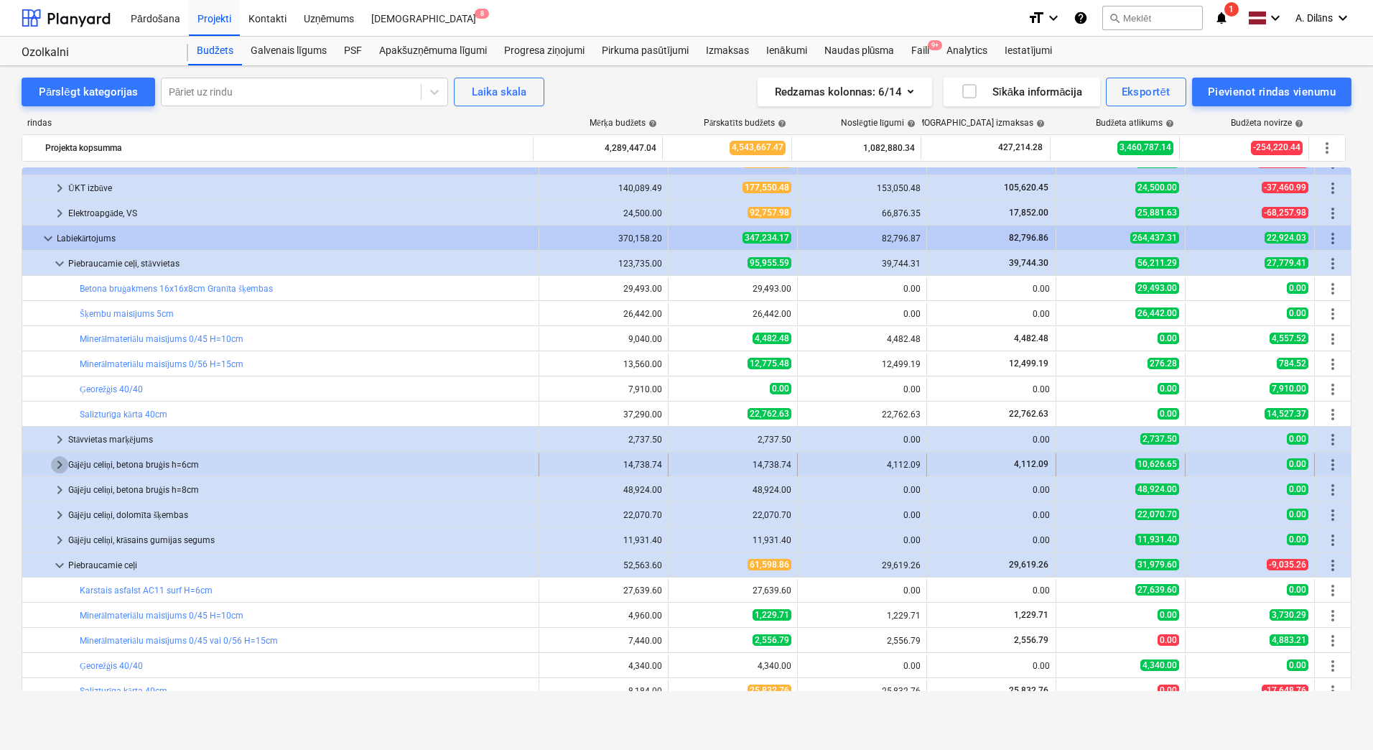
click at [59, 463] on span "keyboard_arrow_right" at bounding box center [59, 464] width 17 height 17
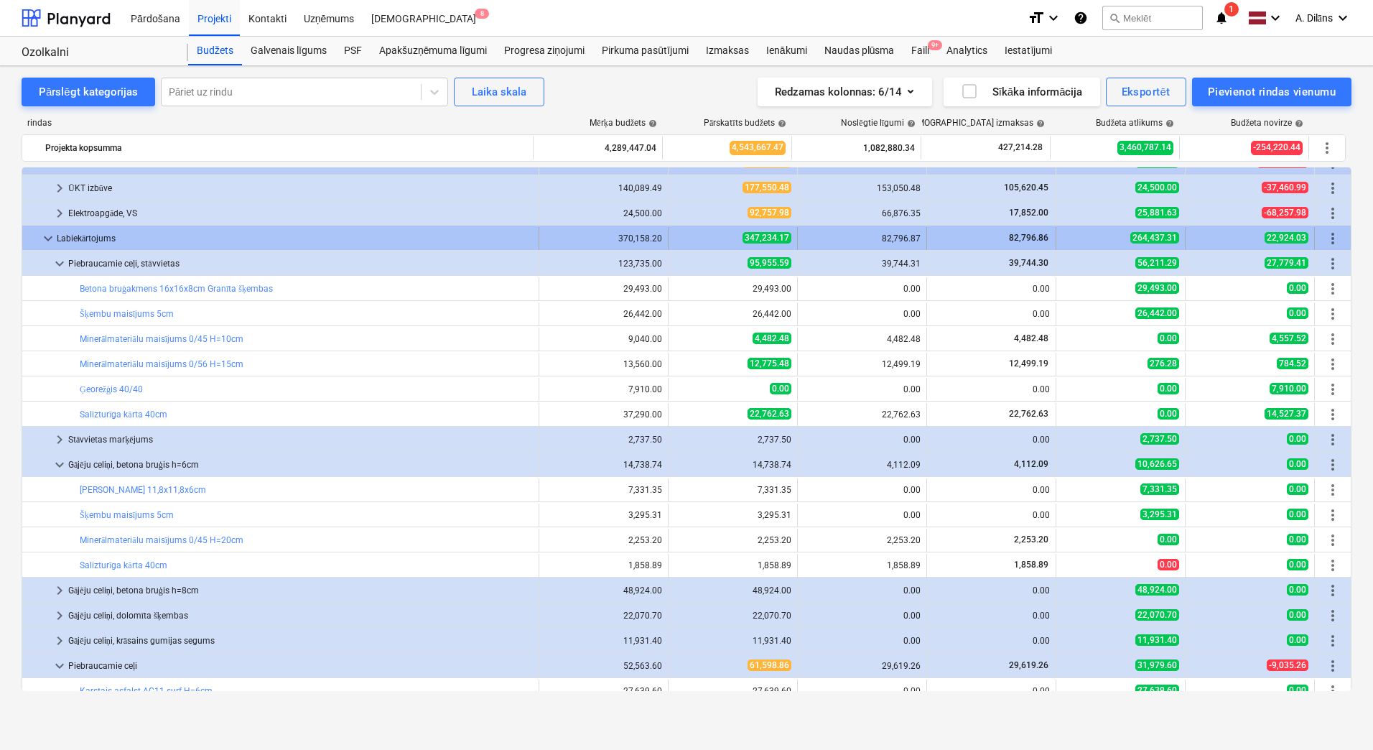
click at [52, 241] on span "keyboard_arrow_down" at bounding box center [47, 238] width 17 height 17
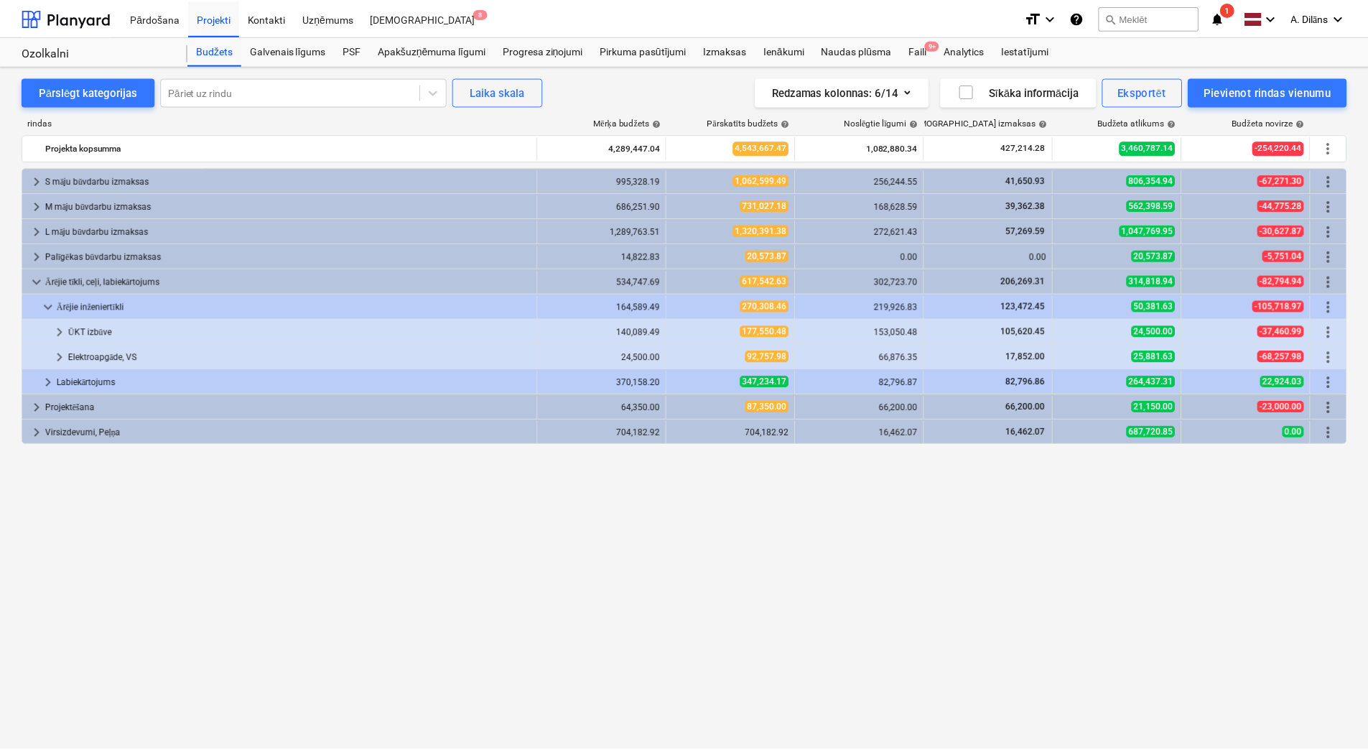
scroll to position [0, 0]
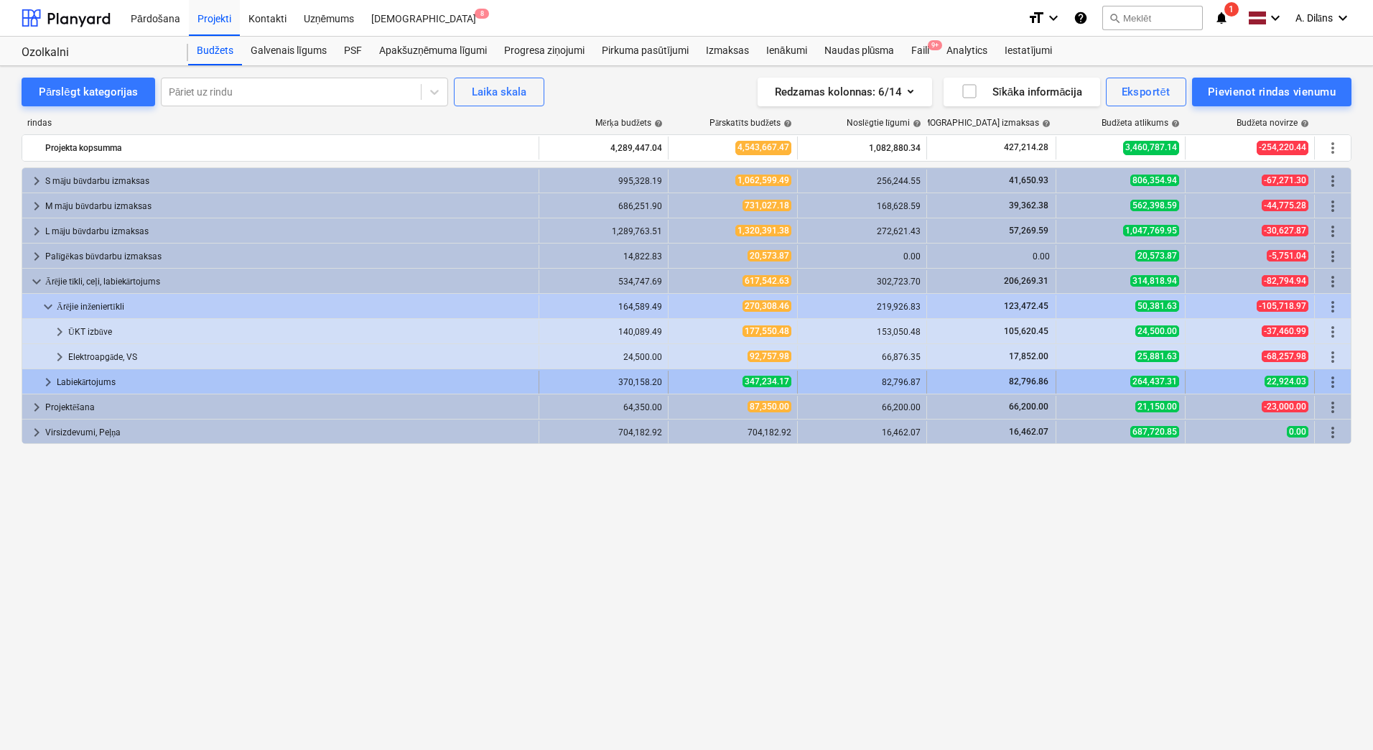
click at [47, 380] on span "keyboard_arrow_right" at bounding box center [47, 381] width 17 height 17
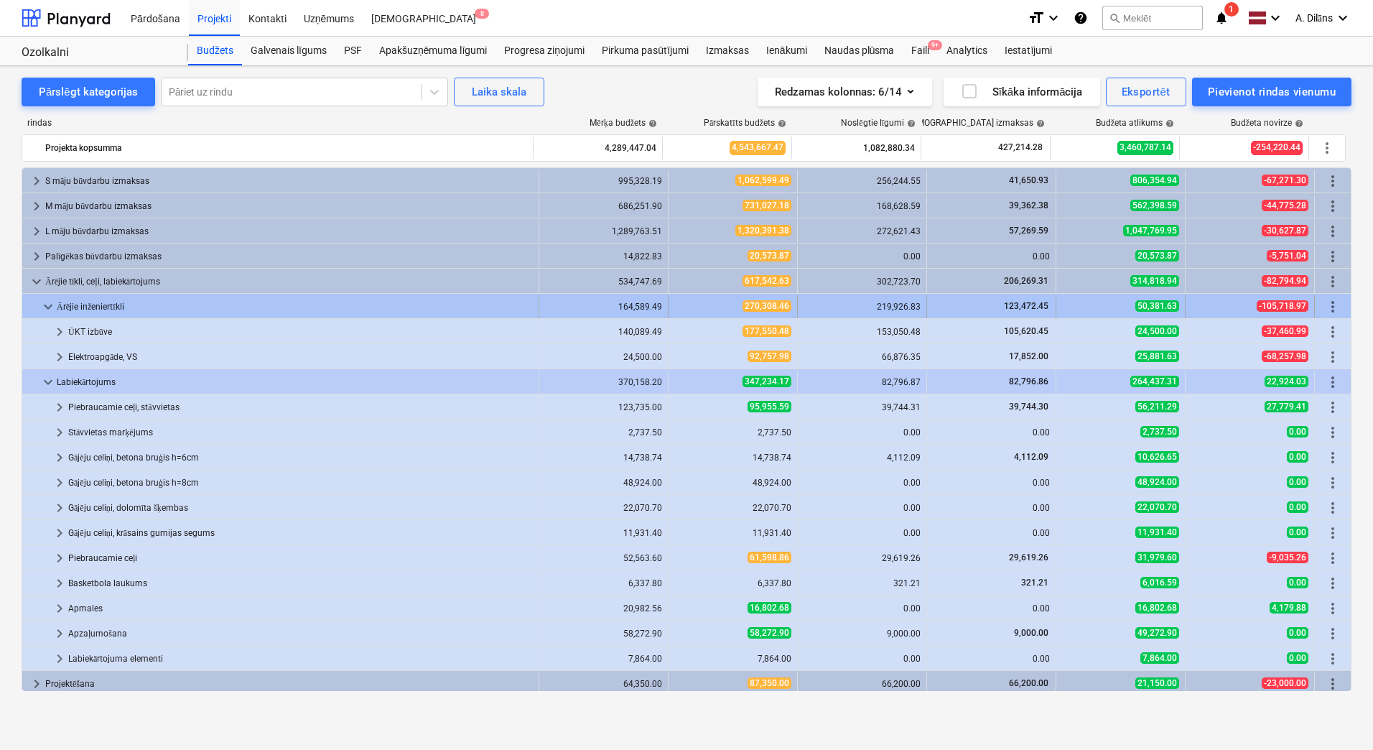
click at [51, 304] on span "keyboard_arrow_down" at bounding box center [47, 306] width 17 height 17
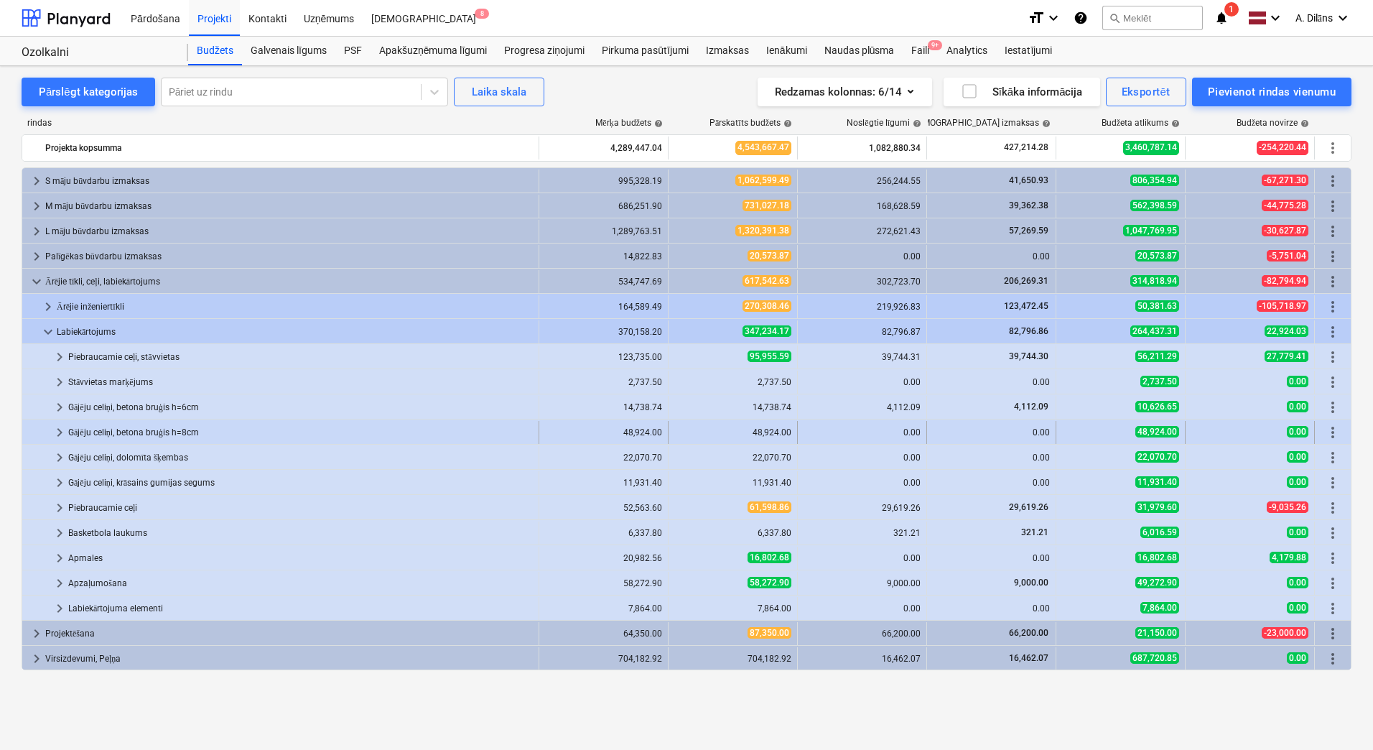
click at [57, 428] on span "keyboard_arrow_right" at bounding box center [59, 432] width 17 height 17
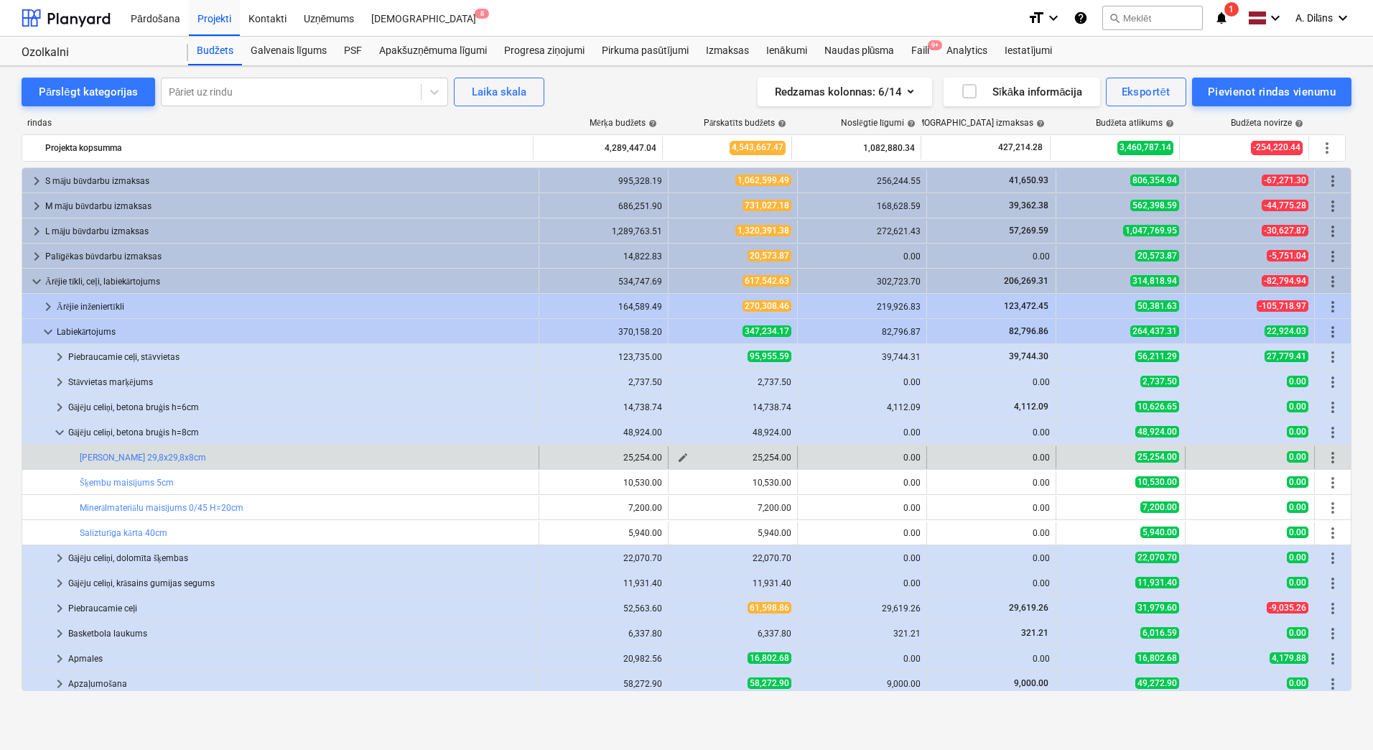
click at [677, 457] on span "edit" at bounding box center [682, 457] width 11 height 11
type textarea "x"
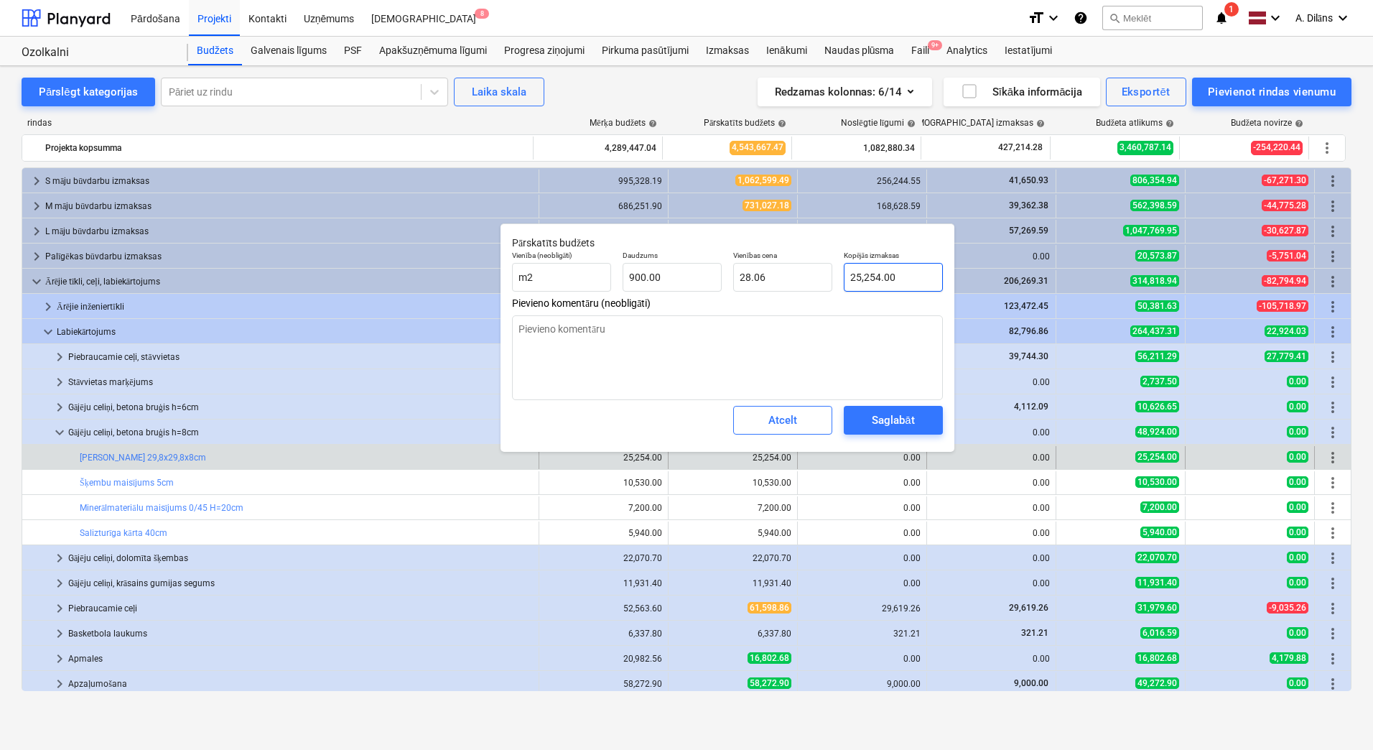
type input "25254"
drag, startPoint x: 894, startPoint y: 277, endPoint x: 847, endPoint y: 280, distance: 46.8
click at [847, 280] on input "25254" at bounding box center [893, 277] width 99 height 29
type textarea "x"
type input "1"
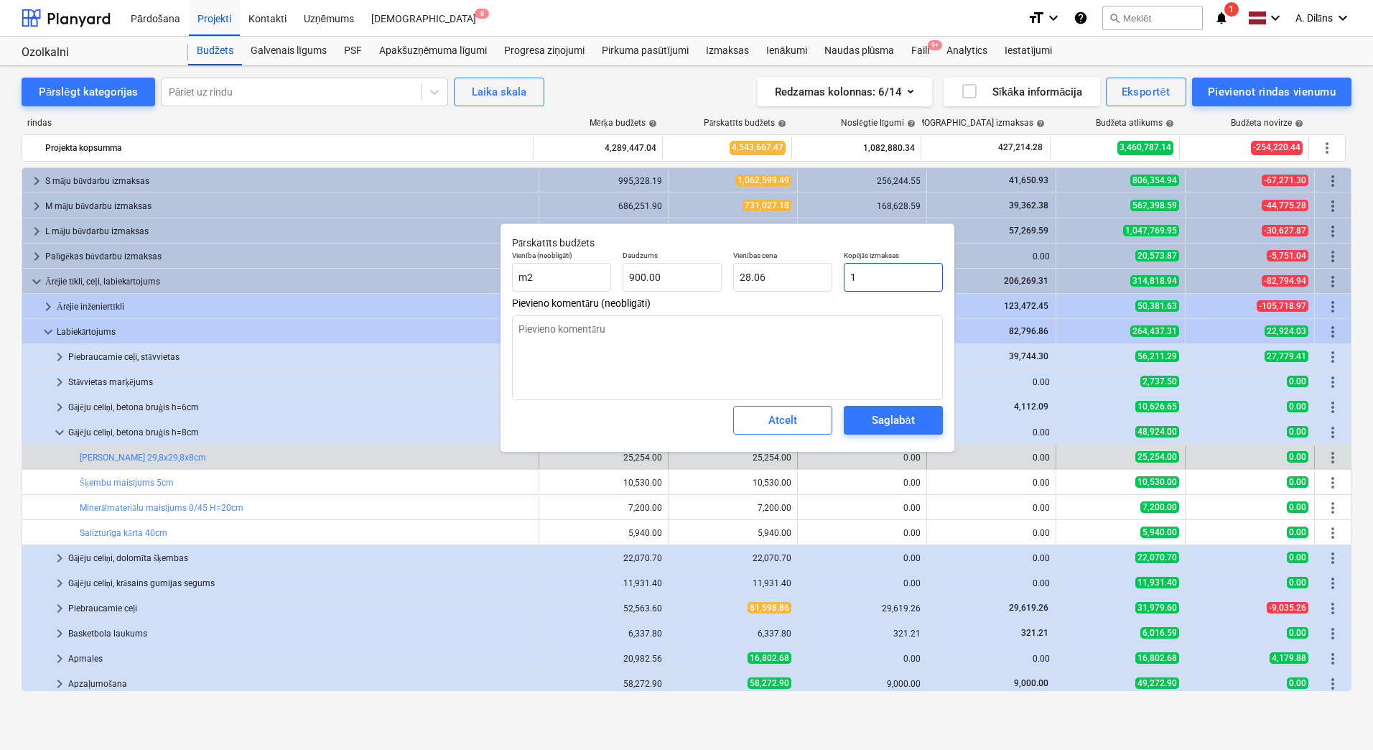
type input "0.00"
type textarea "x"
type input "18"
type input "0.02"
type textarea "x"
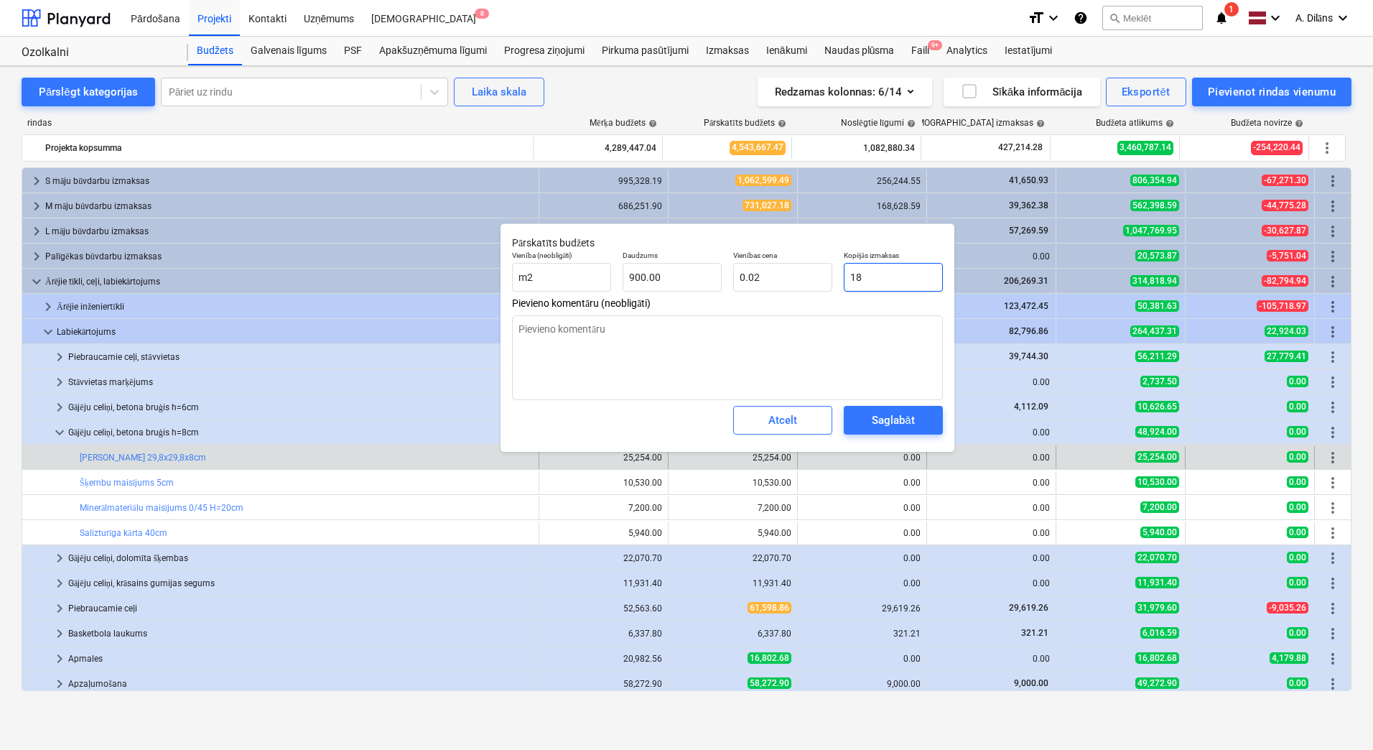
type input "180"
type input "0.20"
type textarea "x"
type input "1800"
type input "2.00"
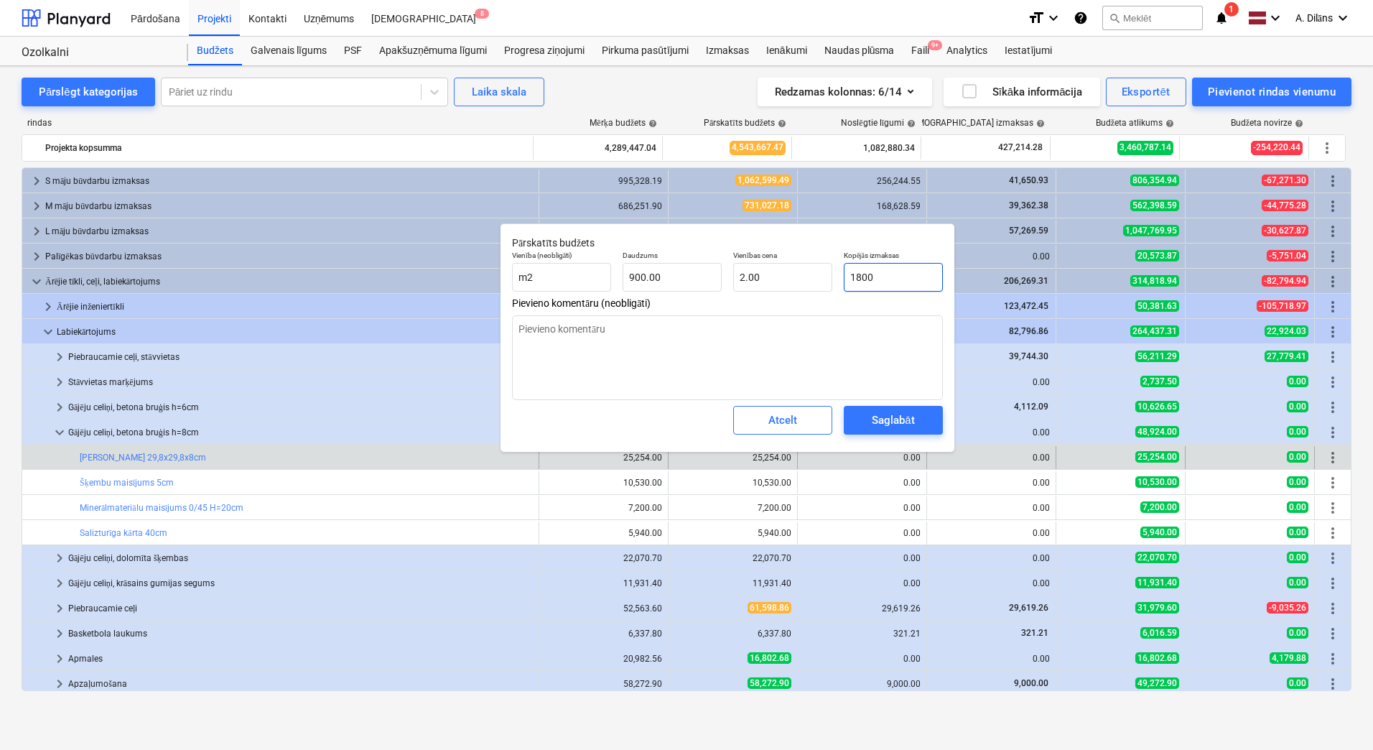
type textarea "x"
type input "18000"
type input "20.00"
type input "18000"
type textarea "x"
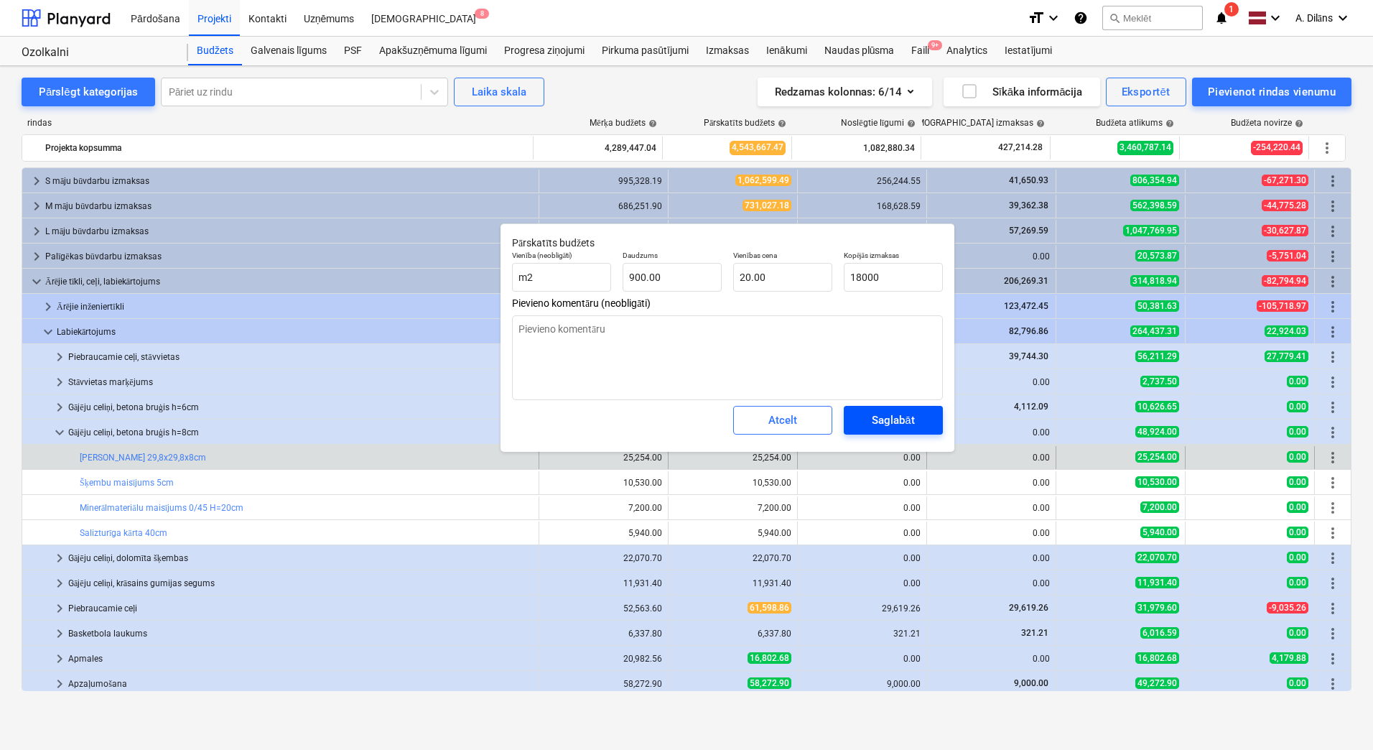
type input "18,000.00"
click at [906, 423] on div "Saglabāt" at bounding box center [893, 420] width 42 height 19
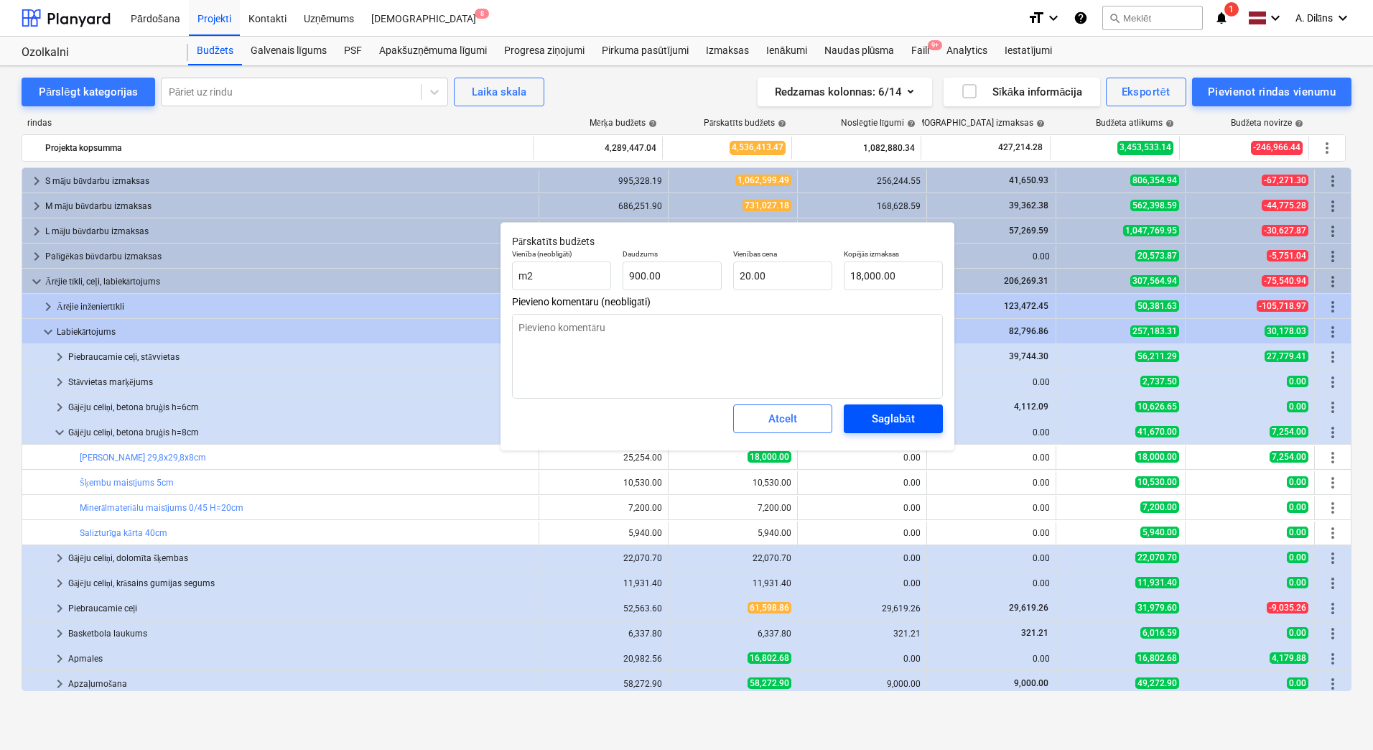
type textarea "x"
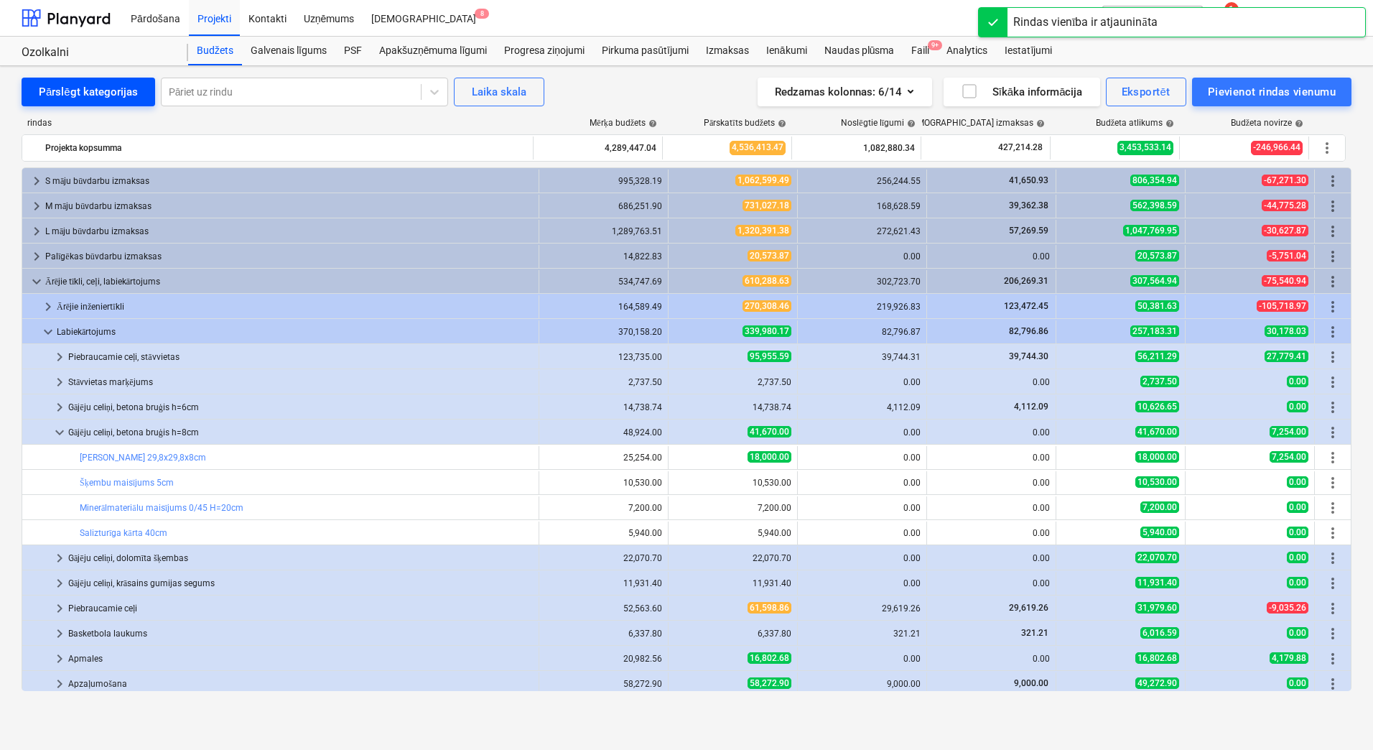
click at [68, 91] on div "Pārslēgt kategorijas" at bounding box center [88, 92] width 99 height 19
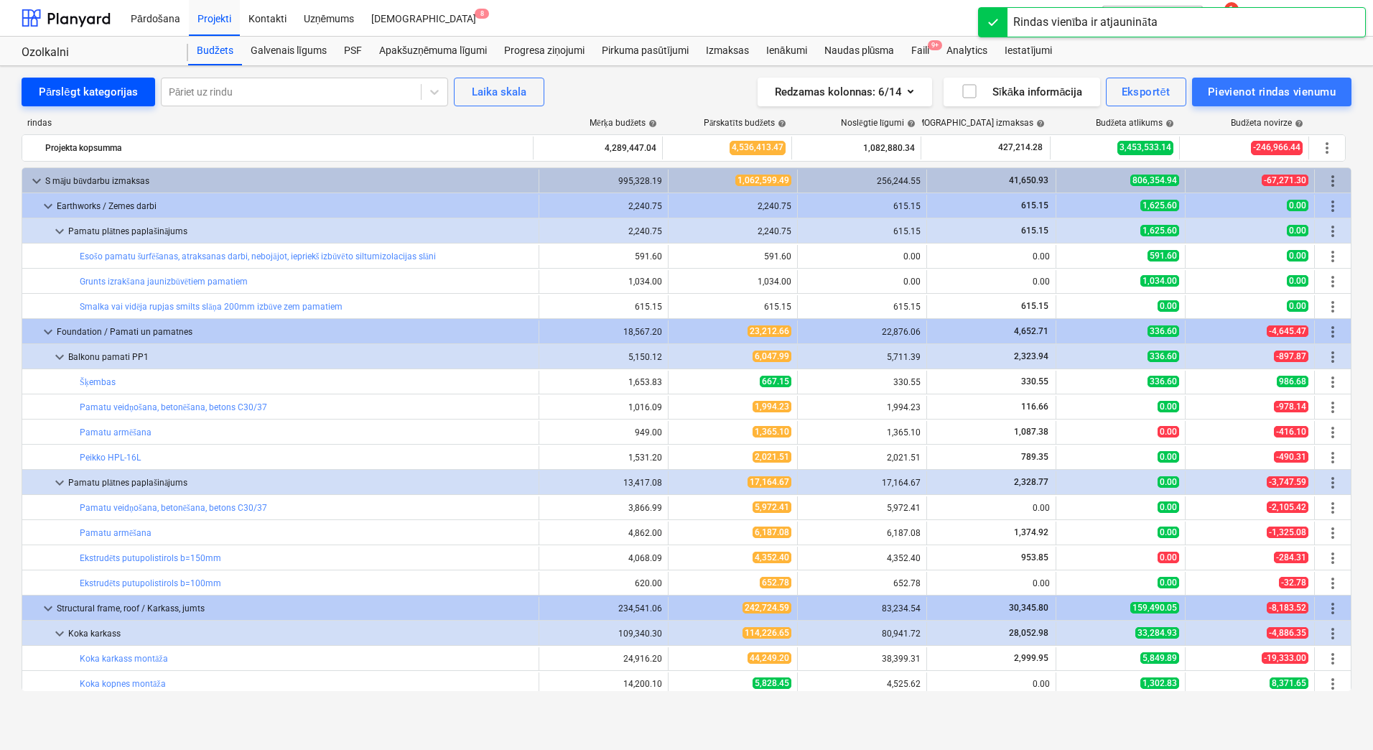
click at [68, 91] on div "Pārslēgt kategorijas" at bounding box center [88, 92] width 99 height 19
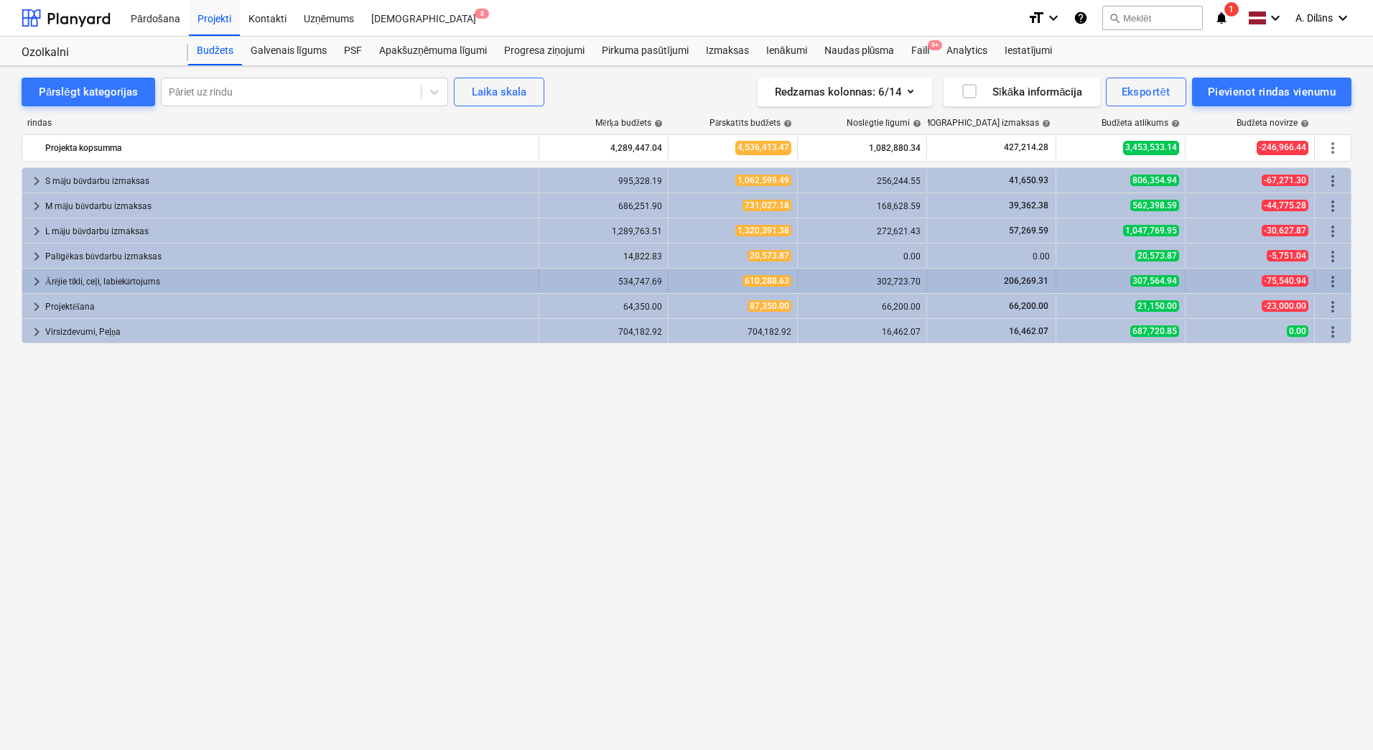
click at [37, 284] on span "keyboard_arrow_right" at bounding box center [36, 281] width 17 height 17
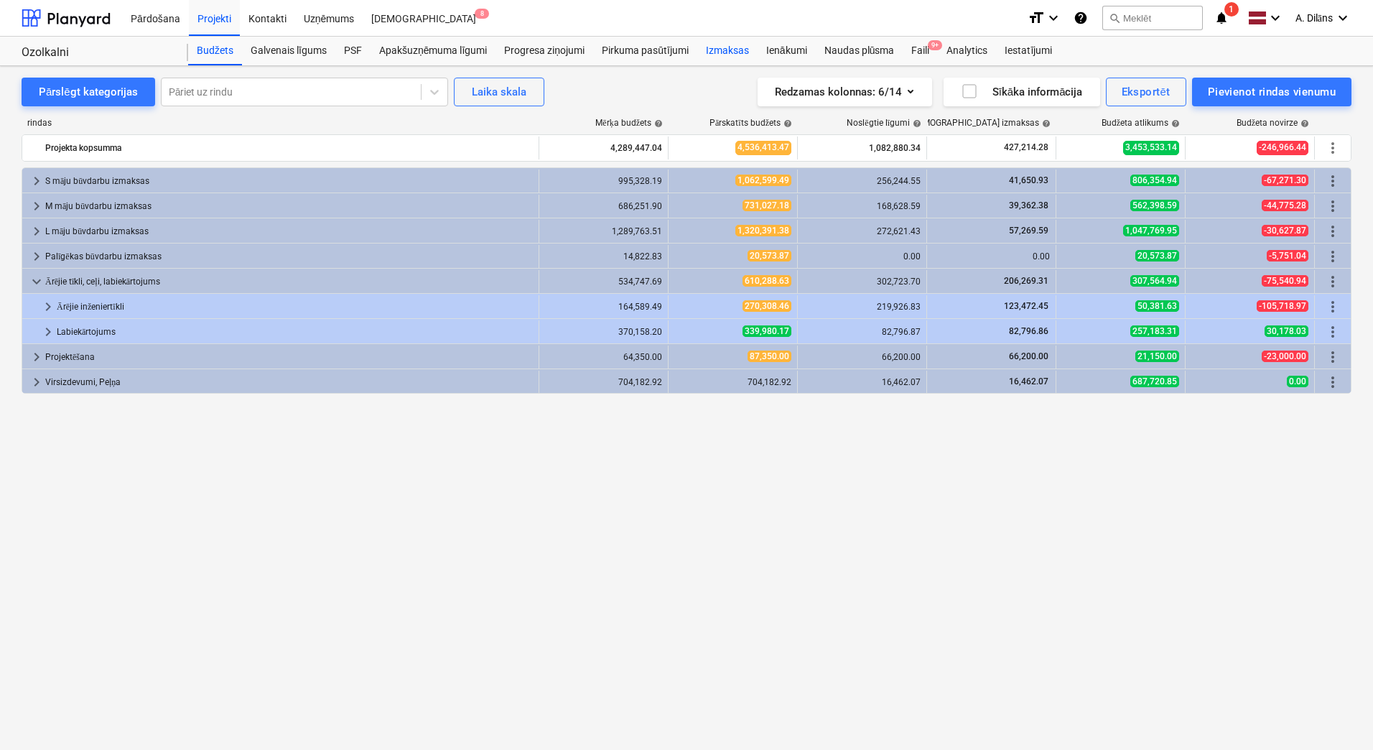
click at [736, 57] on div "Izmaksas" at bounding box center [727, 51] width 60 height 29
